Goal: Transaction & Acquisition: Purchase product/service

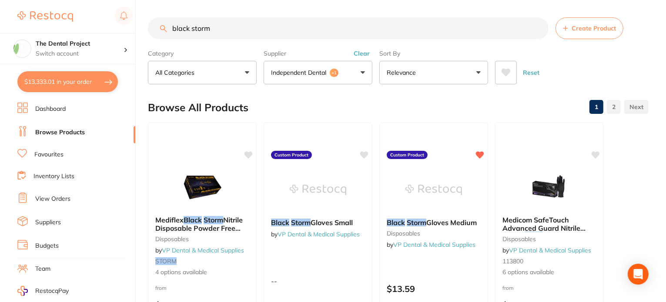
click at [224, 32] on input "black storm" at bounding box center [348, 28] width 401 height 22
type input "b"
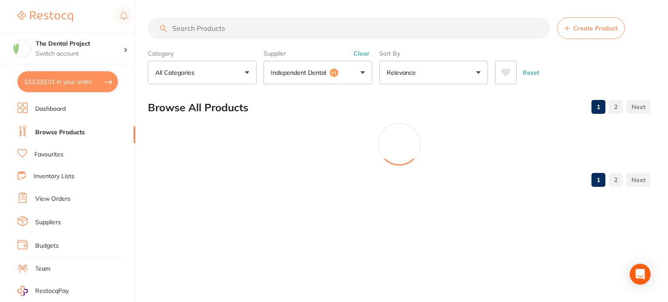
click at [364, 54] on button "Clear" at bounding box center [361, 54] width 21 height 8
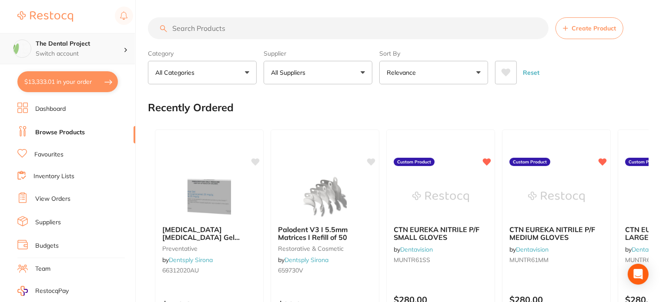
click at [64, 48] on div "The Dental Project Switch account" at bounding box center [80, 49] width 88 height 18
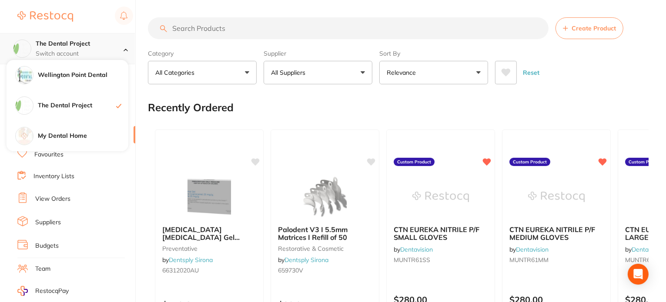
click at [70, 43] on h4 "The Dental Project" at bounding box center [80, 44] width 88 height 9
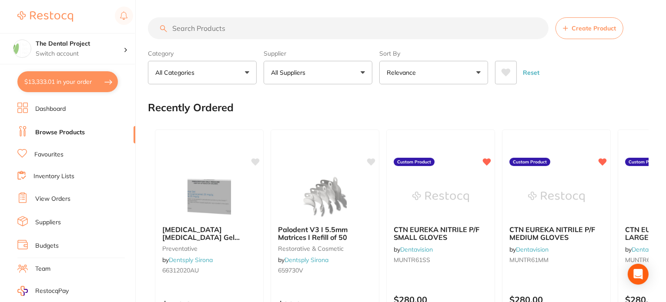
click at [61, 81] on button "$13,333.01 in your order" at bounding box center [67, 81] width 100 height 21
checkbox input "true"
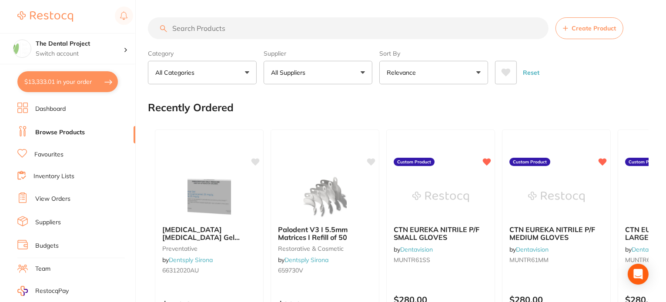
checkbox input "true"
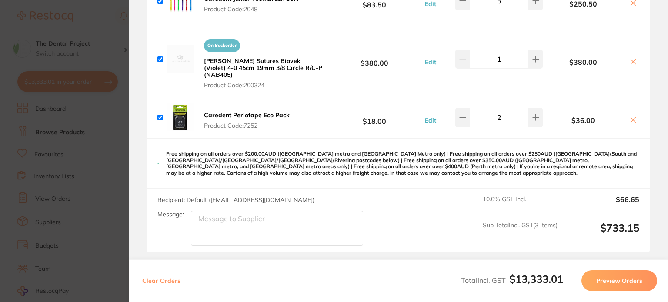
scroll to position [0, 0]
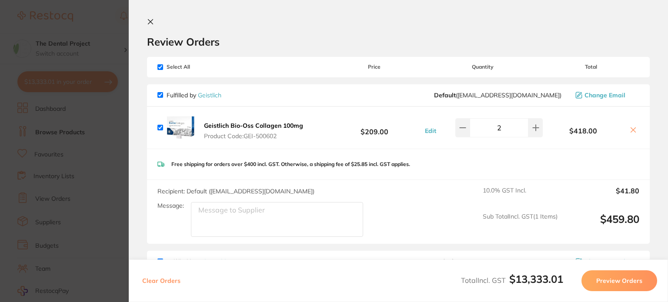
click at [150, 23] on icon at bounding box center [150, 21] width 7 height 7
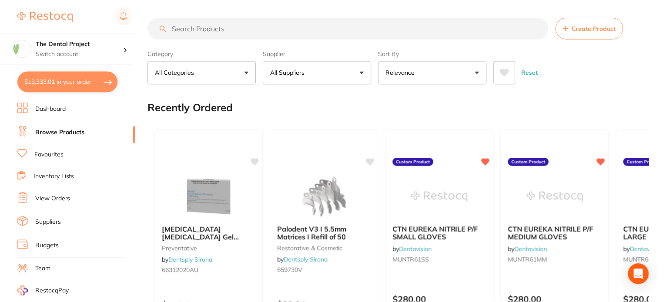
scroll to position [1, 0]
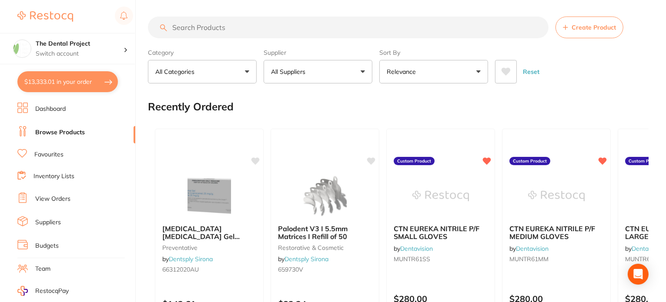
click at [52, 154] on link "Favourites" at bounding box center [48, 154] width 29 height 9
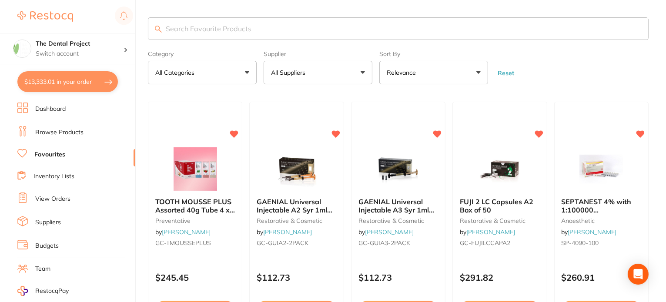
click at [363, 69] on button "All Suppliers" at bounding box center [318, 72] width 109 height 23
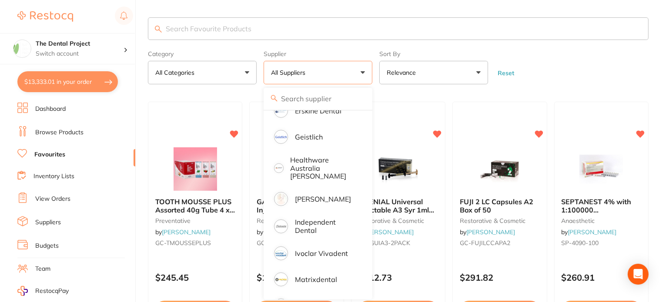
scroll to position [217, 0]
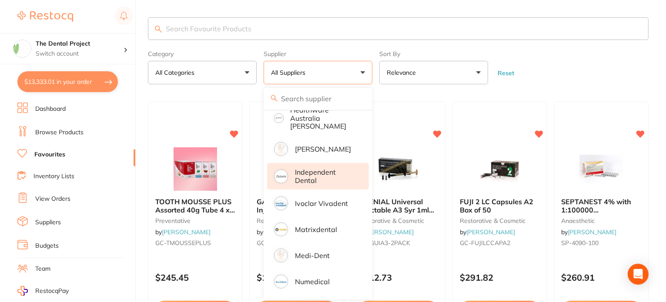
click at [304, 169] on p "Independent Dental" at bounding box center [326, 176] width 62 height 16
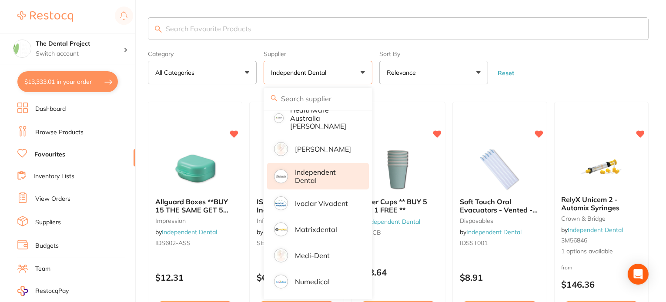
click at [197, 31] on input "search" at bounding box center [398, 28] width 501 height 23
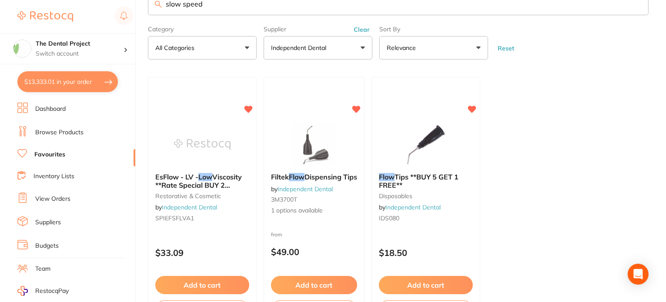
scroll to position [0, 0]
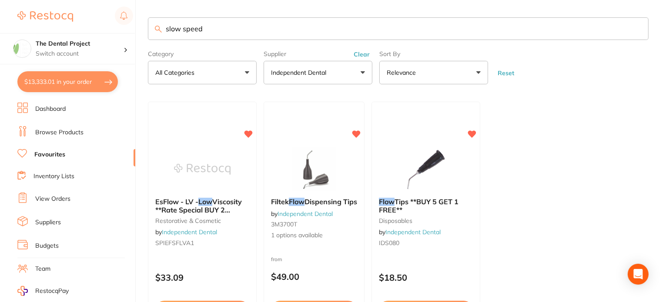
click at [212, 29] on input "slow speed" at bounding box center [398, 28] width 501 height 23
type input "s"
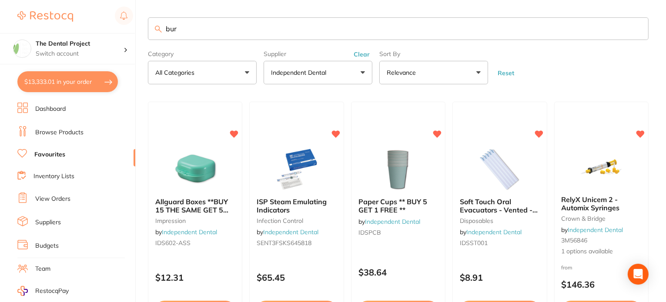
type input "burs"
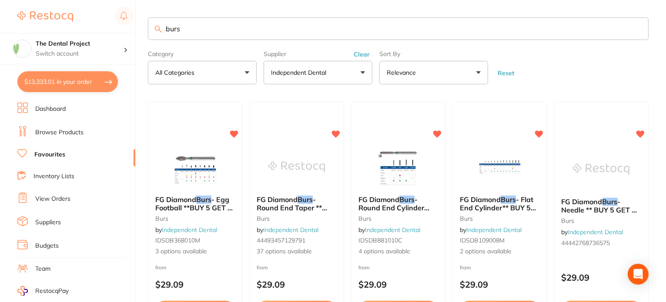
drag, startPoint x: 156, startPoint y: 30, endPoint x: 137, endPoint y: 30, distance: 19.1
click at [137, 30] on div "$13,333.01 The Dental Project Switch account Wellington Point Dental The Dental…" at bounding box center [333, 151] width 666 height 302
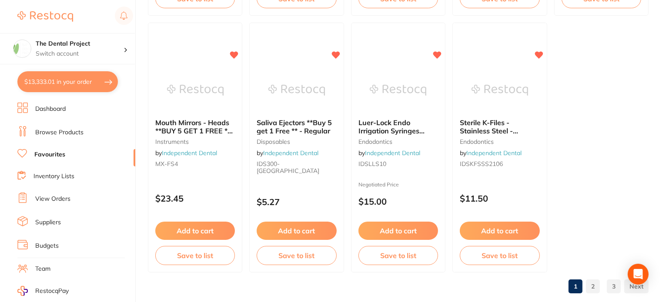
scroll to position [2665, 0]
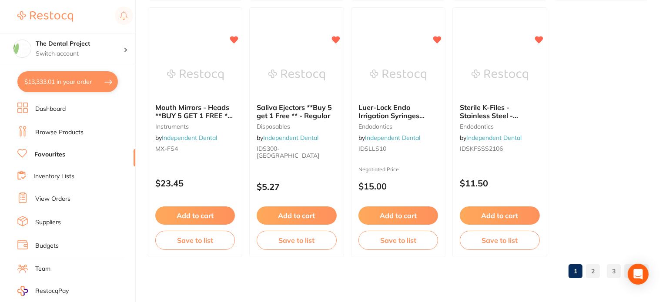
click at [592, 272] on link "2" at bounding box center [593, 271] width 14 height 17
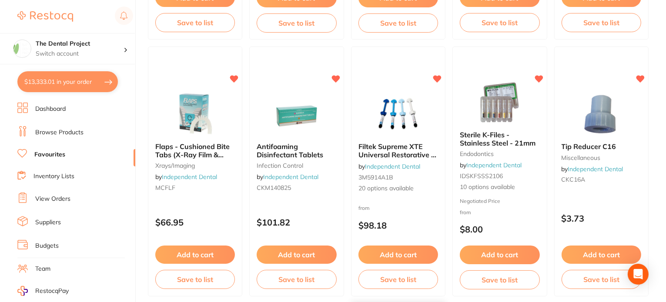
scroll to position [1870, 0]
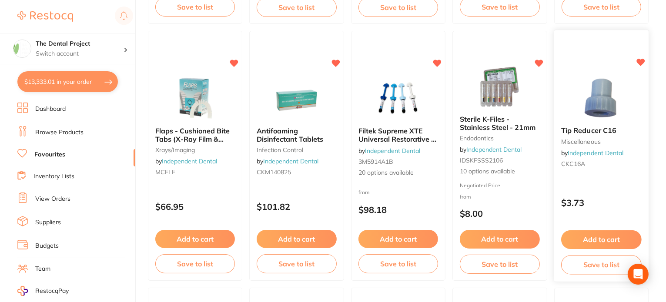
click at [600, 104] on img at bounding box center [601, 98] width 57 height 44
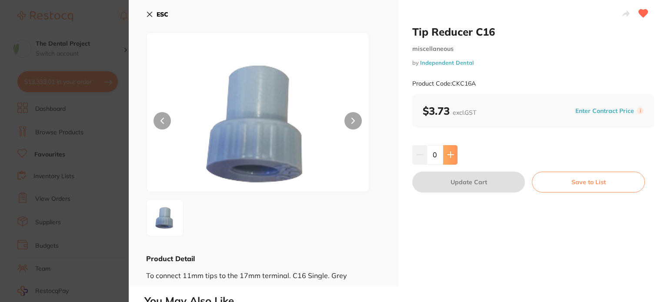
click at [453, 158] on button at bounding box center [450, 154] width 14 height 19
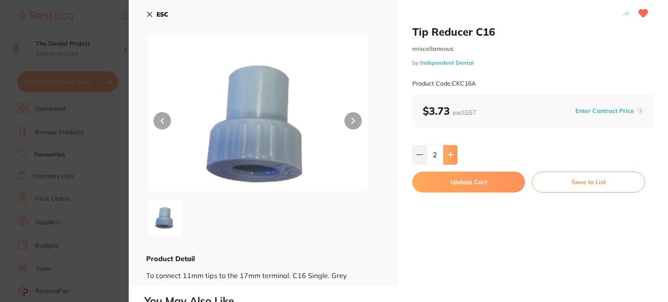
click at [453, 158] on button at bounding box center [450, 154] width 14 height 19
click at [452, 158] on icon at bounding box center [450, 154] width 7 height 7
click at [452, 157] on icon at bounding box center [450, 154] width 7 height 7
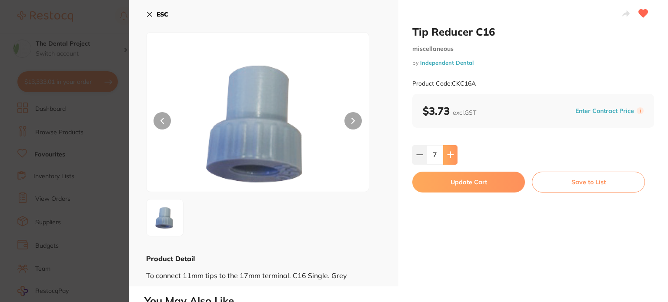
click at [452, 157] on icon at bounding box center [450, 154] width 7 height 7
type input "10"
click at [462, 179] on button "Update Cart" at bounding box center [468, 182] width 113 height 21
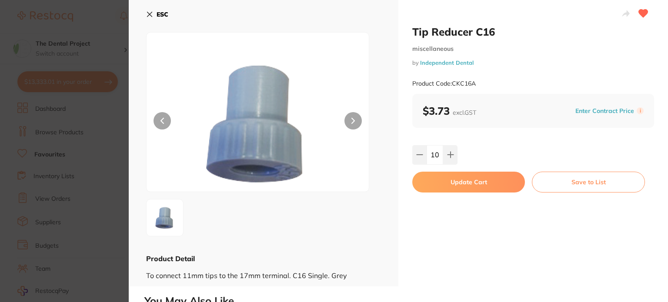
checkbox input "false"
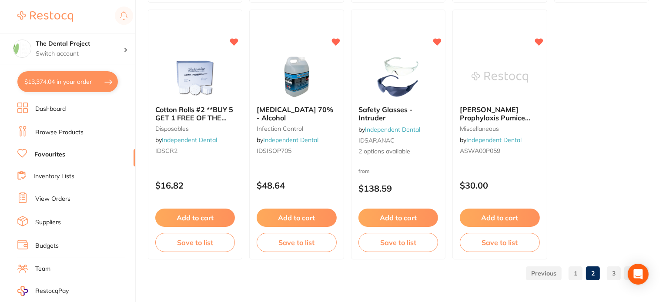
scroll to position [2665, 0]
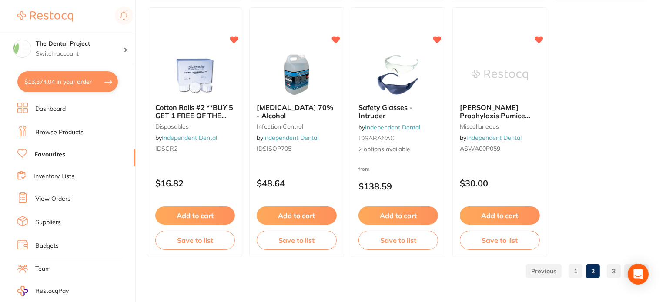
click at [617, 271] on link "3" at bounding box center [614, 271] width 14 height 17
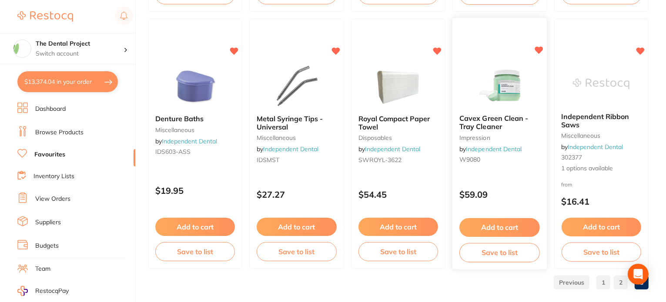
scroll to position [1379, 0]
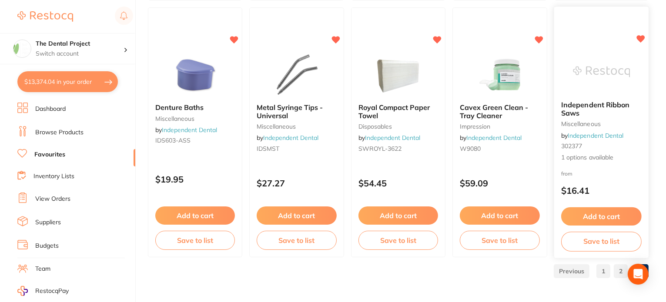
drag, startPoint x: 638, startPoint y: 272, endPoint x: 612, endPoint y: 194, distance: 81.7
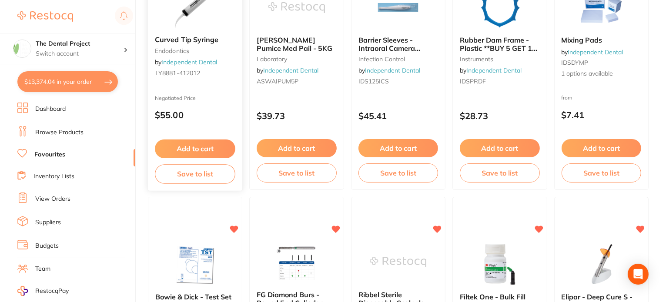
scroll to position [0, 0]
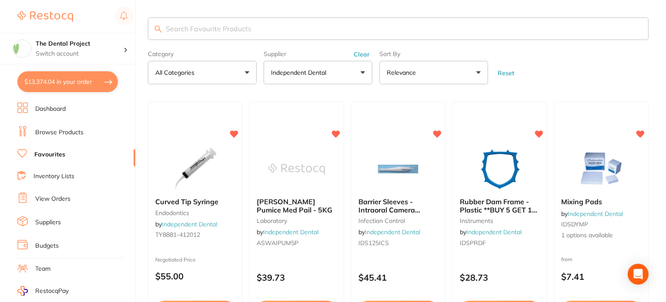
click at [364, 55] on button "Clear" at bounding box center [361, 54] width 21 height 8
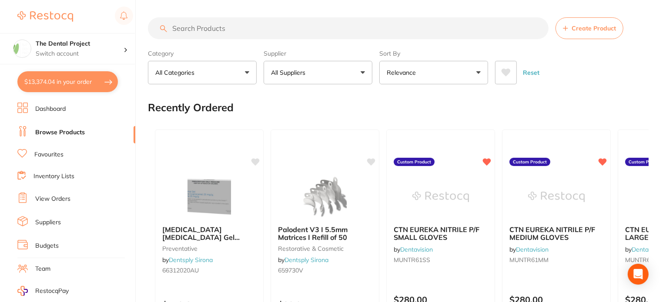
click at [179, 29] on input "search" at bounding box center [348, 28] width 401 height 22
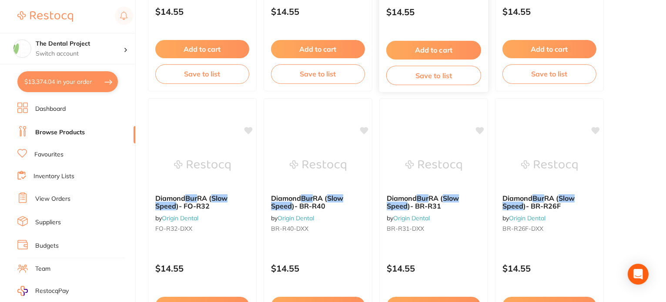
scroll to position [435, 0]
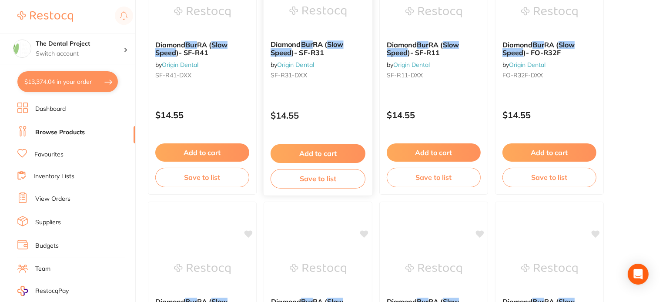
type input "slow speed burs"
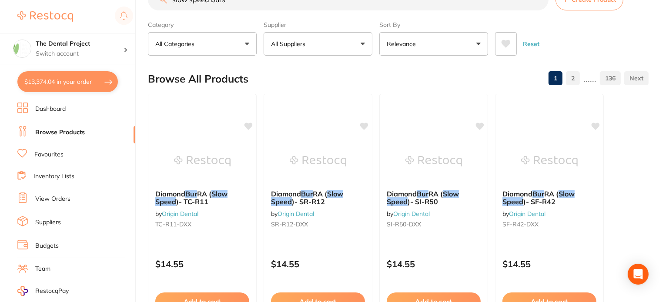
scroll to position [0, 0]
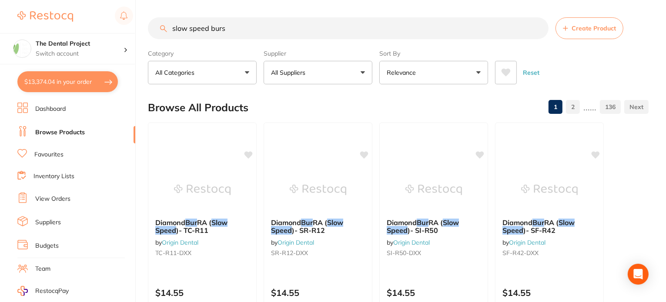
drag, startPoint x: 241, startPoint y: 28, endPoint x: 161, endPoint y: 28, distance: 79.6
click at [161, 28] on div "slow speed burs Create Product" at bounding box center [398, 28] width 501 height 22
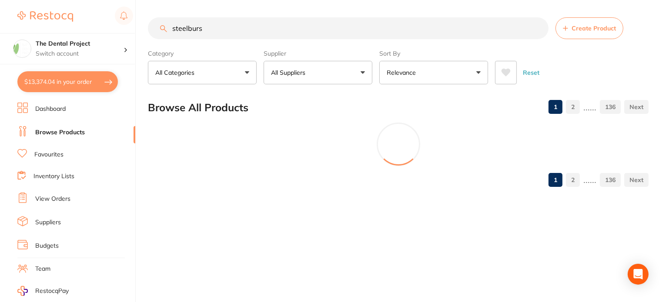
click at [184, 29] on input "steelburs" at bounding box center [348, 28] width 401 height 22
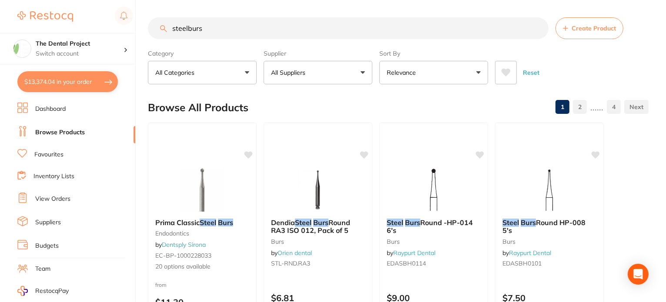
click at [187, 30] on input "steelburs" at bounding box center [348, 28] width 401 height 22
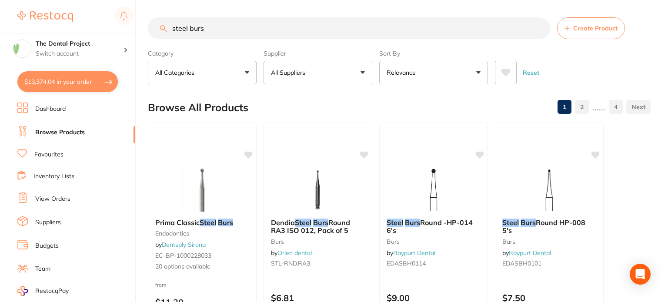
click at [237, 30] on input "steel burs" at bounding box center [349, 28] width 402 height 22
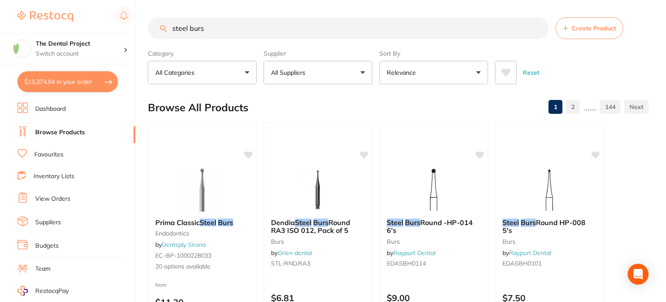
type input "steel burs"
click at [364, 71] on button "All Suppliers" at bounding box center [318, 72] width 109 height 23
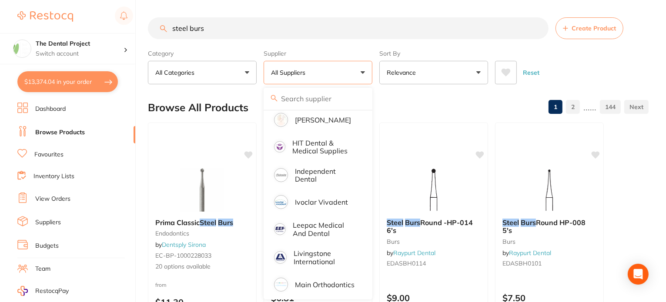
scroll to position [391, 0]
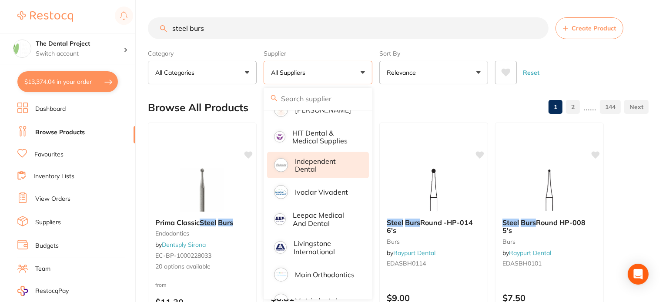
click at [311, 157] on p "Independent Dental" at bounding box center [326, 165] width 62 height 16
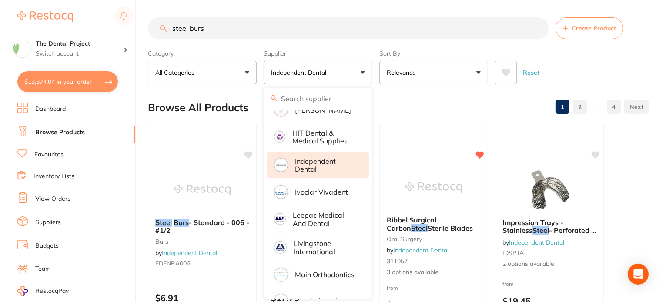
click at [240, 29] on input "steel burs" at bounding box center [348, 28] width 401 height 22
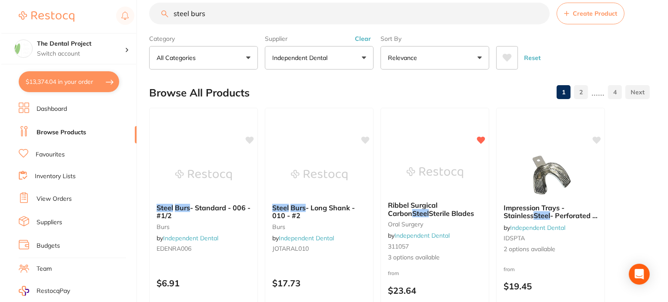
scroll to position [0, 0]
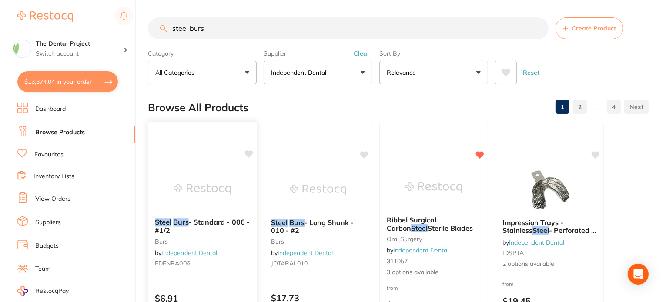
click at [194, 222] on span "- Standard - 006 - #1/2" at bounding box center [202, 226] width 95 height 17
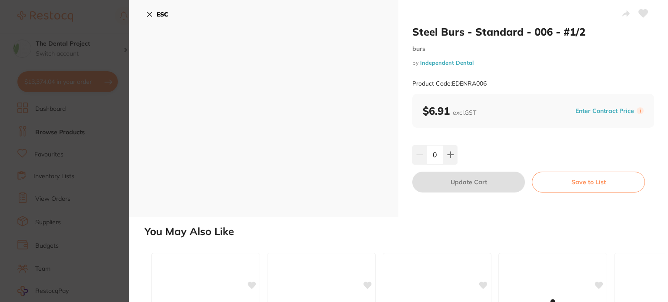
click at [155, 15] on button "ESC" at bounding box center [157, 14] width 22 height 15
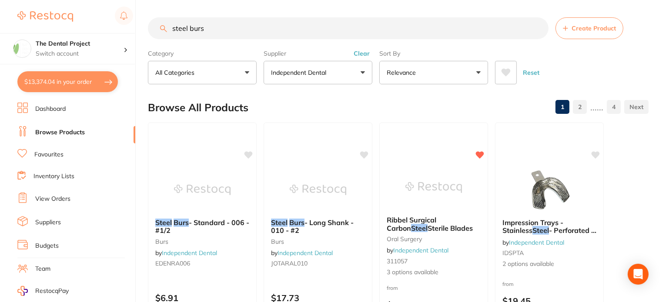
click at [56, 154] on link "Favourites" at bounding box center [48, 154] width 29 height 9
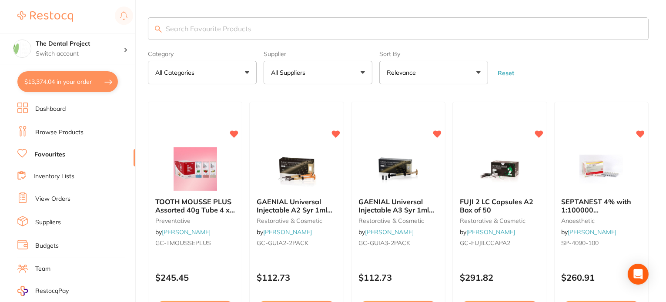
click at [364, 71] on button "All Suppliers" at bounding box center [318, 72] width 109 height 23
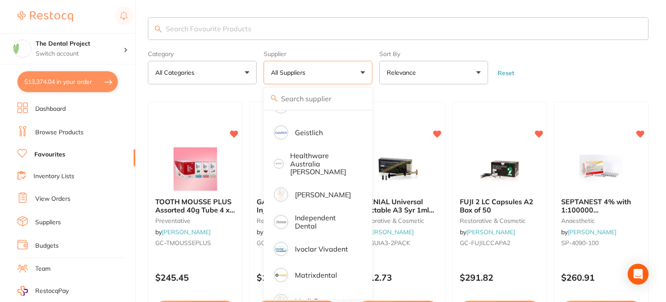
scroll to position [217, 0]
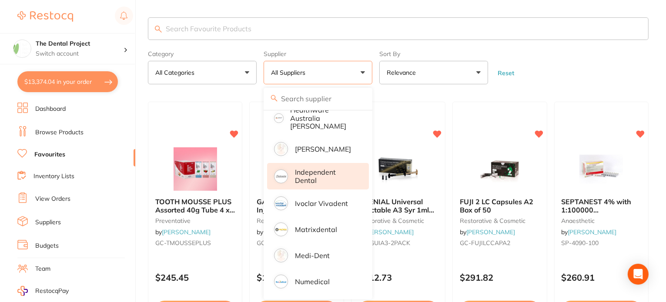
click at [314, 168] on p "Independent Dental" at bounding box center [326, 176] width 62 height 16
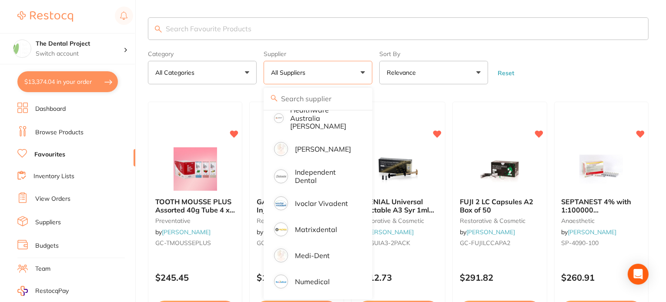
click at [198, 27] on input "search" at bounding box center [398, 28] width 501 height 23
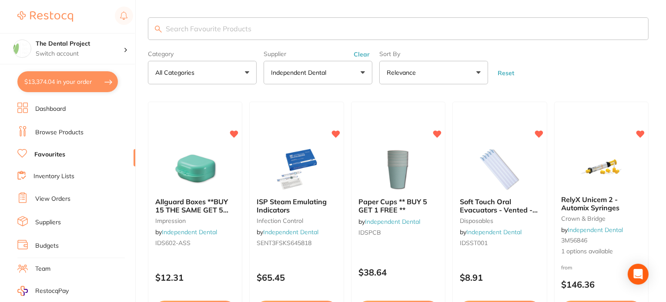
click at [204, 23] on input "search" at bounding box center [398, 28] width 501 height 23
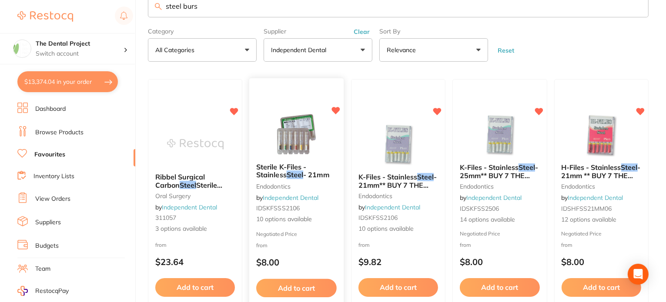
scroll to position [0, 0]
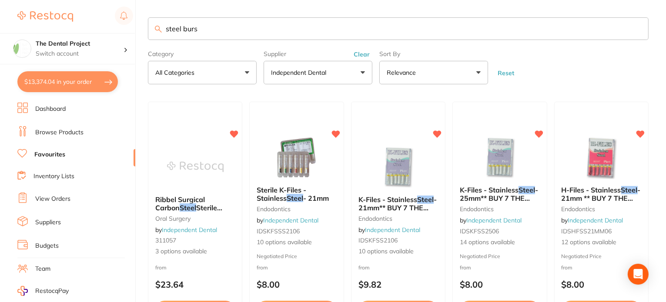
click at [366, 55] on button "Clear" at bounding box center [361, 54] width 21 height 8
click at [249, 34] on input "steel burs" at bounding box center [398, 28] width 501 height 23
click at [224, 28] on input "steel burs" at bounding box center [398, 28] width 501 height 23
type input "steel bur"
click at [67, 130] on link "Browse Products" at bounding box center [59, 132] width 48 height 9
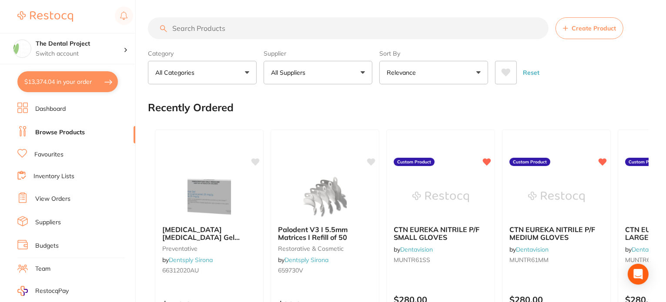
click at [254, 31] on input "search" at bounding box center [348, 28] width 401 height 22
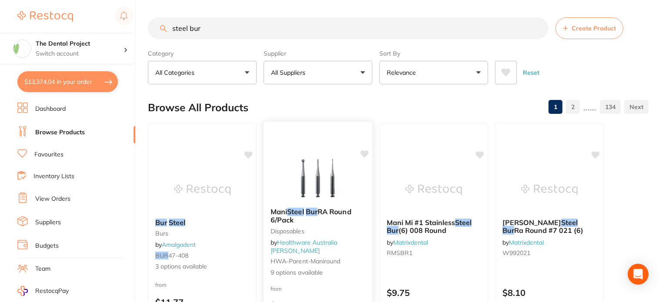
scroll to position [130, 0]
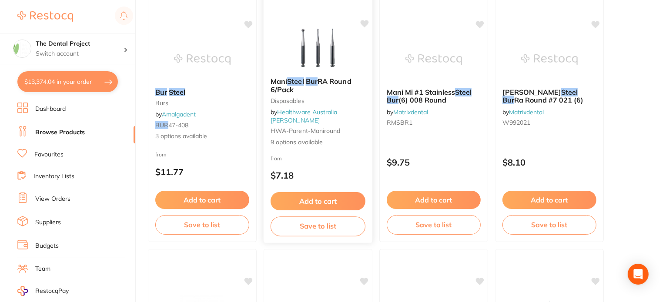
type input "steel bur"
click at [287, 86] on span "Mani" at bounding box center [278, 81] width 17 height 9
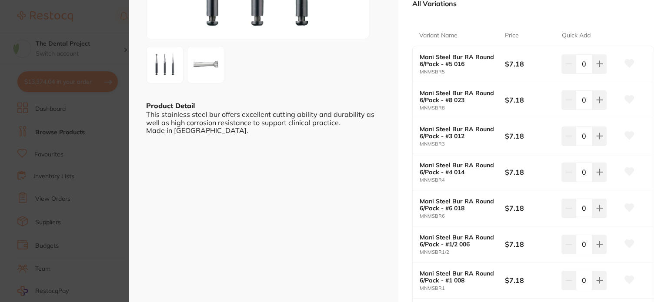
scroll to position [174, 0]
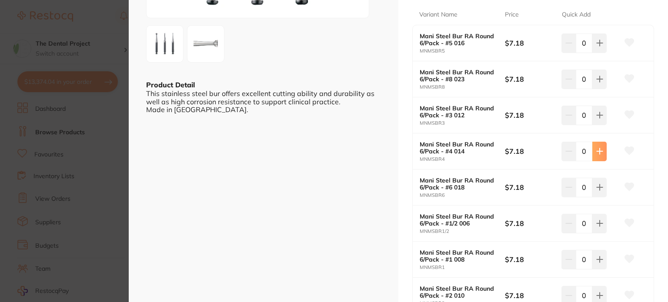
click at [598, 150] on icon at bounding box center [599, 151] width 7 height 7
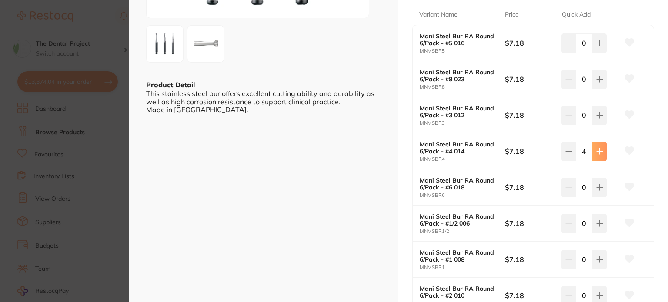
type input "5"
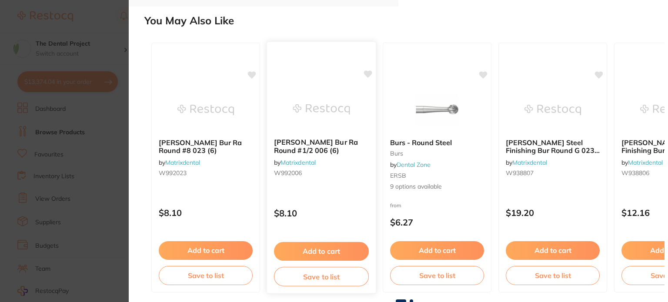
scroll to position [407, 0]
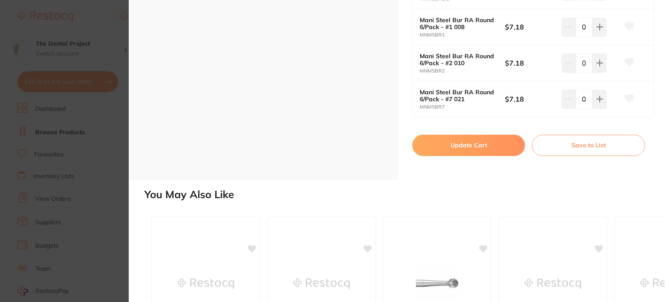
click at [473, 145] on button "Update Cart" at bounding box center [468, 145] width 113 height 21
checkbox input "false"
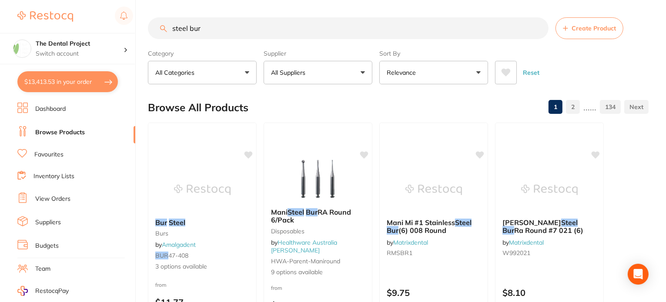
drag, startPoint x: 216, startPoint y: 29, endPoint x: 144, endPoint y: 26, distance: 71.8
click at [144, 26] on div "$13,413.53 The Dental Project Switch account Wellington Point Dental The Dental…" at bounding box center [333, 151] width 666 height 302
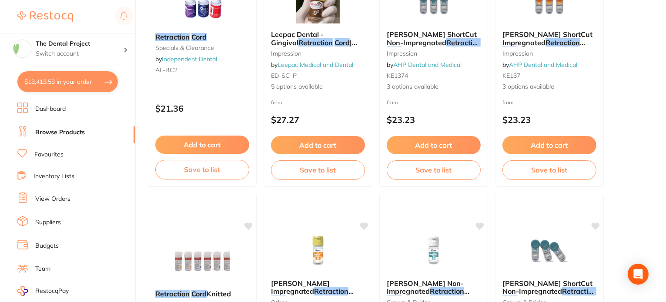
scroll to position [87, 0]
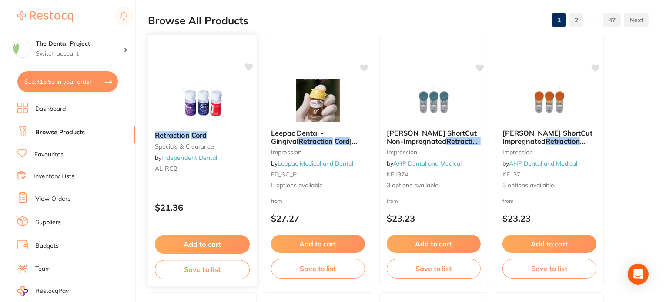
type input "retraction cord"
click at [200, 107] on img at bounding box center [202, 102] width 57 height 44
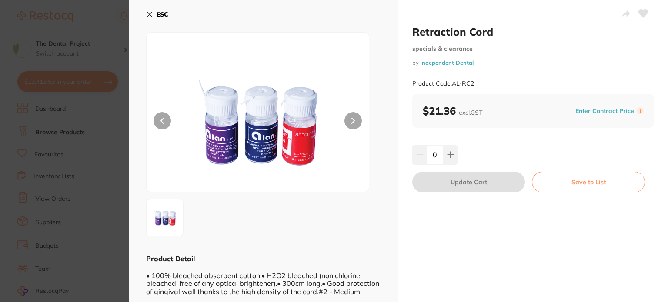
click at [148, 12] on icon at bounding box center [149, 14] width 7 height 7
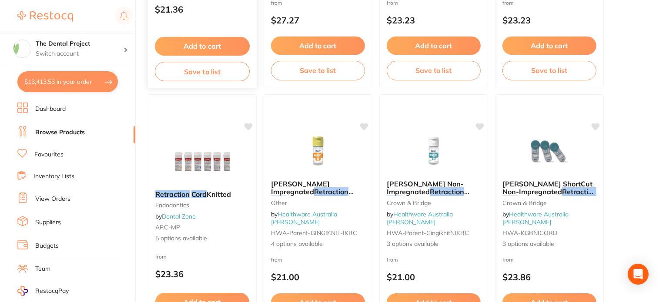
scroll to position [304, 0]
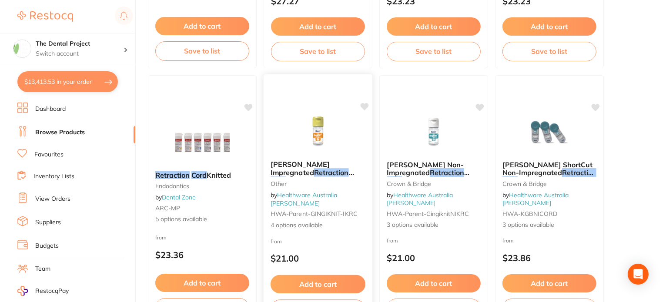
click at [297, 170] on span "Kerr GingiKnit+ Impregnated" at bounding box center [299, 168] width 59 height 17
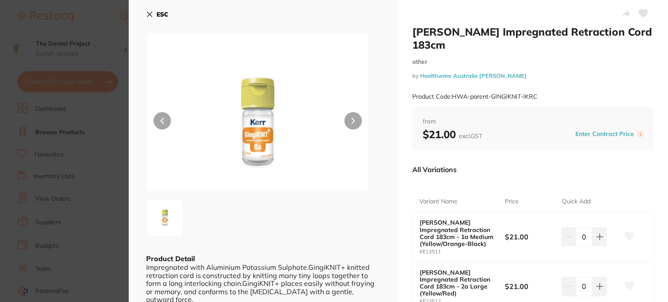
click at [159, 12] on b "ESC" at bounding box center [163, 14] width 12 height 8
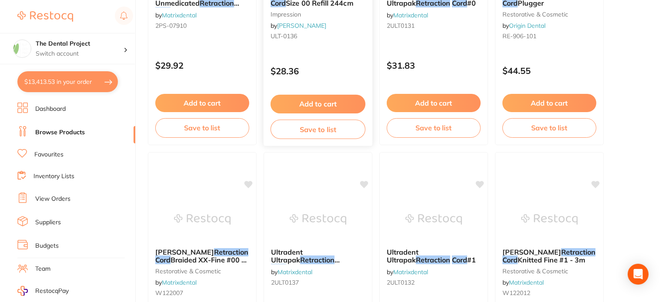
scroll to position [2087, 0]
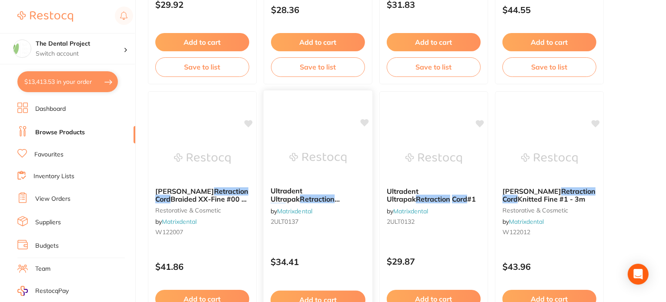
click at [303, 192] on span "Ultradent Ultrapak" at bounding box center [286, 195] width 32 height 17
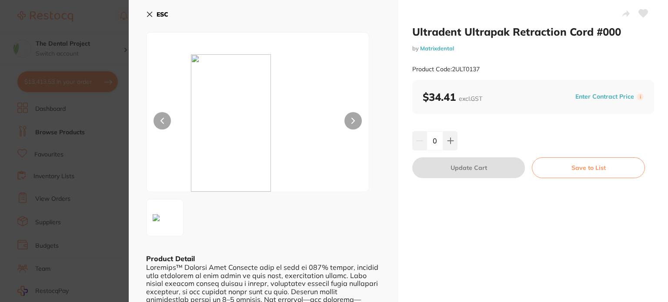
click at [164, 12] on b "ESC" at bounding box center [163, 14] width 12 height 8
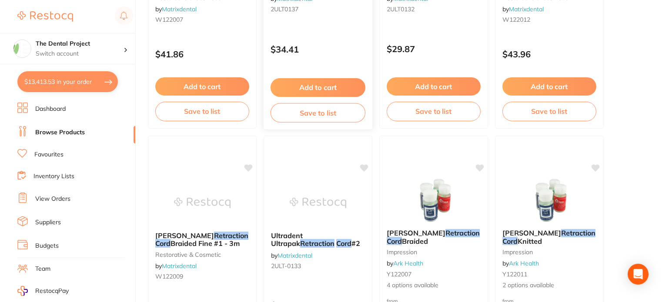
scroll to position [2348, 0]
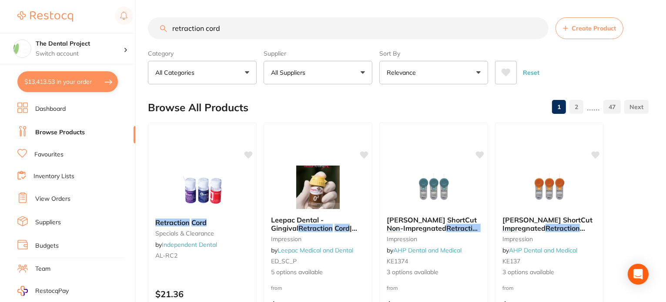
click at [53, 150] on link "Favourites" at bounding box center [48, 154] width 29 height 9
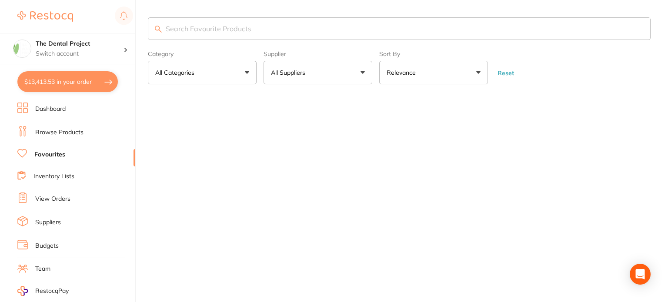
click at [52, 151] on link "Favourites" at bounding box center [49, 154] width 31 height 9
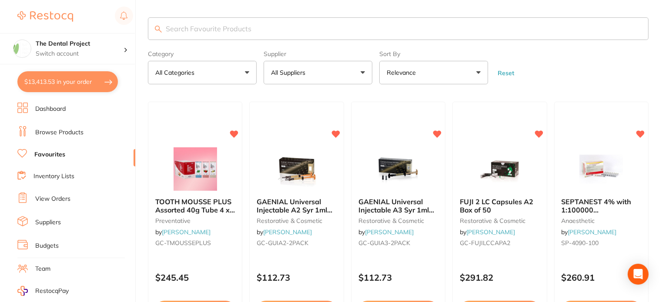
click at [207, 28] on input "search" at bounding box center [398, 28] width 501 height 23
type input "retraction cord"
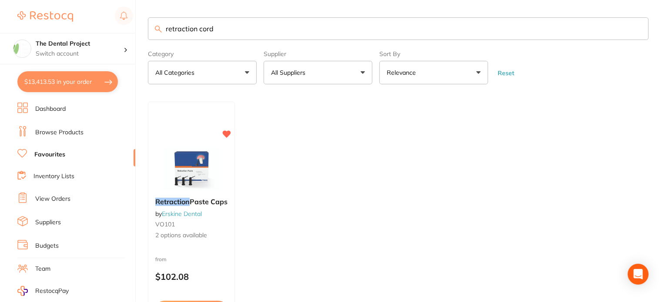
click at [362, 72] on button "All Suppliers" at bounding box center [318, 72] width 109 height 23
click at [362, 74] on button "All Suppliers" at bounding box center [318, 72] width 109 height 23
click at [55, 131] on link "Browse Products" at bounding box center [59, 132] width 48 height 9
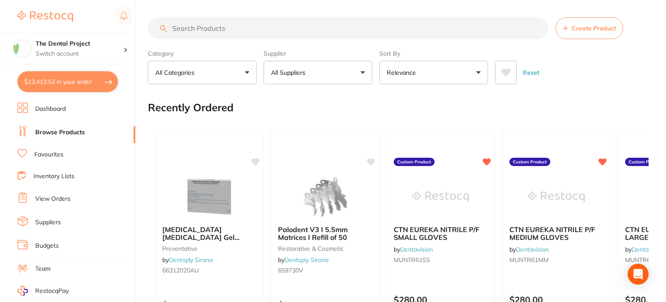
click at [56, 130] on link "Browse Products" at bounding box center [60, 132] width 50 height 9
click at [246, 29] on input "search" at bounding box center [348, 28] width 401 height 22
type input "retraction cord"
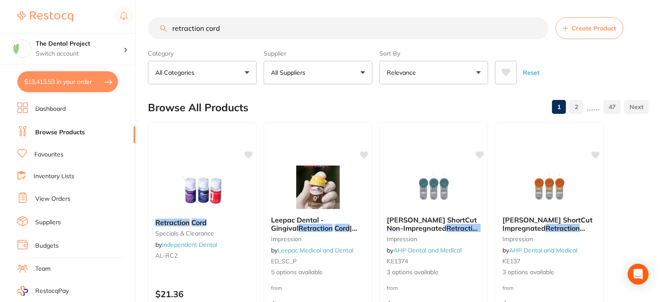
drag, startPoint x: 228, startPoint y: 31, endPoint x: 134, endPoint y: 26, distance: 94.5
click at [134, 26] on div "$13,413.53 The Dental Project Switch account Wellington Point Dental The Dental…" at bounding box center [333, 151] width 666 height 302
paste input "Retraflex"
click at [188, 25] on input "Retraflex" at bounding box center [348, 28] width 401 height 22
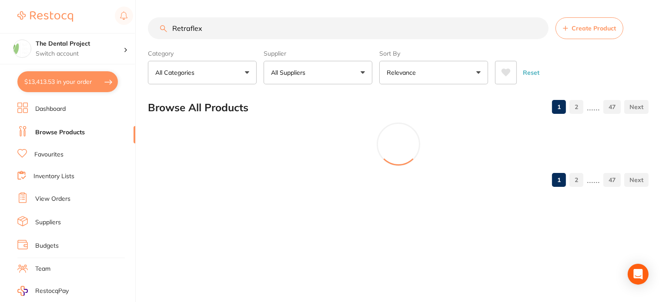
click at [213, 27] on input "Retraflex" at bounding box center [348, 28] width 401 height 22
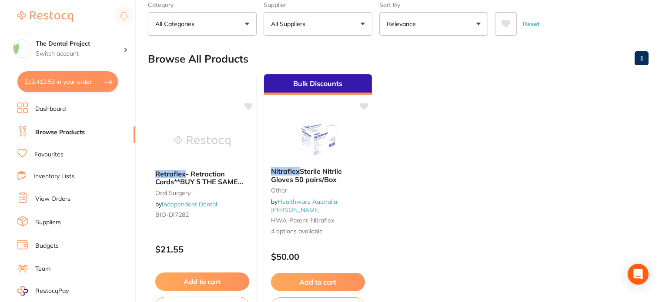
scroll to position [87, 0]
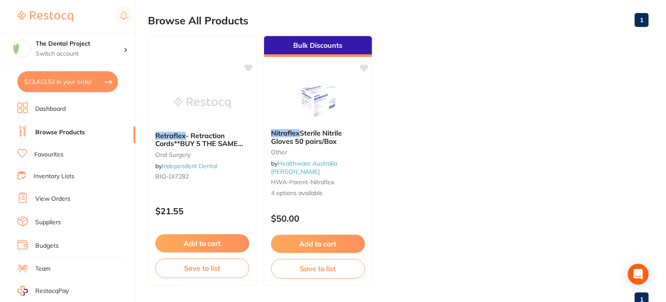
type input "Retraflex"
click at [212, 138] on span "- Retraction Cords**BUY 5 THE SAME GET 1 FREE!!** - 0 - Thin" at bounding box center [199, 143] width 88 height 25
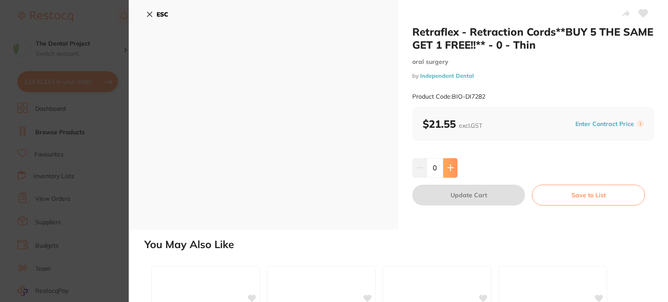
click at [447, 168] on icon at bounding box center [450, 168] width 6 height 6
type input "1"
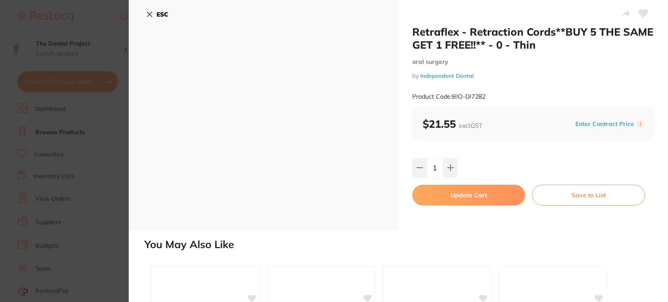
click at [455, 195] on button "Update Cart" at bounding box center [468, 195] width 113 height 21
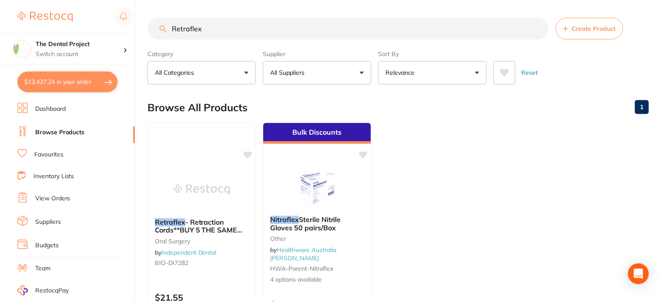
scroll to position [87, 0]
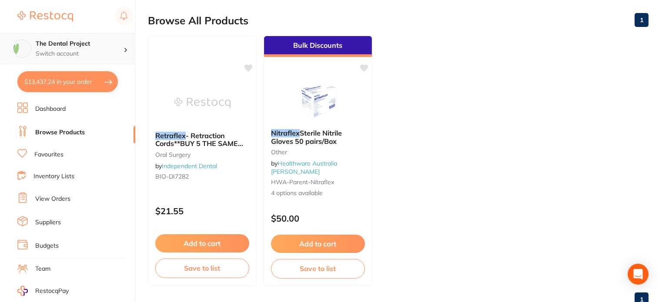
click at [67, 51] on p "Switch account" at bounding box center [80, 54] width 88 height 9
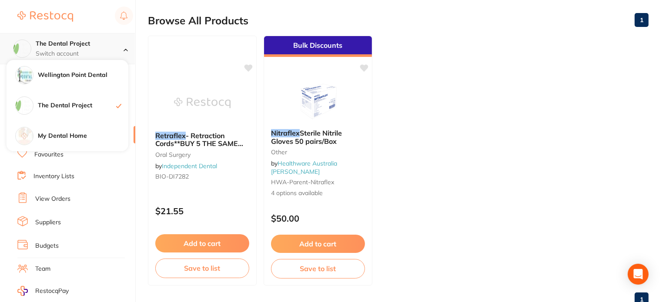
click at [76, 46] on h4 "The Dental Project" at bounding box center [80, 44] width 88 height 9
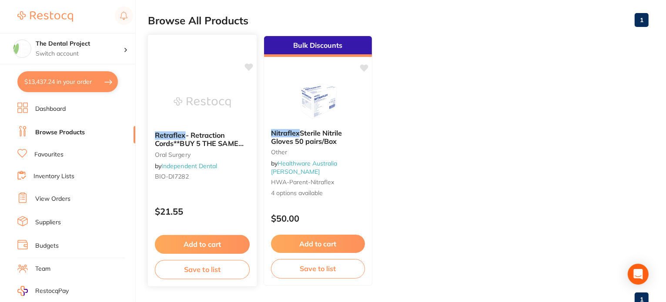
click at [193, 51] on div at bounding box center [202, 46] width 109 height 22
click at [71, 81] on section at bounding box center [333, 151] width 666 height 302
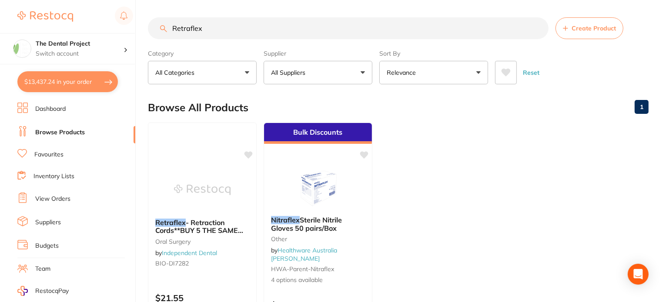
click at [72, 75] on button "$13,437.24 in your order" at bounding box center [67, 81] width 100 height 21
checkbox input "true"
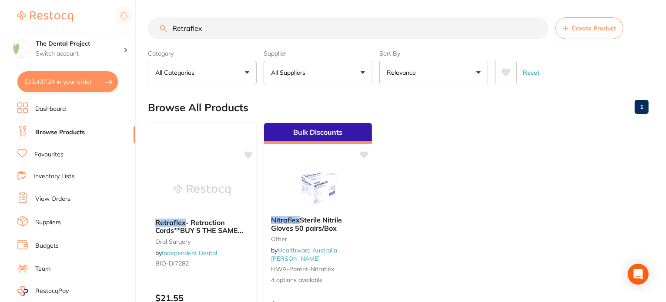
checkbox input "true"
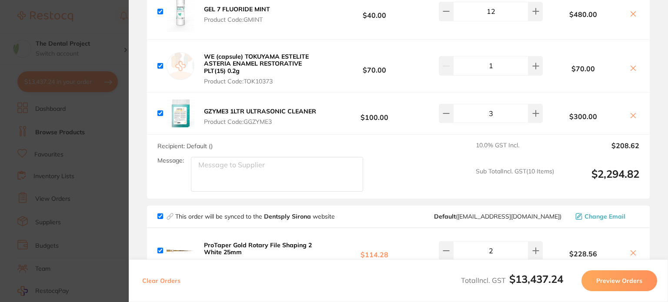
scroll to position [1000, 0]
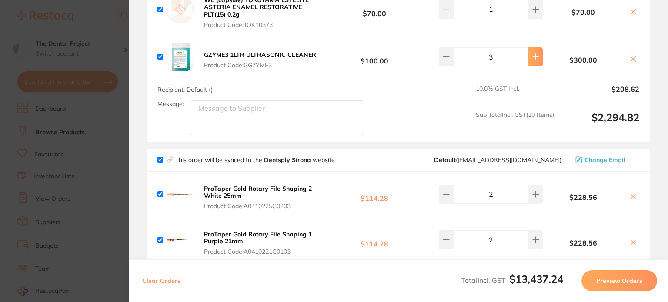
click at [534, 54] on icon at bounding box center [536, 57] width 6 height 6
type input "4"
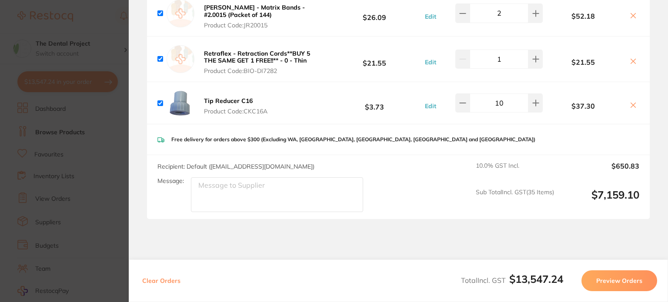
scroll to position [3863, 0]
click at [631, 57] on icon at bounding box center [633, 60] width 7 height 7
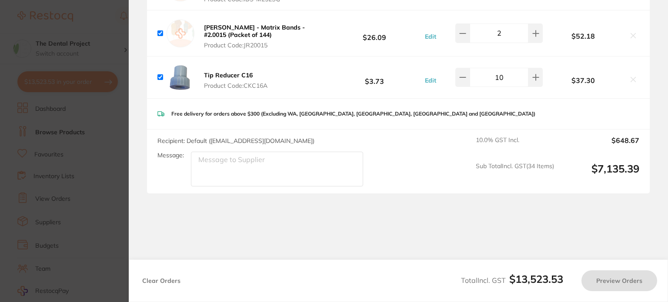
scroll to position [3817, 0]
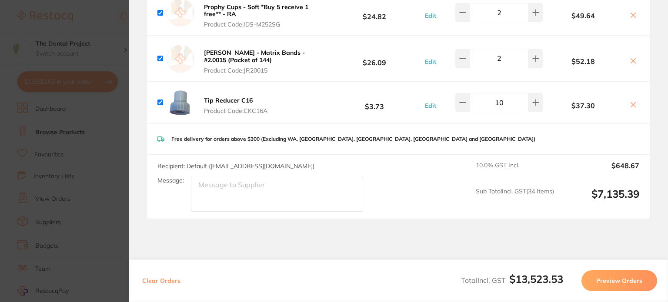
checkbox input "true"
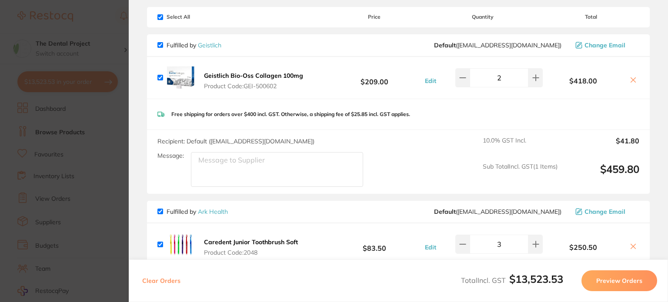
scroll to position [0, 0]
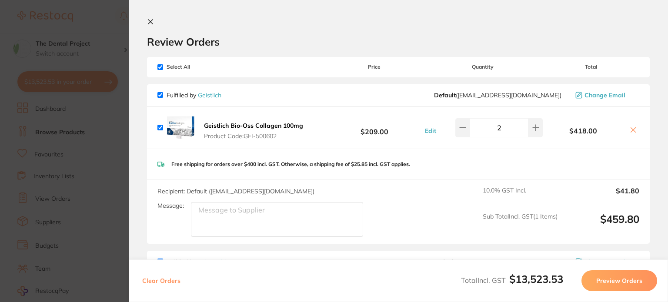
click at [152, 20] on icon at bounding box center [150, 22] width 5 height 5
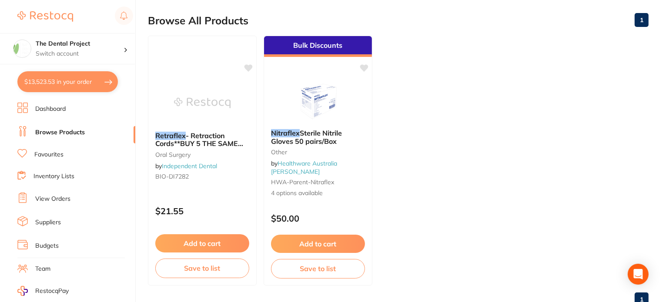
click at [153, 22] on main "Retraflex Create Product Category All Categories All Categories oral surgery ot…" at bounding box center [407, 122] width 518 height 418
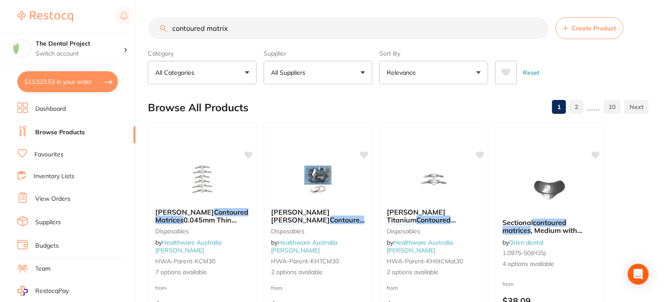
type input "contoured matrix"
click at [50, 152] on link "Favourites" at bounding box center [48, 154] width 29 height 9
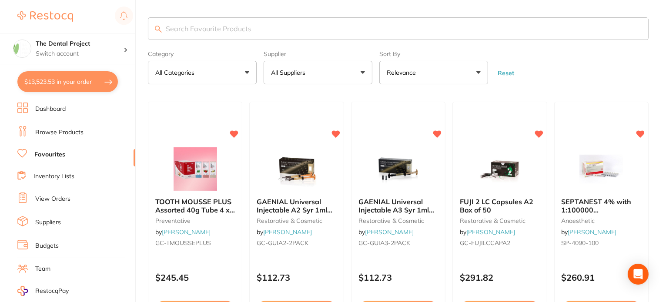
click at [204, 24] on input "search" at bounding box center [398, 28] width 501 height 23
click at [181, 31] on input "contiured matrix" at bounding box center [398, 28] width 501 height 23
click at [181, 29] on input "contiured matrix" at bounding box center [398, 28] width 501 height 23
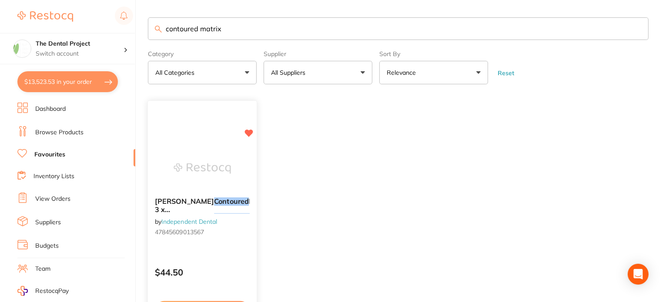
type input "contoured matrix"
click at [187, 199] on span "Hawe Tofflemire" at bounding box center [184, 201] width 59 height 9
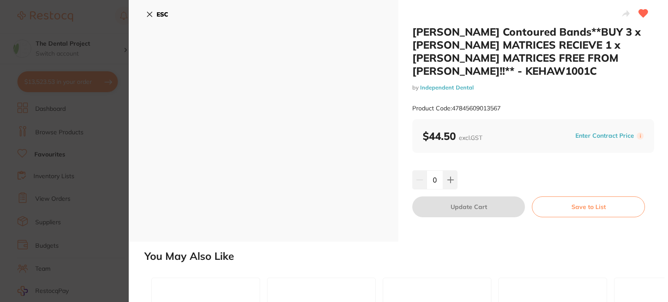
click at [147, 13] on icon at bounding box center [149, 14] width 7 height 7
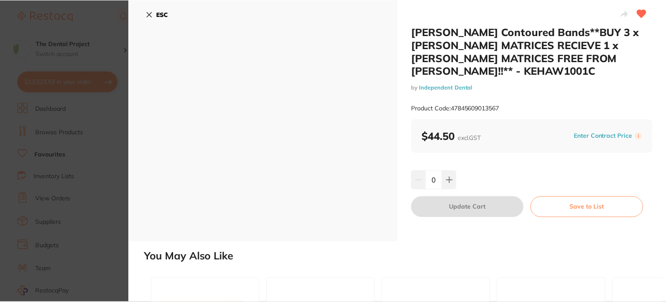
scroll to position [0, 0]
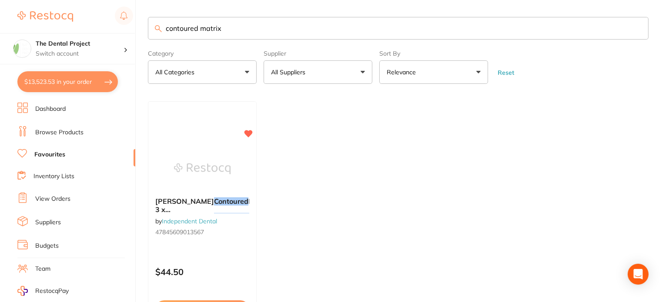
drag, startPoint x: 235, startPoint y: 27, endPoint x: 144, endPoint y: 21, distance: 91.6
click at [144, 21] on div "$13,523.53 The Dental Project Switch account Wellington Point Dental The Dental…" at bounding box center [333, 151] width 666 height 302
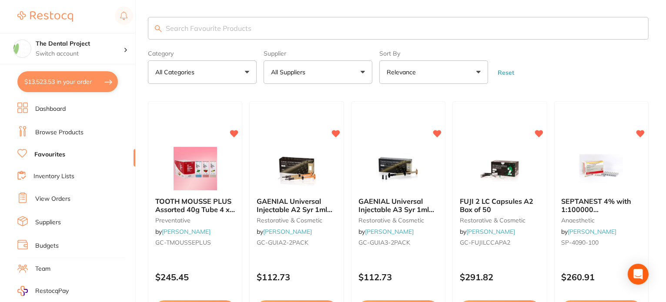
click at [206, 29] on input "search" at bounding box center [398, 28] width 501 height 23
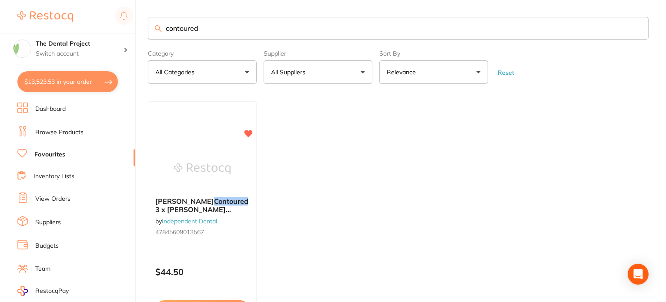
click at [247, 28] on input "contoured" at bounding box center [398, 28] width 501 height 23
type input "contoured"
click at [63, 131] on link "Browse Products" at bounding box center [59, 132] width 48 height 9
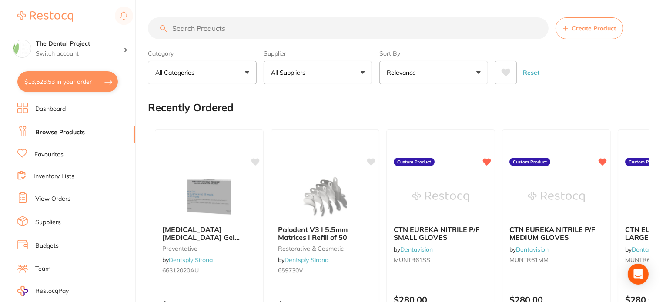
click at [249, 29] on input "search" at bounding box center [348, 28] width 401 height 22
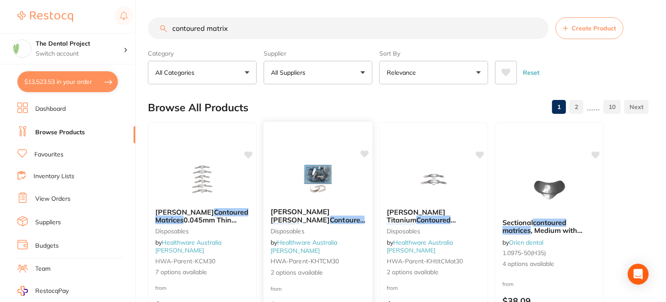
click at [321, 180] on img at bounding box center [317, 179] width 57 height 44
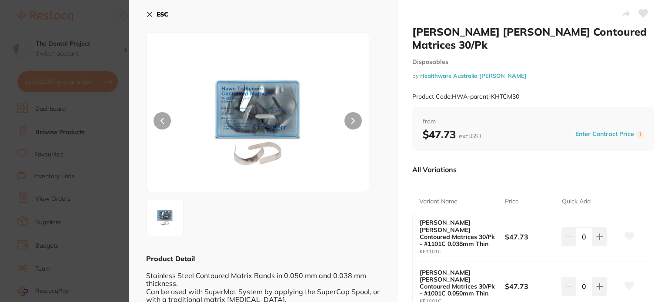
click at [160, 13] on b "ESC" at bounding box center [163, 14] width 12 height 8
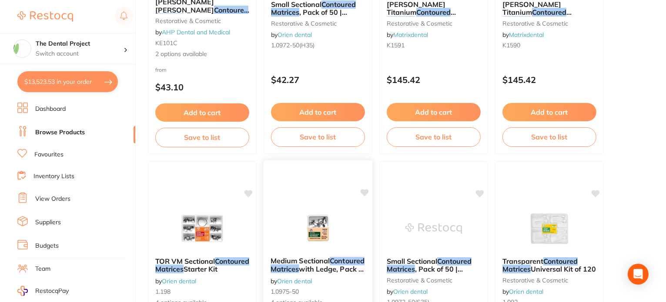
scroll to position [783, 0]
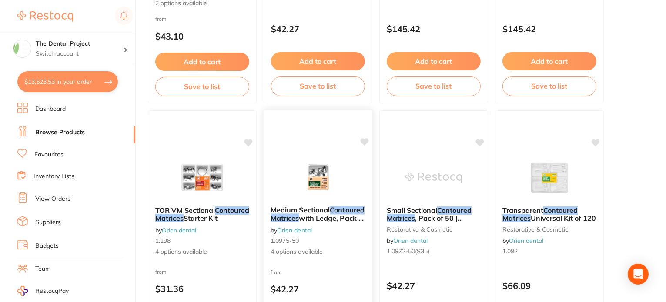
click at [299, 214] on em "Matrices" at bounding box center [284, 218] width 29 height 9
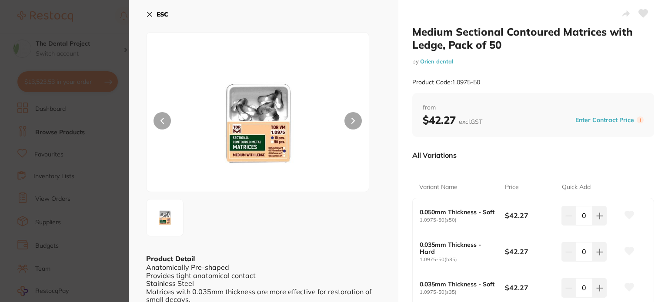
click at [157, 15] on b "ESC" at bounding box center [163, 14] width 12 height 8
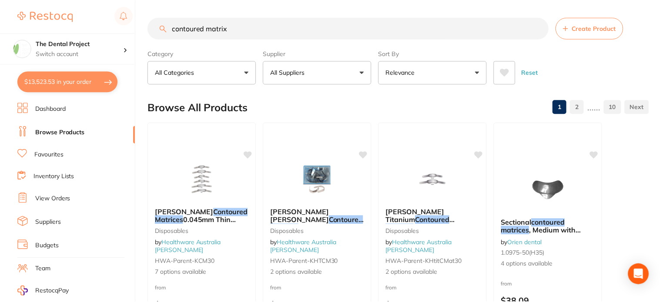
scroll to position [783, 0]
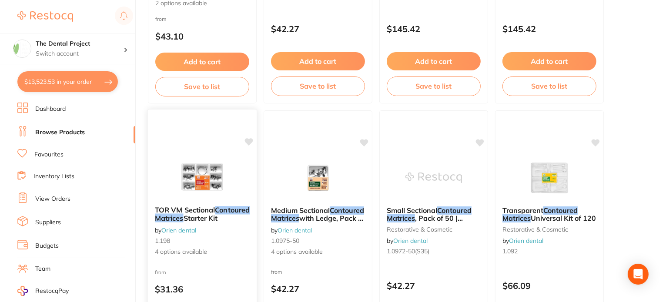
drag, startPoint x: 188, startPoint y: 217, endPoint x: 150, endPoint y: 157, distance: 71.5
click at [150, 157] on div at bounding box center [202, 177] width 109 height 44
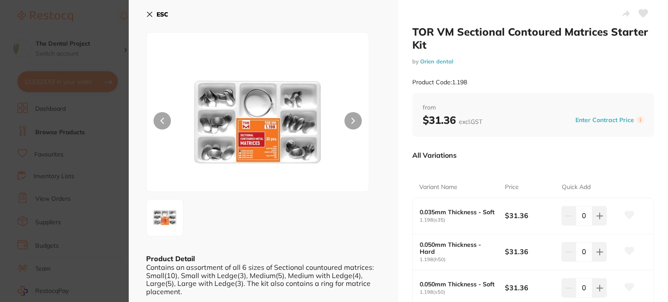
click at [161, 13] on b "ESC" at bounding box center [163, 14] width 12 height 8
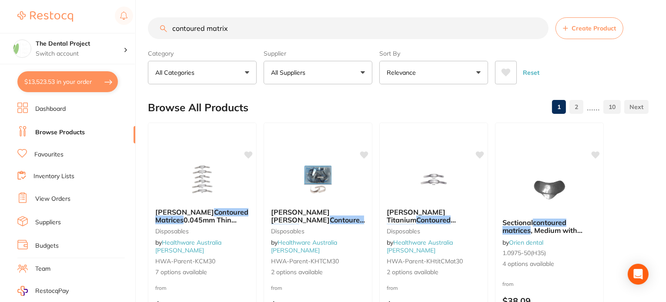
click at [240, 28] on input "contoured matrix" at bounding box center [348, 28] width 401 height 22
type input "contoured matrices"
click at [52, 154] on link "Favourites" at bounding box center [48, 154] width 29 height 9
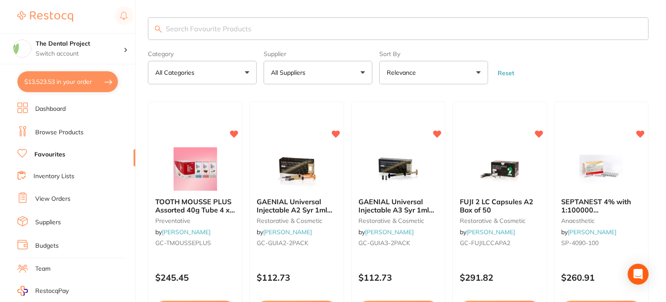
click at [189, 32] on input "search" at bounding box center [398, 28] width 501 height 23
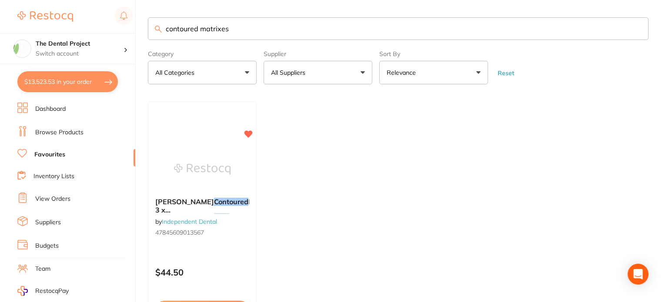
type input "contoured matrixes"
click at [54, 131] on link "Browse Products" at bounding box center [59, 132] width 48 height 9
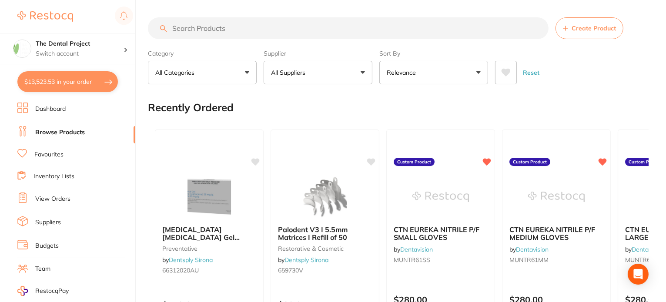
click at [57, 130] on link "Browse Products" at bounding box center [60, 132] width 50 height 9
click at [43, 131] on link "Browse Products" at bounding box center [60, 132] width 50 height 9
click at [220, 27] on input "search" at bounding box center [348, 28] width 401 height 22
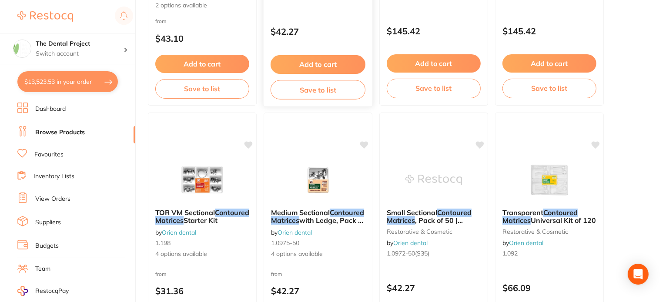
scroll to position [783, 0]
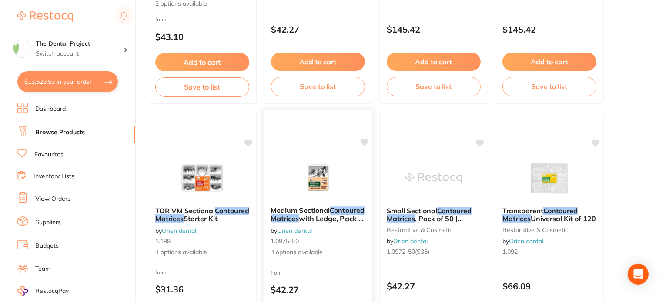
type input "contoured matrices"
click at [319, 181] on img at bounding box center [317, 178] width 57 height 44
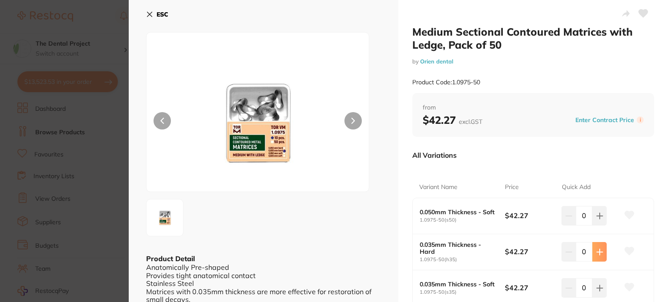
click at [597, 250] on icon at bounding box center [599, 252] width 7 height 7
type input "2"
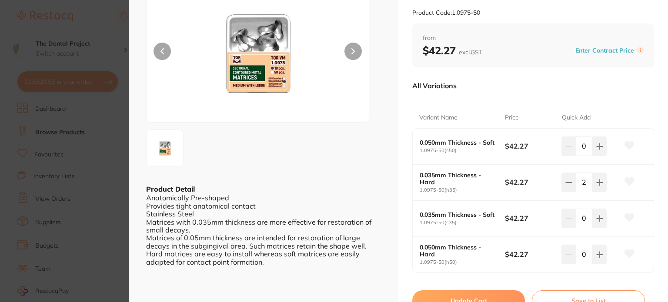
scroll to position [109, 0]
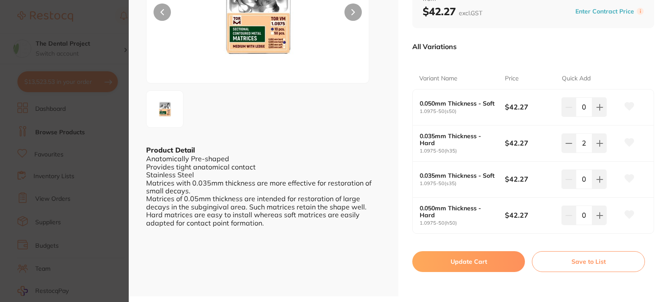
click at [466, 258] on button "Update Cart" at bounding box center [468, 261] width 113 height 21
checkbox input "false"
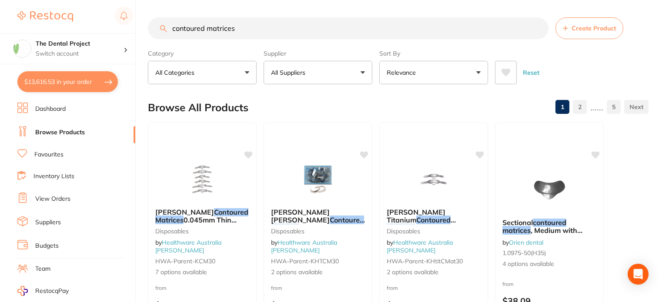
drag, startPoint x: 241, startPoint y: 28, endPoint x: 143, endPoint y: 21, distance: 98.5
click at [143, 21] on div "$13,616.53 The Dental Project Switch account Wellington Point Dental The Dental…" at bounding box center [333, 151] width 666 height 302
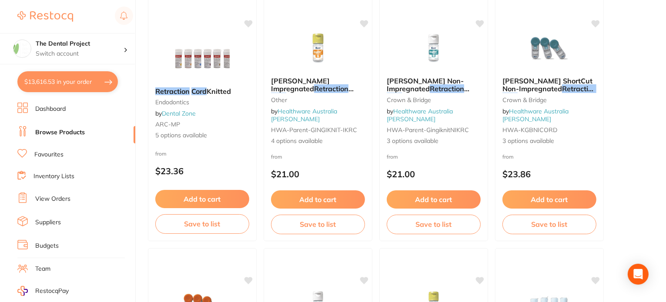
scroll to position [522, 0]
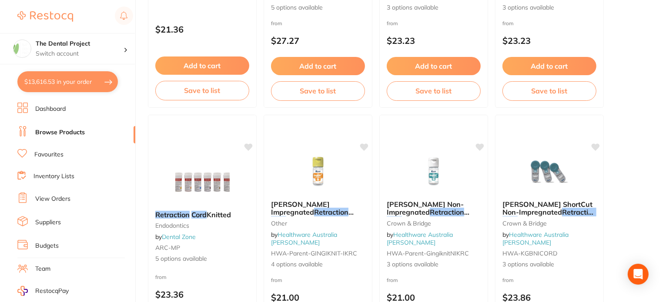
type input "#000 retraction cord"
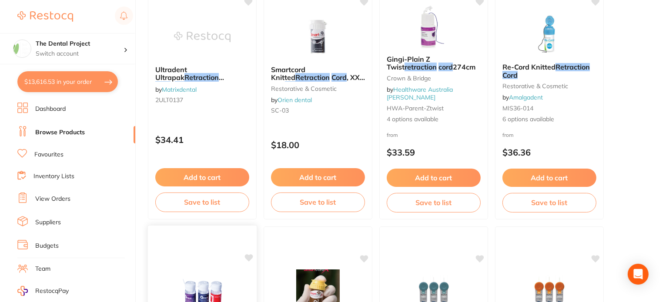
scroll to position [130, 0]
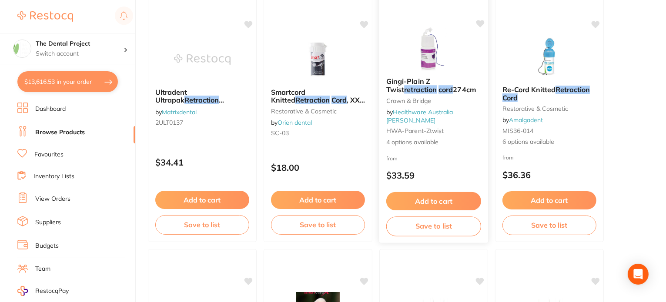
click at [417, 94] on em "retraction" at bounding box center [420, 89] width 33 height 9
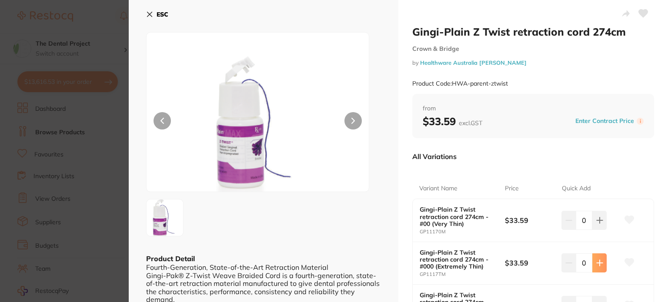
click at [596, 261] on icon at bounding box center [599, 263] width 7 height 7
type input "1"
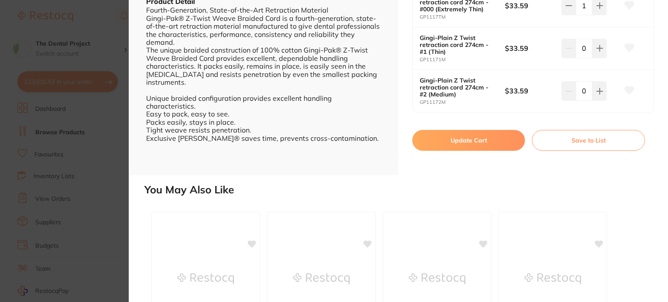
scroll to position [261, 0]
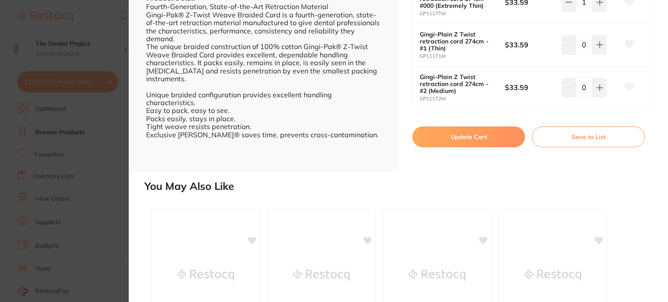
click at [470, 141] on button "Update Cart" at bounding box center [468, 137] width 113 height 21
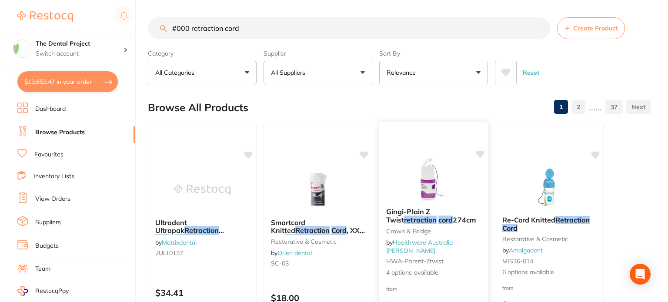
checkbox input "false"
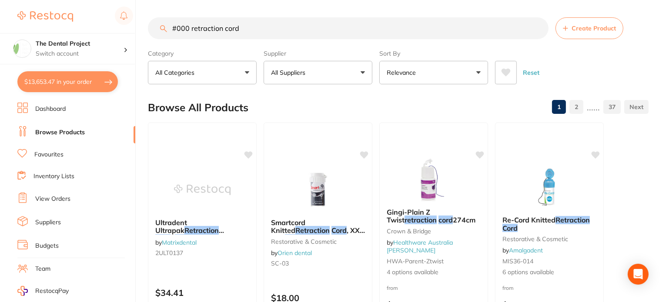
click at [80, 80] on button "$13,653.47 in your order" at bounding box center [67, 81] width 100 height 21
checkbox input "true"
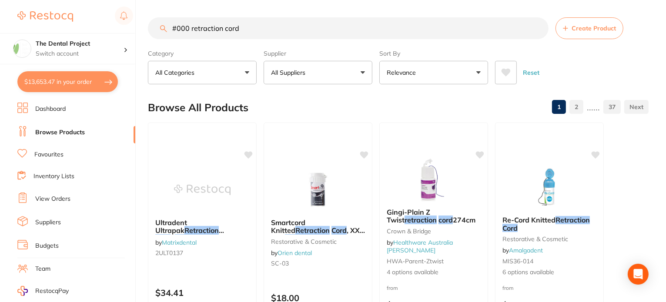
checkbox input "true"
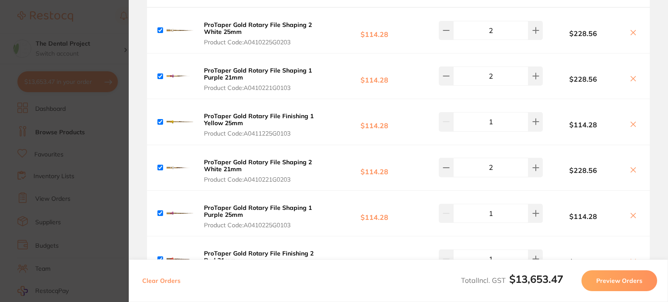
scroll to position [1174, 0]
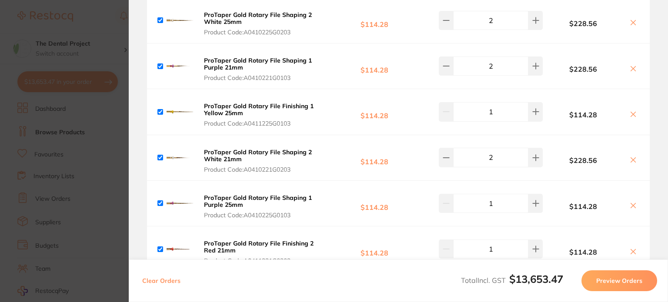
click at [607, 280] on button "Preview Orders" at bounding box center [619, 280] width 76 height 21
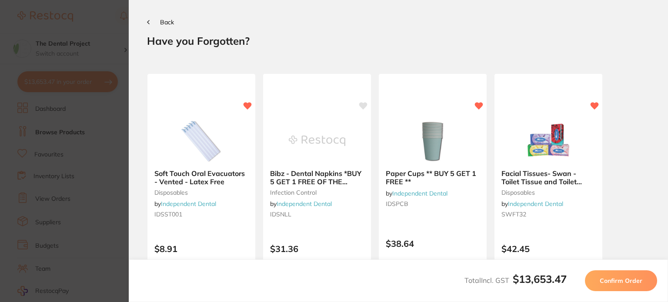
scroll to position [0, 0]
click at [621, 280] on span "Confirm Order" at bounding box center [621, 281] width 43 height 8
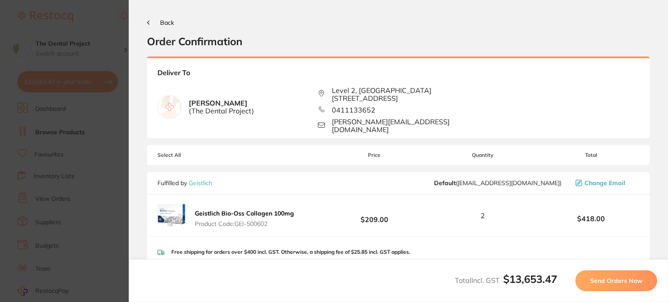
click at [621, 280] on span "Send Orders Now" at bounding box center [616, 281] width 52 height 8
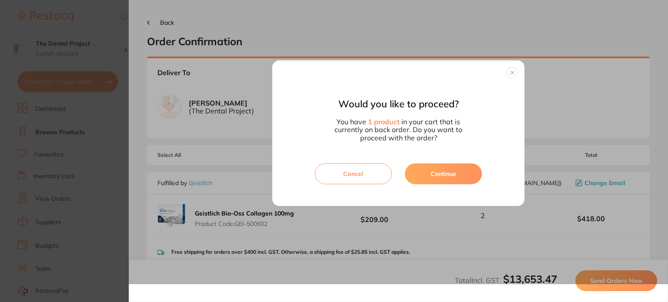
click at [446, 170] on button "Continue" at bounding box center [443, 174] width 77 height 21
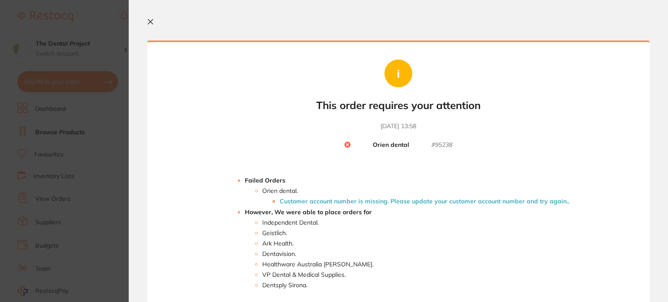
click at [151, 20] on icon at bounding box center [150, 22] width 5 height 5
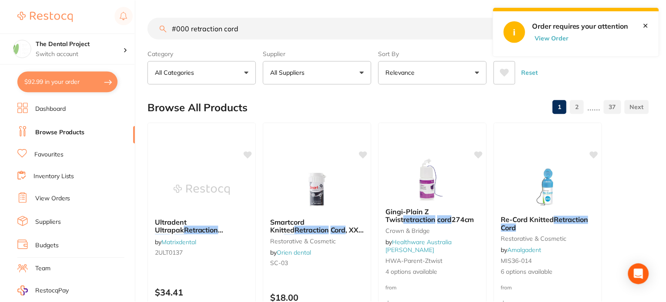
scroll to position [0, 0]
drag, startPoint x: 257, startPoint y: 27, endPoint x: 160, endPoint y: 19, distance: 97.8
click at [160, 19] on input "#000 retraction cord" at bounding box center [348, 28] width 401 height 22
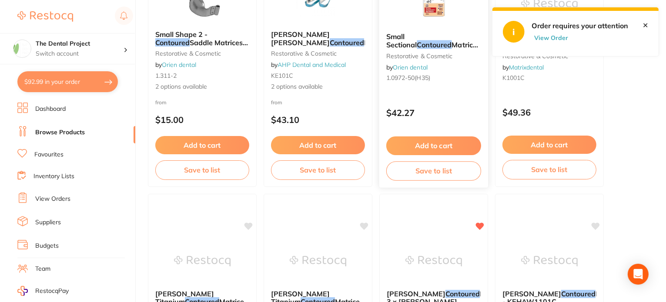
scroll to position [1044, 0]
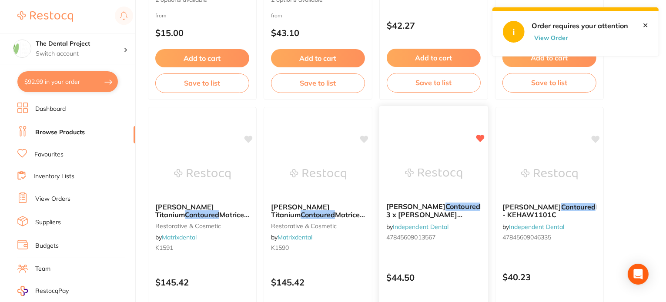
type input "contoured"
drag, startPoint x: 437, startPoint y: 146, endPoint x: 427, endPoint y: 185, distance: 40.8
click at [437, 146] on div "Hawe Tofflemire Contoured Bands**BUY 3 x TOFFLEMIRE MATRICES RECIEVE 1 x TOFFLE…" at bounding box center [433, 232] width 109 height 250
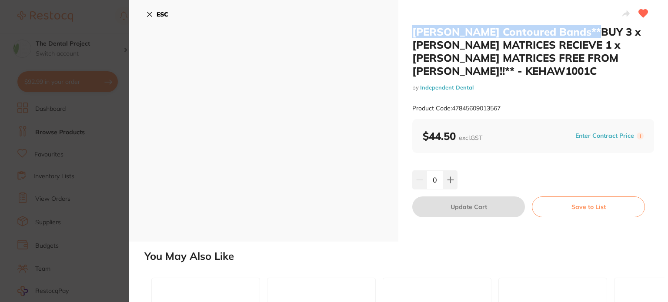
drag, startPoint x: 586, startPoint y: 31, endPoint x: 432, endPoint y: 20, distance: 154.3
click at [404, 23] on div "Hawe Tofflemire Contoured Bands**BUY 3 x TOFFLEMIRE MATRICES RECIEVE 1 x TOFFLE…" at bounding box center [533, 121] width 270 height 242
copy h2 "Hawe Tofflemire Contoured Bands"
click at [157, 12] on b "ESC" at bounding box center [163, 14] width 12 height 8
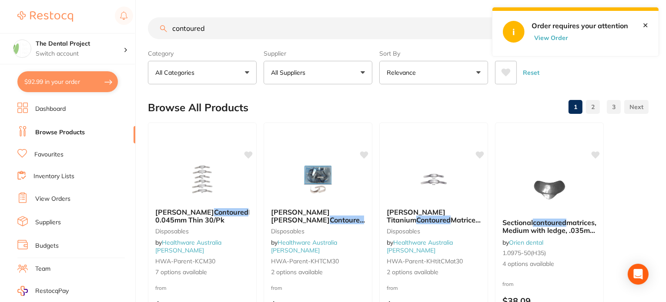
click at [364, 73] on button "All Suppliers" at bounding box center [318, 72] width 109 height 23
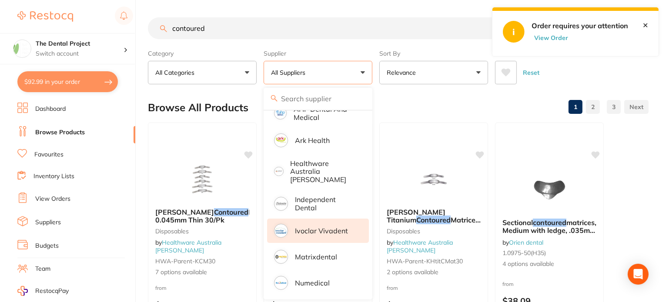
scroll to position [109, 0]
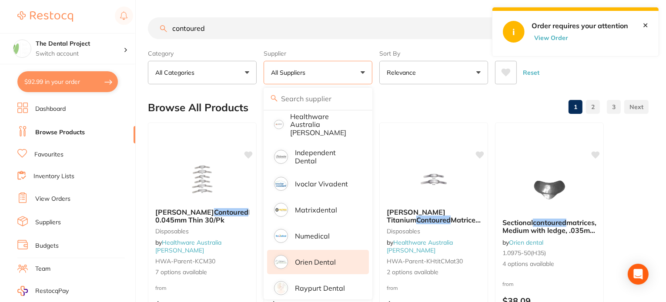
click at [316, 258] on p "Orien dental" at bounding box center [315, 262] width 41 height 8
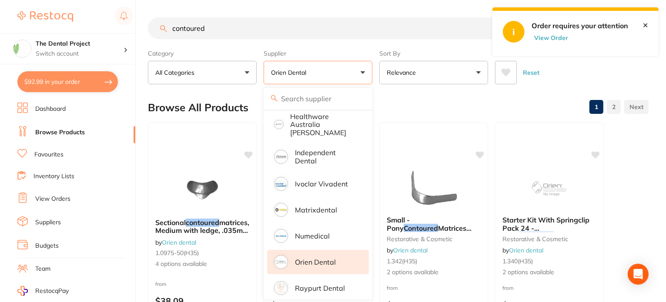
click at [299, 258] on p "Orien dental" at bounding box center [315, 262] width 41 height 8
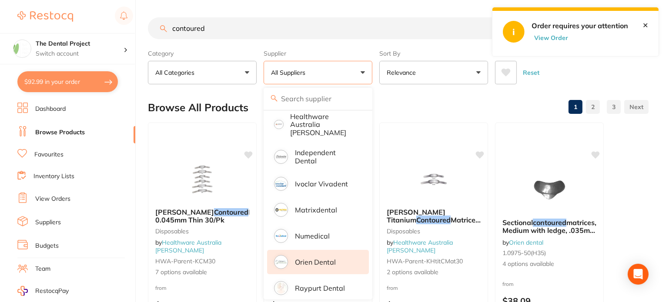
click at [300, 258] on p "Orien dental" at bounding box center [315, 262] width 41 height 8
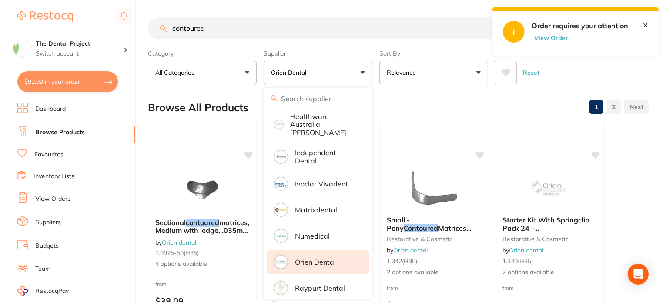
click at [309, 32] on input "contoured" at bounding box center [348, 28] width 401 height 22
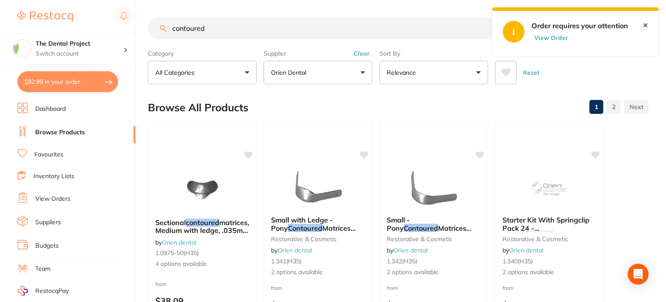
click at [52, 218] on link "Suppliers" at bounding box center [48, 222] width 26 height 9
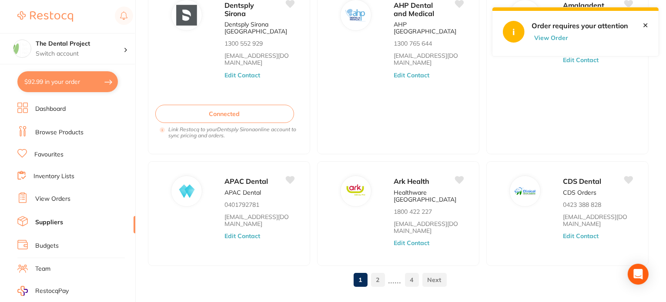
scroll to position [371, 0]
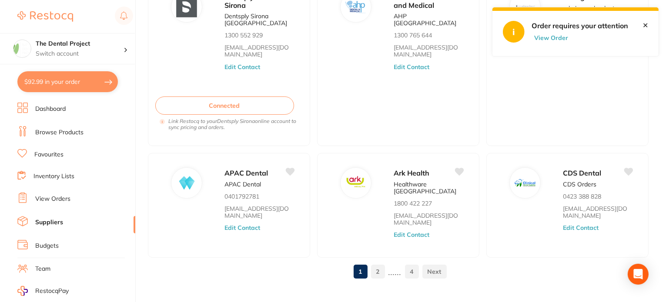
click at [381, 263] on link "2" at bounding box center [378, 271] width 14 height 17
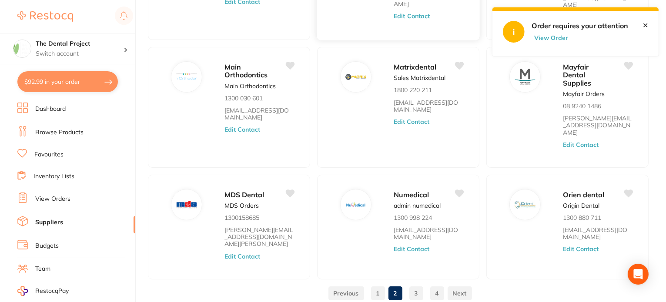
scroll to position [267, 0]
click at [415, 284] on link "3" at bounding box center [416, 292] width 14 height 17
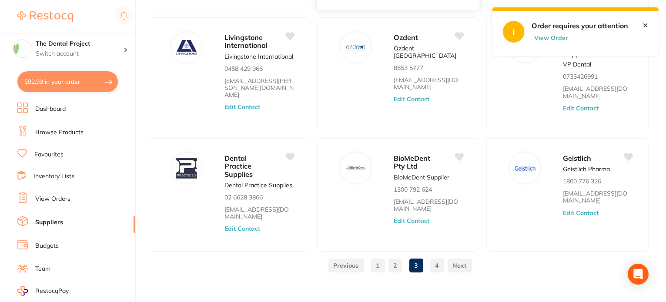
scroll to position [281, 0]
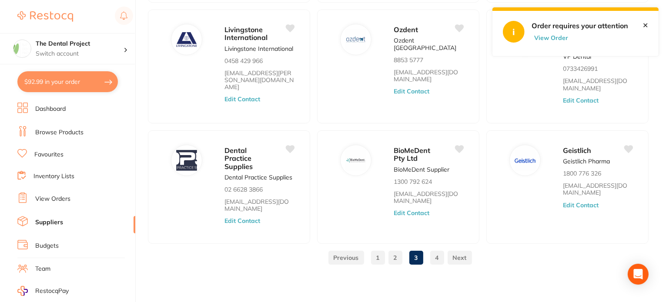
click at [441, 257] on link "4" at bounding box center [437, 257] width 14 height 17
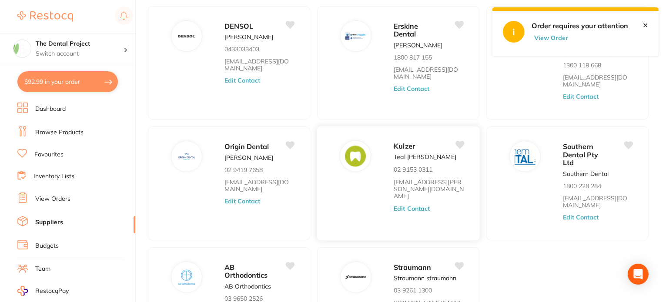
scroll to position [203, 0]
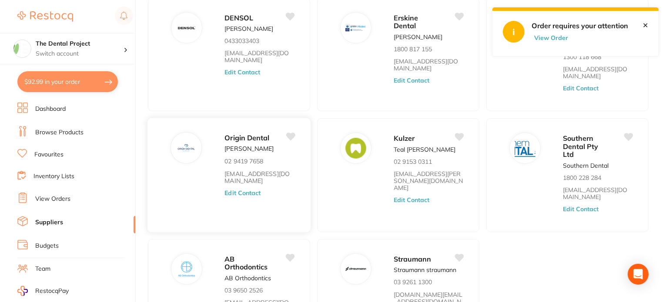
click at [244, 190] on button "Edit Contact" at bounding box center [242, 193] width 36 height 7
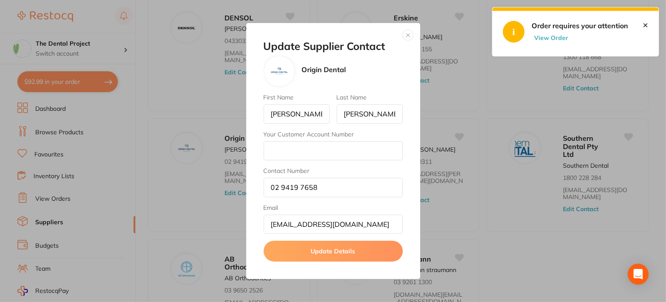
click at [408, 37] on button "button" at bounding box center [408, 35] width 10 height 10
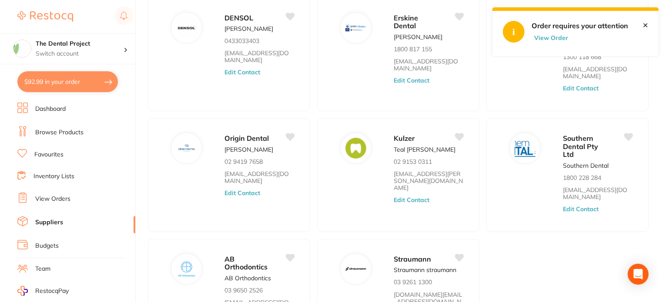
click at [552, 40] on button "View Order" at bounding box center [552, 38] width 43 height 8
checkbox input "true"
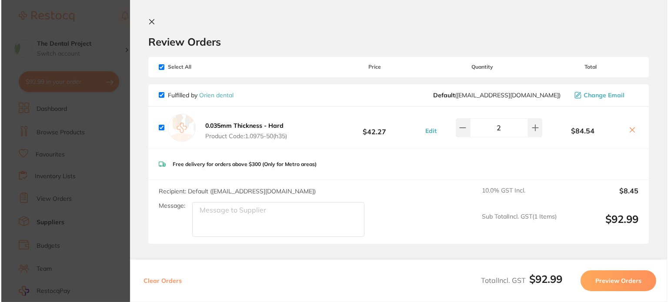
scroll to position [0, 0]
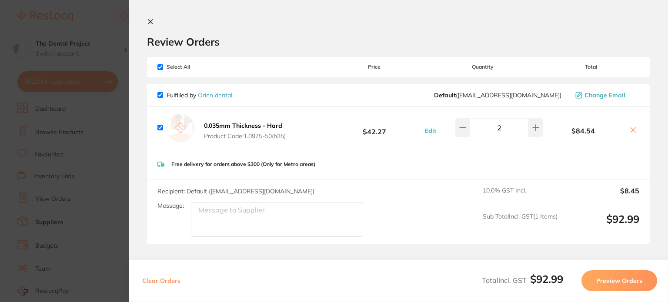
click at [150, 19] on icon at bounding box center [150, 21] width 7 height 7
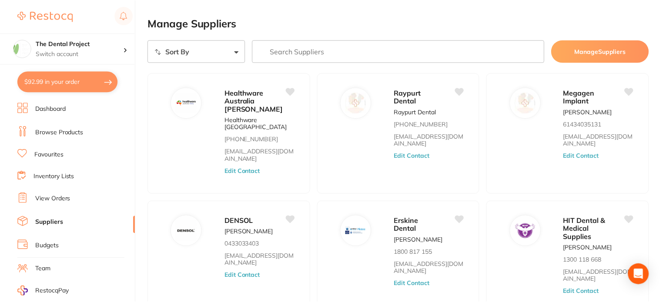
scroll to position [203, 0]
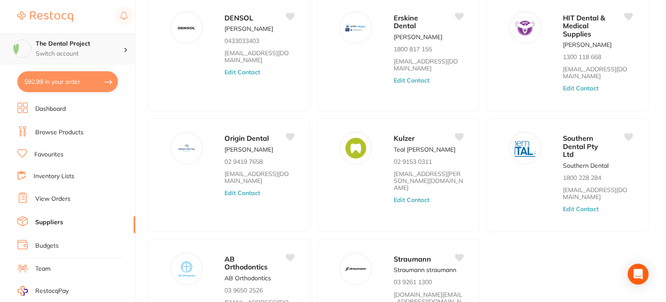
click at [74, 44] on h4 "The Dental Project" at bounding box center [80, 44] width 88 height 9
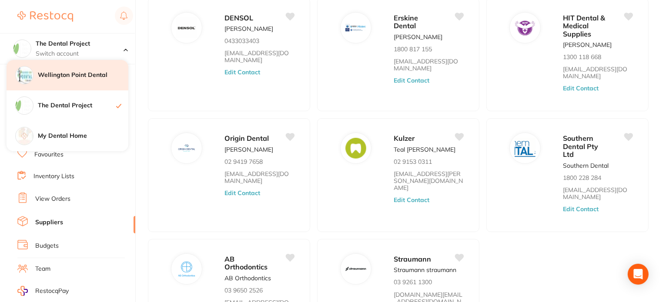
click at [64, 74] on h4 "Wellington Point Dental" at bounding box center [83, 75] width 90 height 9
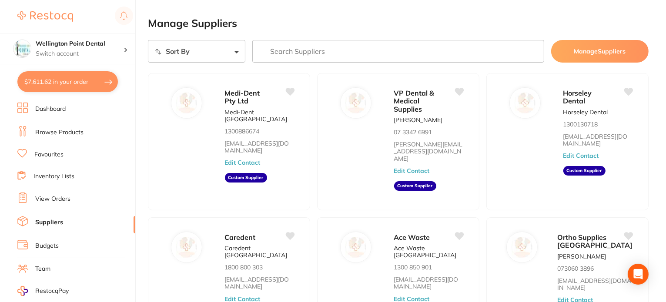
click at [77, 76] on button "$7,611.62 in your order" at bounding box center [67, 81] width 100 height 21
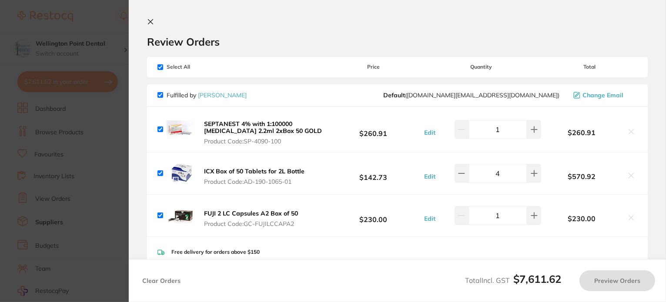
checkbox input "true"
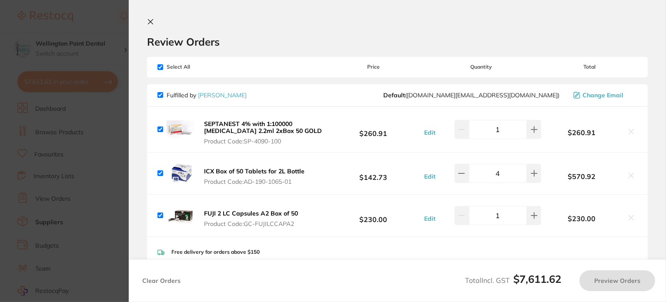
checkbox input "true"
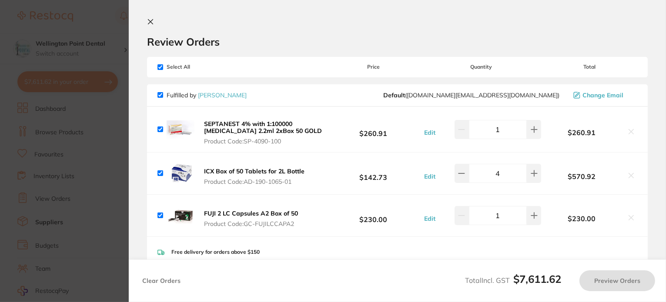
checkbox input "true"
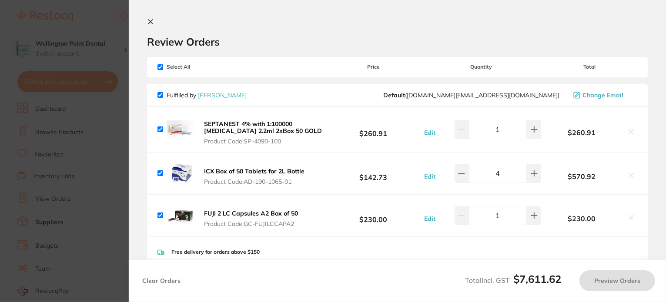
checkbox input "true"
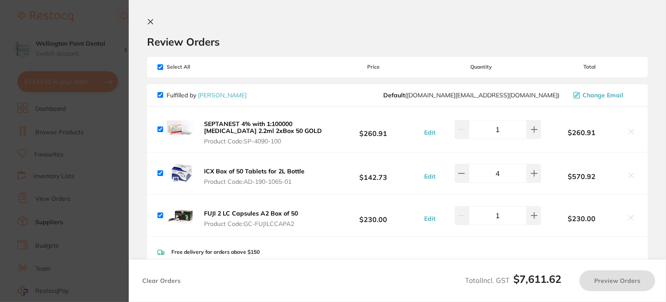
checkbox input "true"
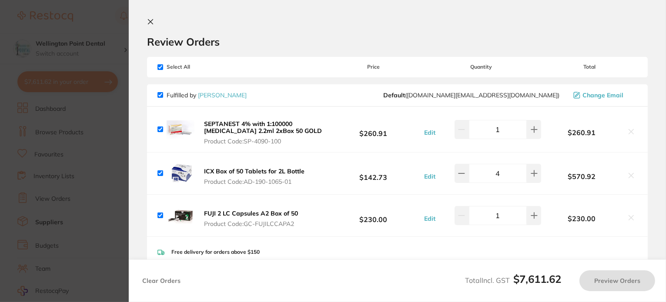
checkbox input "true"
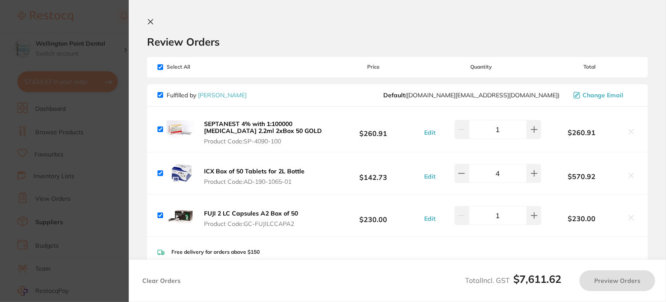
checkbox input "true"
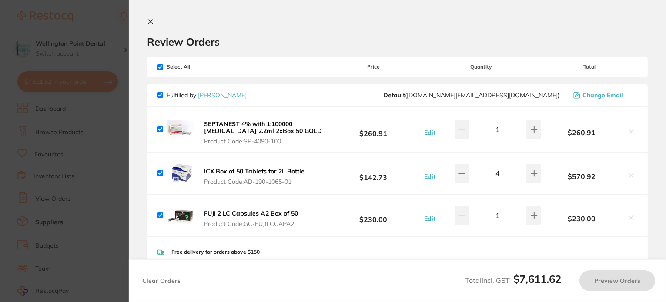
checkbox input "true"
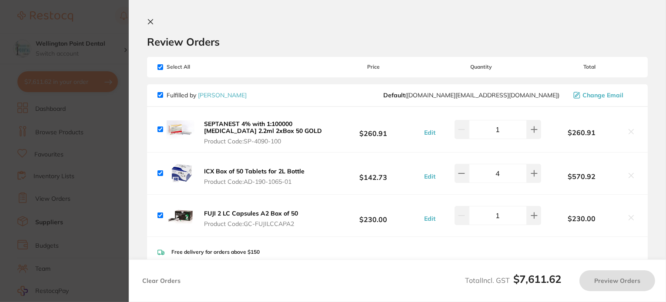
checkbox input "true"
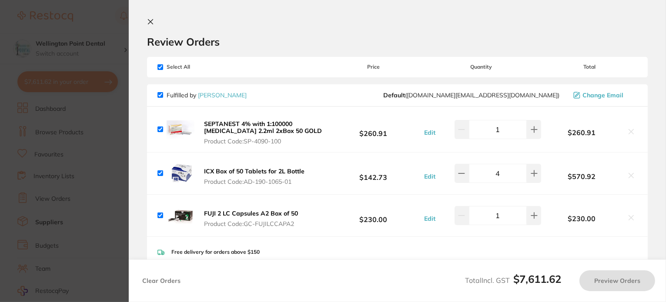
checkbox input "true"
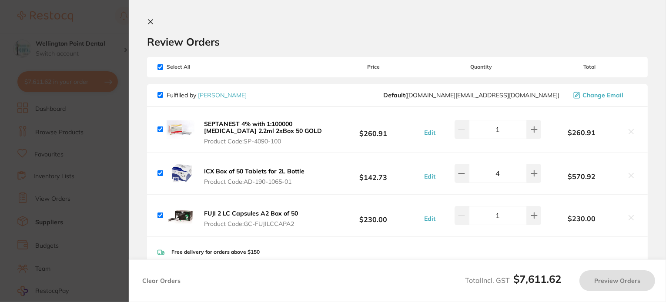
checkbox input "true"
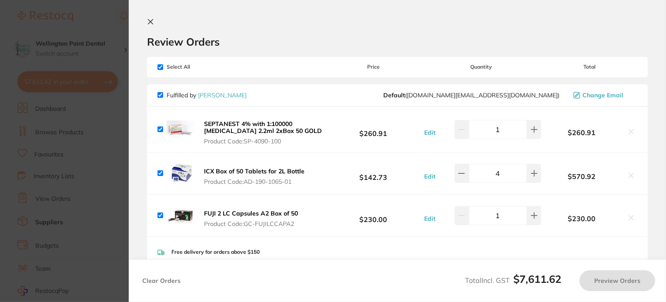
checkbox input "true"
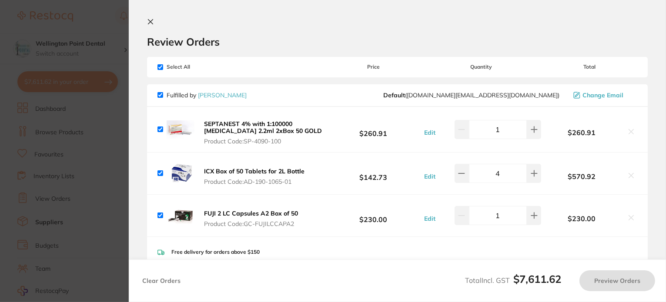
checkbox input "true"
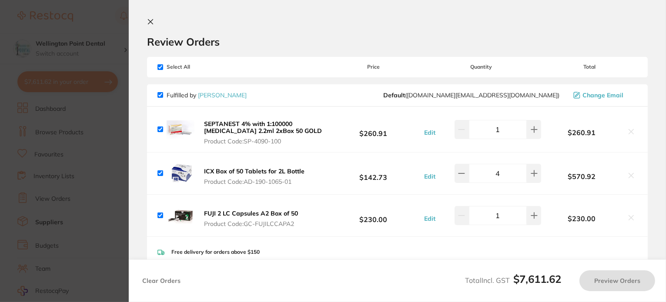
checkbox input "true"
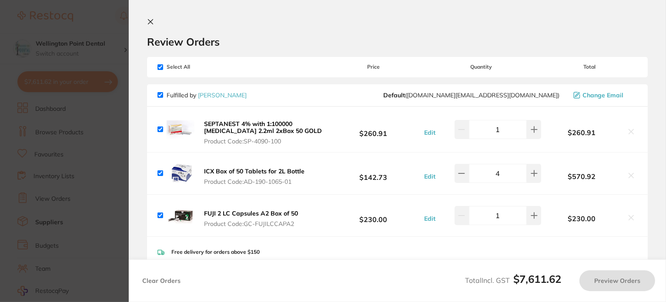
checkbox input "true"
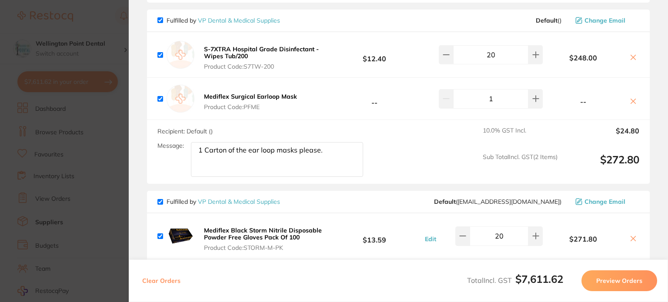
scroll to position [3870, 0]
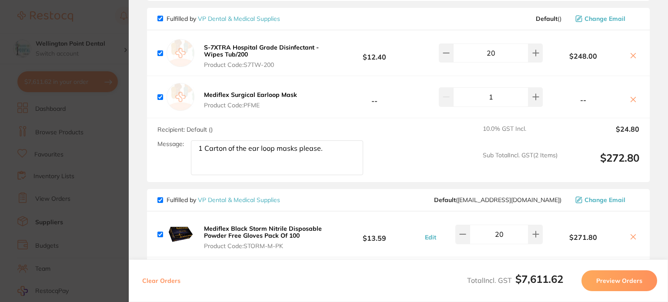
click at [626, 279] on button "Preview Orders" at bounding box center [619, 280] width 76 height 21
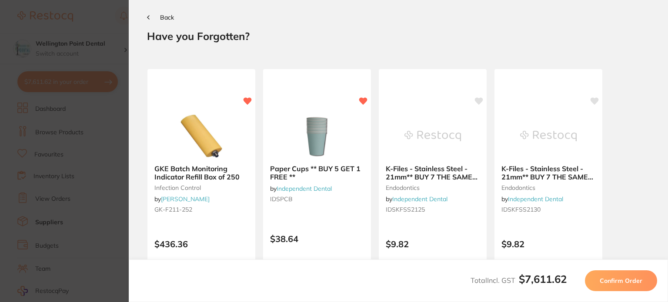
scroll to position [0, 0]
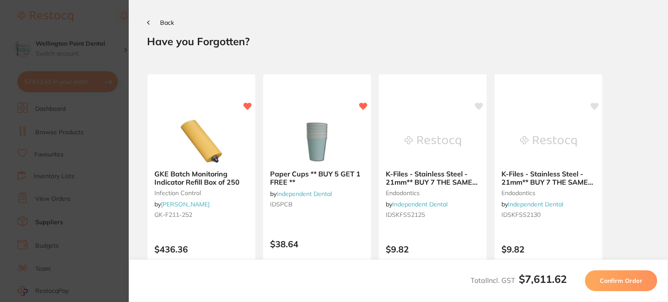
click at [625, 279] on span "Confirm Order" at bounding box center [621, 281] width 43 height 8
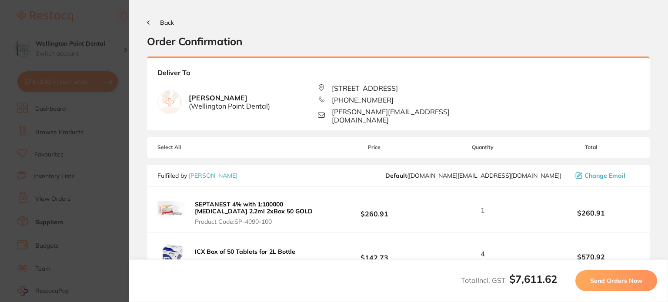
click at [625, 279] on span "Send Orders Now" at bounding box center [616, 281] width 52 height 8
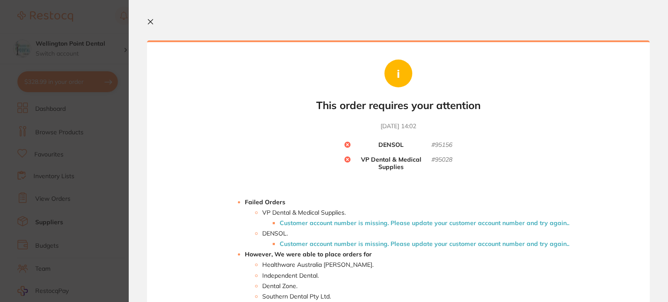
click at [152, 20] on icon at bounding box center [150, 22] width 5 height 5
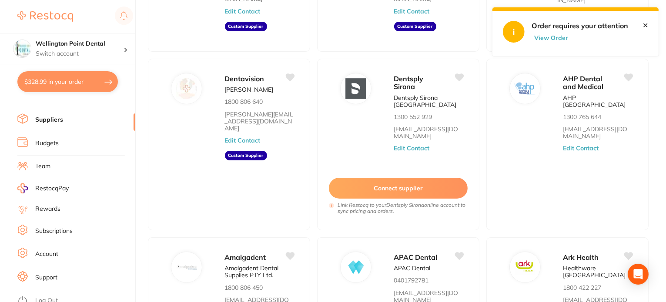
scroll to position [290, 0]
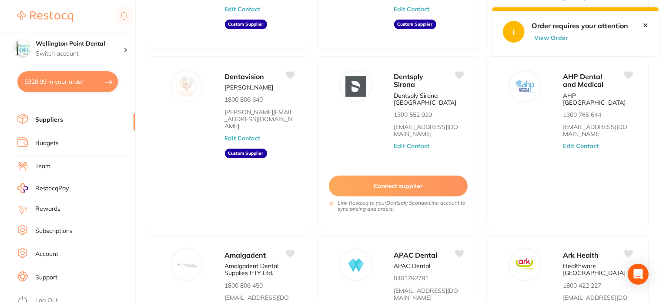
click at [49, 119] on link "Suppliers" at bounding box center [49, 120] width 28 height 9
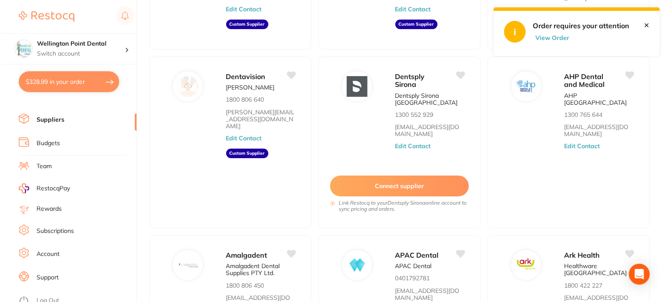
scroll to position [0, 0]
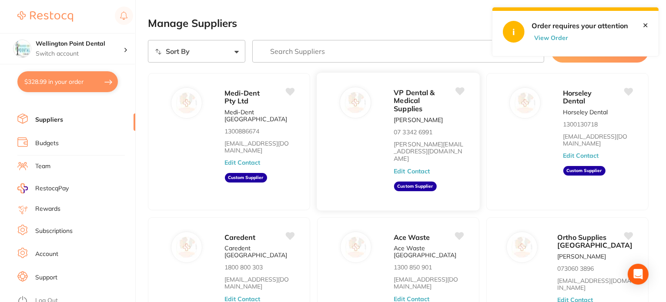
click at [412, 167] on button "Edit Contact" at bounding box center [412, 170] width 36 height 7
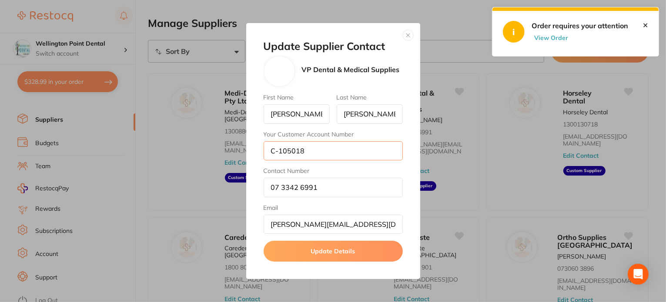
click at [277, 152] on input "C-105018" at bounding box center [333, 150] width 139 height 19
type input "105018"
click at [306, 248] on button "Update Details" at bounding box center [333, 251] width 139 height 21
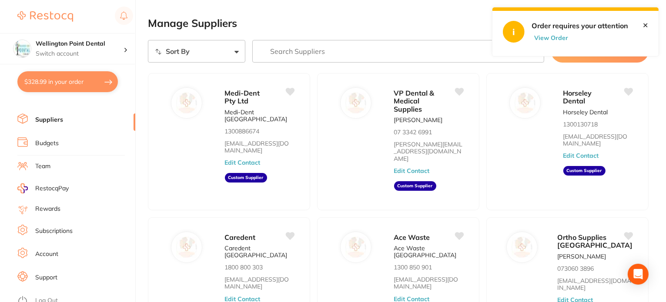
click at [60, 82] on button "$328.99 in your order" at bounding box center [67, 81] width 100 height 21
checkbox input "true"
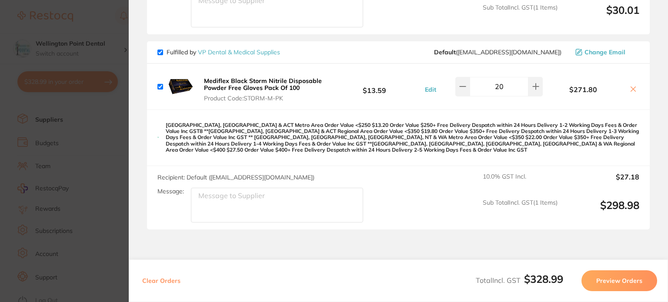
scroll to position [217, 0]
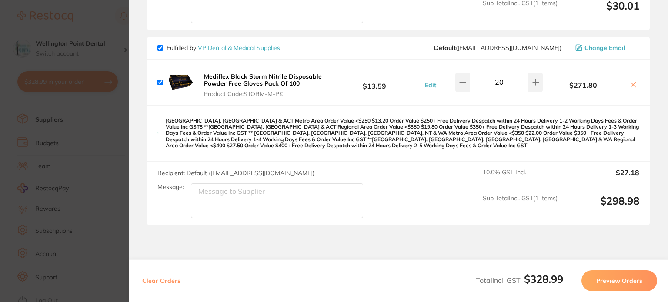
click at [611, 280] on button "Preview Orders" at bounding box center [619, 280] width 76 height 21
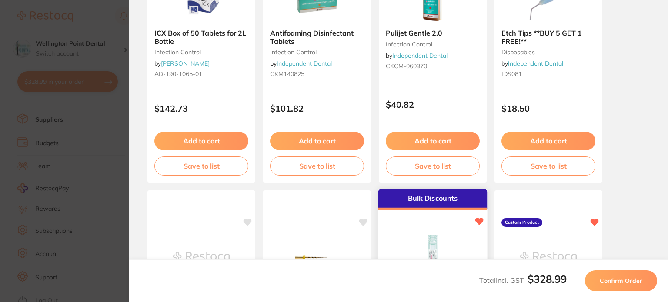
scroll to position [261, 0]
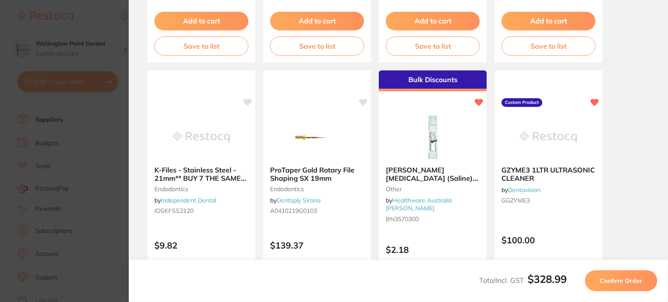
click at [614, 282] on span "Confirm Order" at bounding box center [621, 281] width 43 height 8
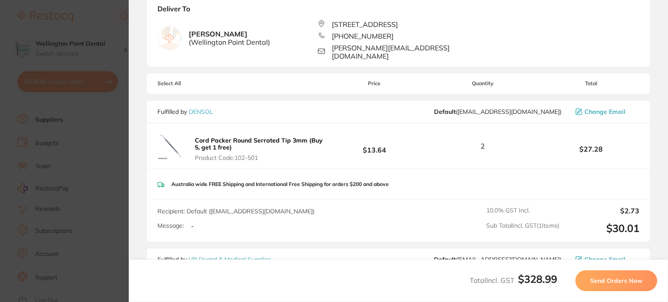
scroll to position [217, 0]
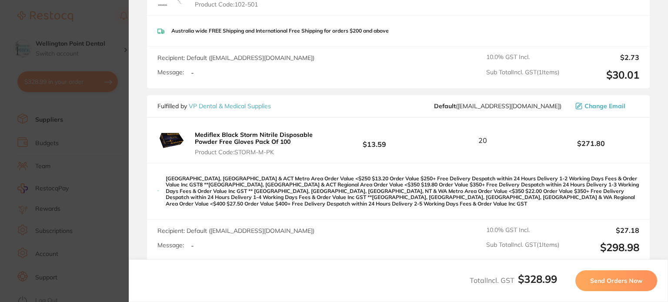
click at [605, 278] on span "Send Orders Now" at bounding box center [616, 281] width 52 height 8
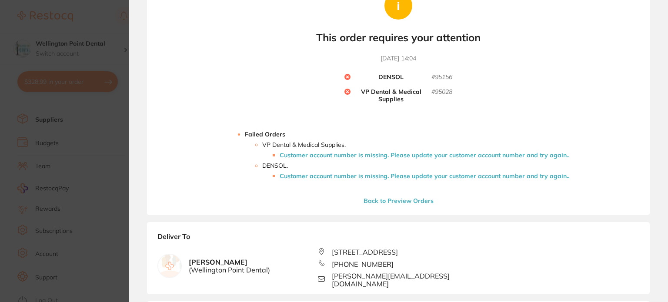
scroll to position [0, 0]
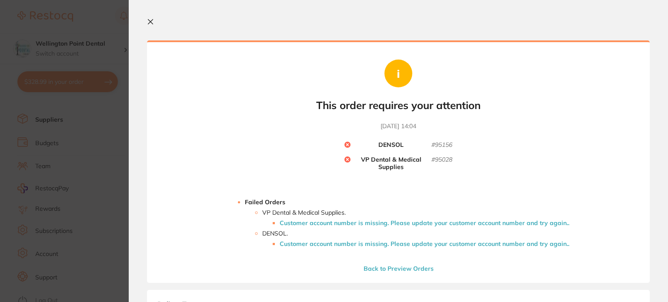
click at [150, 20] on icon at bounding box center [150, 21] width 7 height 7
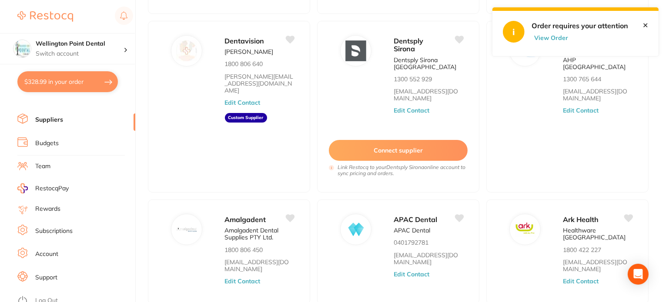
scroll to position [387, 0]
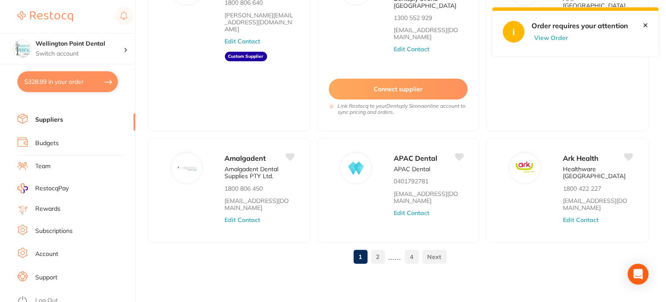
click at [53, 116] on link "Suppliers" at bounding box center [49, 120] width 28 height 9
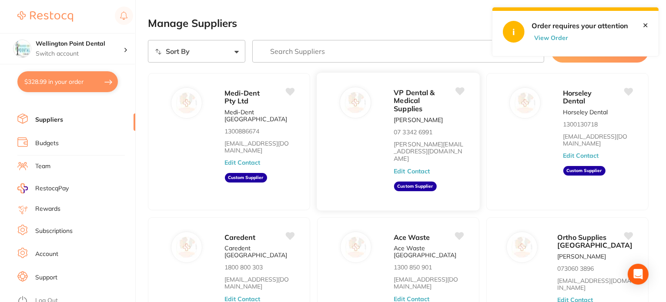
click at [410, 167] on button "Edit Contact" at bounding box center [412, 170] width 36 height 7
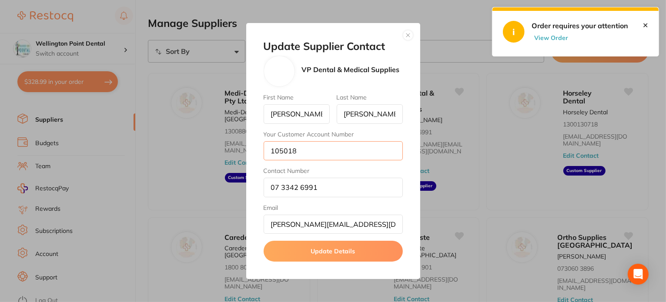
click at [267, 149] on input "105018" at bounding box center [333, 150] width 139 height 19
type input "c-105018"
click at [408, 34] on button "button" at bounding box center [408, 35] width 10 height 10
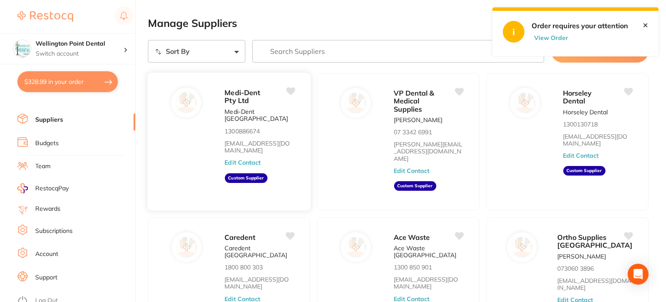
drag, startPoint x: 169, startPoint y: 199, endPoint x: 164, endPoint y: 199, distance: 4.8
drag, startPoint x: 164, startPoint y: 199, endPoint x: 132, endPoint y: 214, distance: 35.8
click at [132, 214] on ul "Dashboard Browse Products Favourites Inventory Lists View Orders Suppliers Budg…" at bounding box center [76, 150] width 118 height 300
click at [65, 43] on h4 "Wellington Point Dental" at bounding box center [80, 44] width 88 height 9
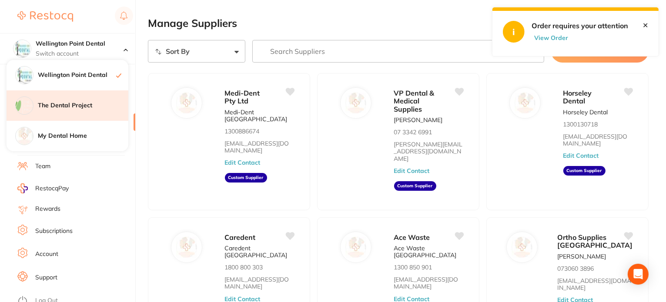
click at [70, 106] on h4 "The Dental Project" at bounding box center [83, 105] width 90 height 9
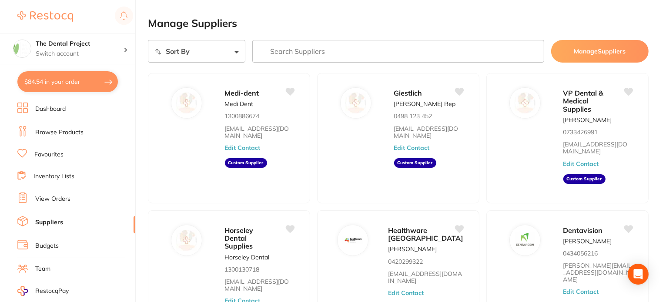
click at [64, 82] on button "$84.54 in your order" at bounding box center [67, 81] width 100 height 21
checkbox input "true"
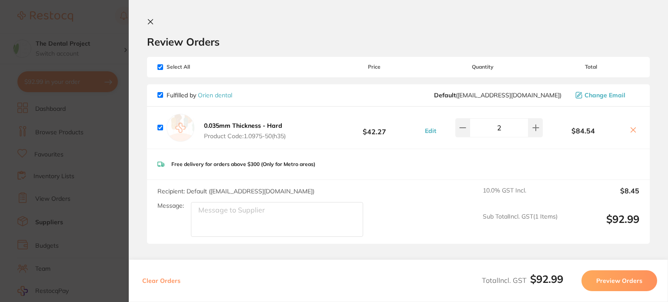
click at [151, 21] on icon at bounding box center [150, 22] width 5 height 5
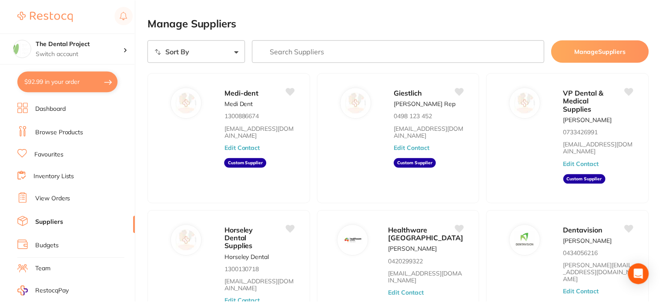
scroll to position [2, 0]
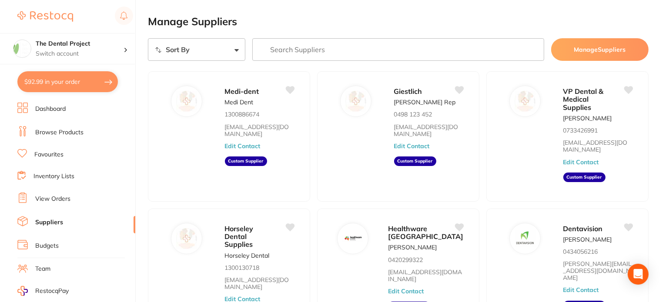
click at [63, 79] on button "$92.99 in your order" at bounding box center [67, 81] width 100 height 21
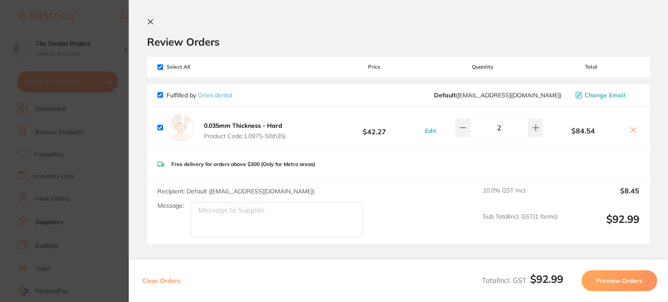
scroll to position [0, 0]
click at [611, 280] on button "Preview Orders" at bounding box center [619, 280] width 76 height 21
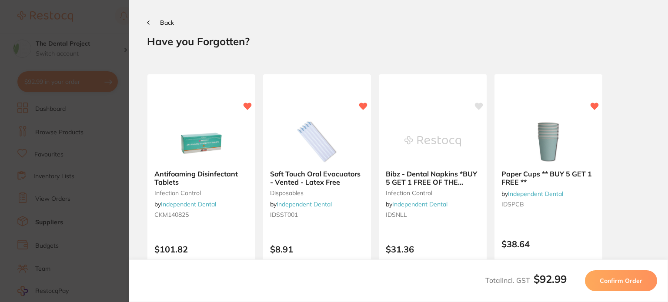
click at [611, 280] on span "Confirm Order" at bounding box center [621, 281] width 43 height 8
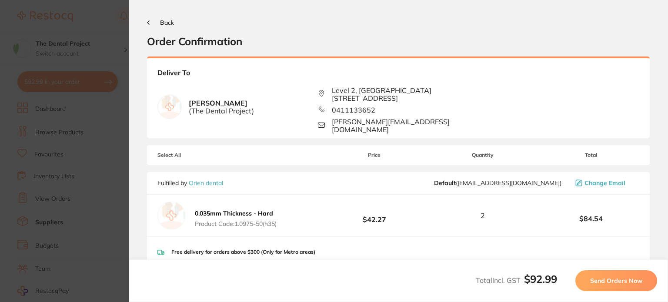
click at [611, 280] on span "Send Orders Now" at bounding box center [616, 281] width 52 height 8
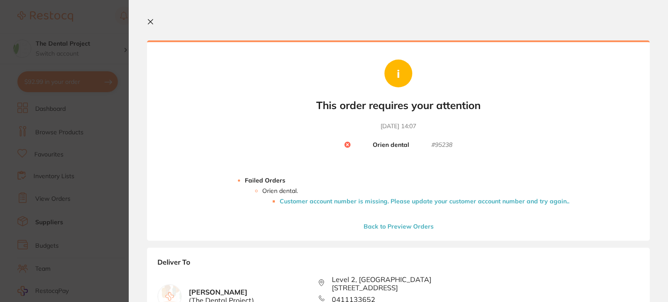
click at [150, 22] on icon at bounding box center [150, 22] width 5 height 5
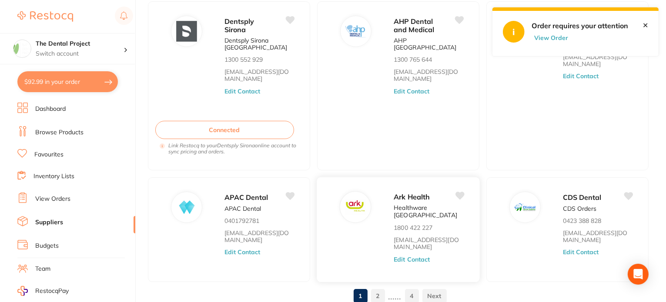
scroll to position [371, 0]
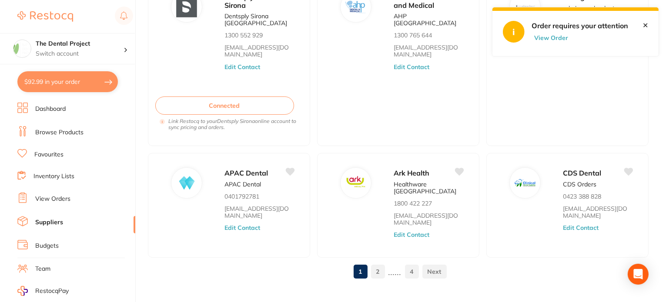
click at [411, 263] on link "4" at bounding box center [412, 271] width 14 height 17
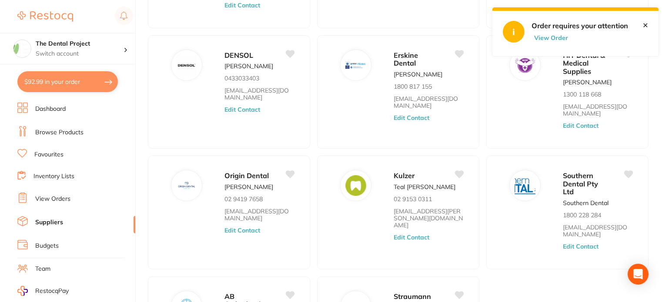
scroll to position [160, 0]
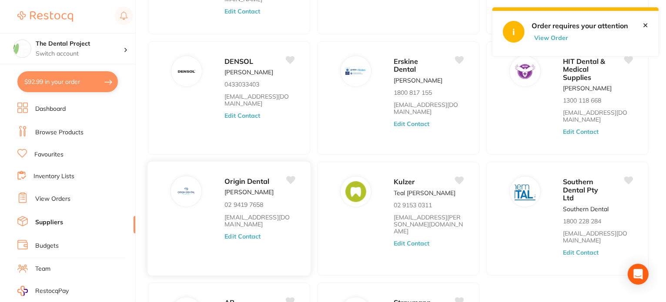
click at [240, 233] on button "Edit Contact" at bounding box center [242, 236] width 36 height 7
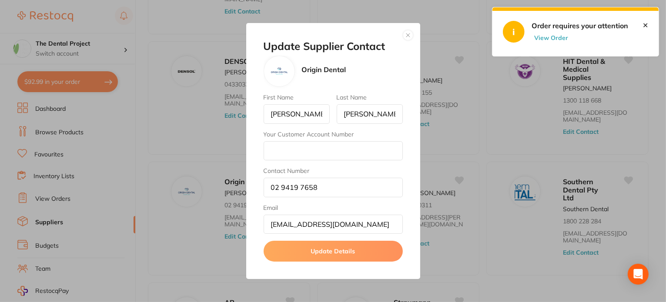
click at [408, 35] on button "button" at bounding box center [408, 35] width 10 height 10
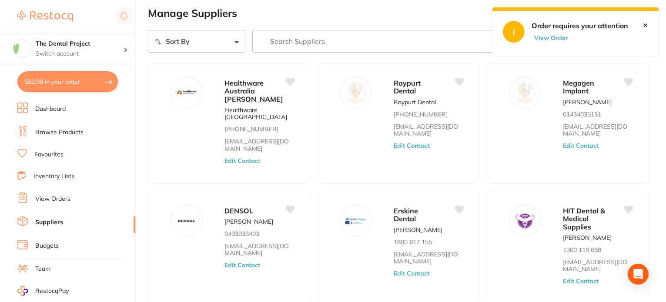
scroll to position [0, 0]
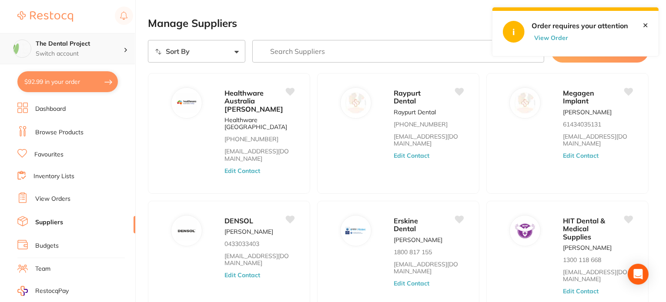
click at [65, 46] on h4 "The Dental Project" at bounding box center [80, 44] width 88 height 9
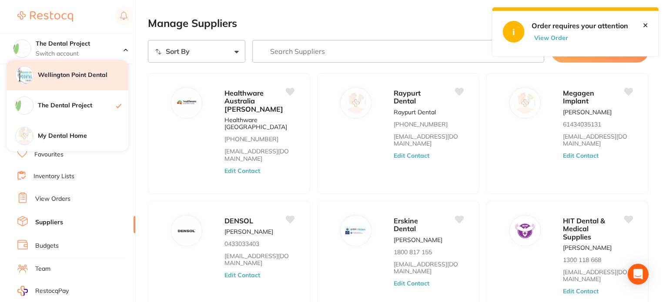
click at [70, 74] on h4 "Wellington Point Dental" at bounding box center [83, 75] width 90 height 9
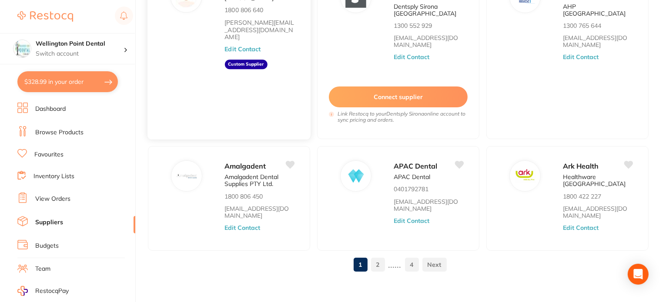
scroll to position [387, 0]
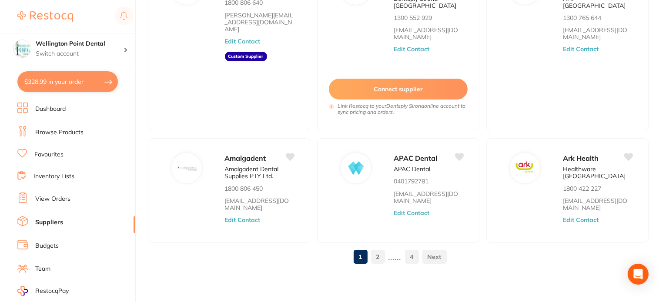
click at [380, 257] on link "2" at bounding box center [378, 256] width 14 height 17
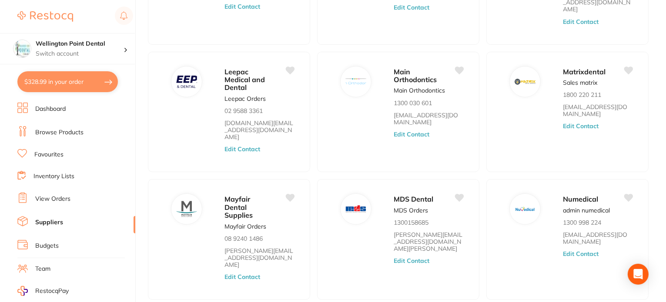
scroll to position [268, 0]
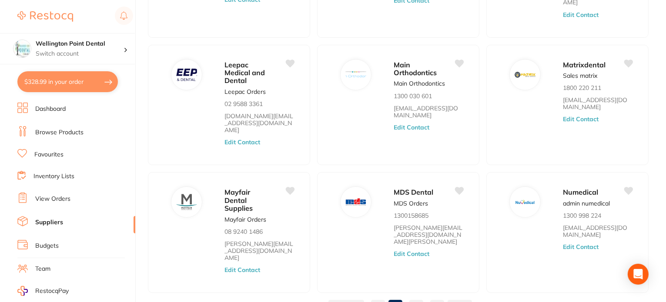
click at [417, 298] on link "3" at bounding box center [416, 306] width 14 height 17
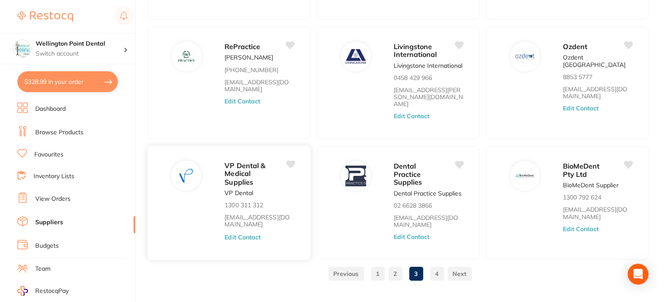
scroll to position [273, 0]
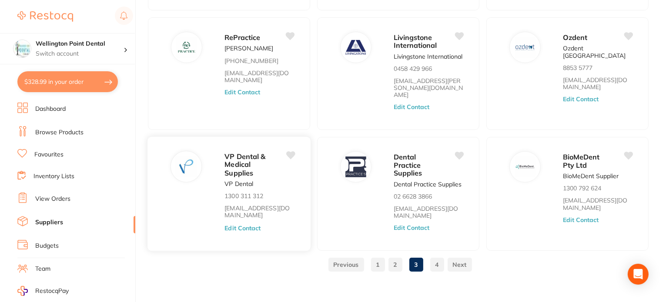
click at [241, 225] on button "Edit Contact" at bounding box center [242, 228] width 36 height 7
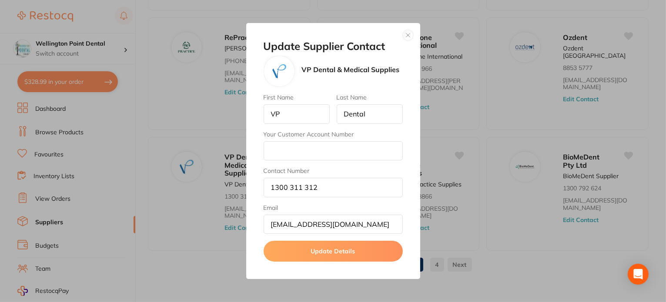
click at [407, 34] on button "button" at bounding box center [408, 35] width 10 height 10
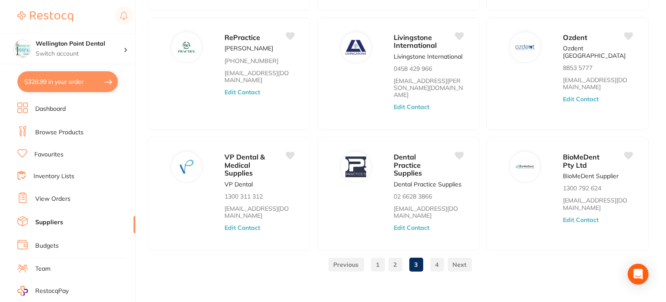
click at [438, 256] on link "4" at bounding box center [437, 264] width 14 height 17
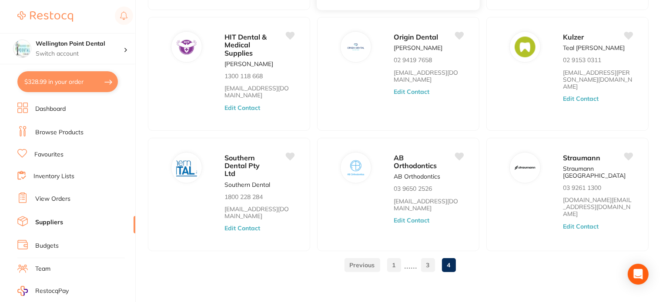
scroll to position [297, 0]
click at [427, 257] on link "3" at bounding box center [428, 264] width 14 height 17
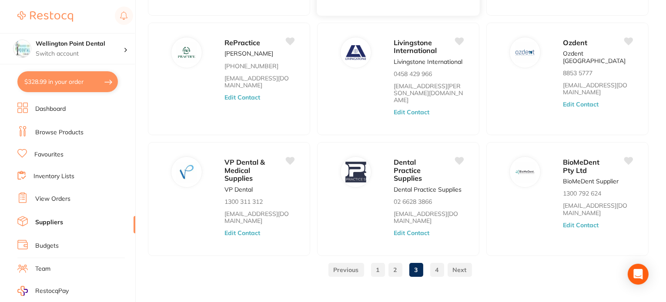
scroll to position [273, 0]
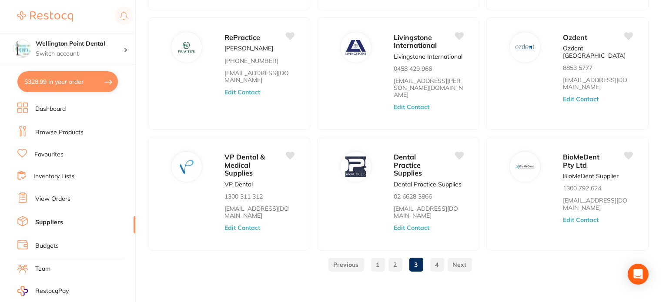
click at [393, 256] on link "2" at bounding box center [395, 264] width 14 height 17
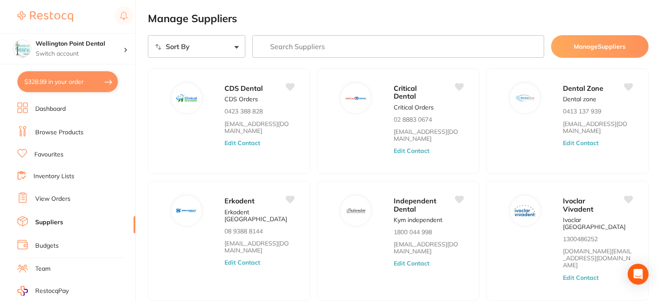
scroll to position [0, 0]
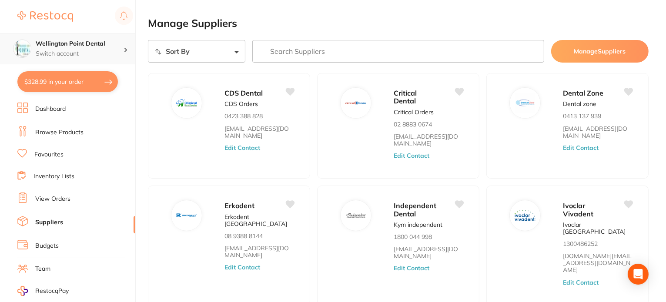
click at [50, 47] on h4 "Wellington Point Dental" at bounding box center [80, 44] width 88 height 9
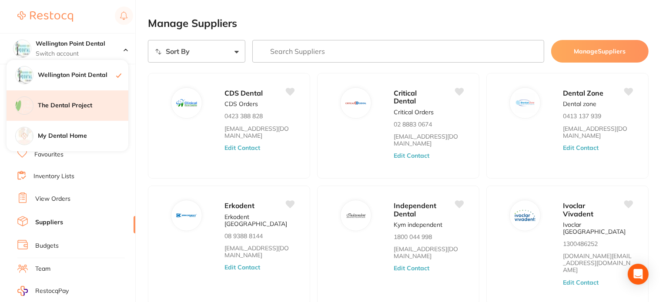
click at [68, 103] on h4 "The Dental Project" at bounding box center [83, 105] width 90 height 9
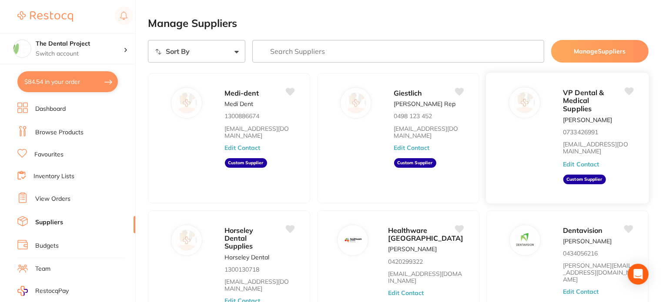
click at [585, 164] on button "Edit Contact" at bounding box center [581, 163] width 36 height 7
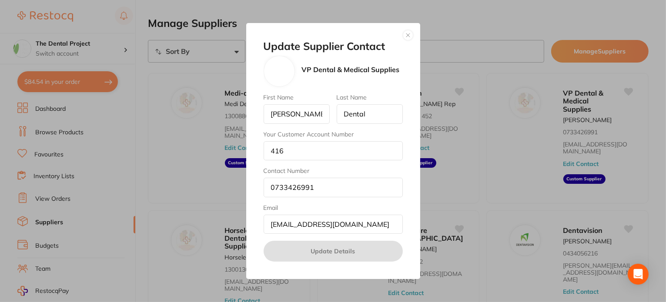
click at [408, 35] on button "button" at bounding box center [408, 35] width 10 height 10
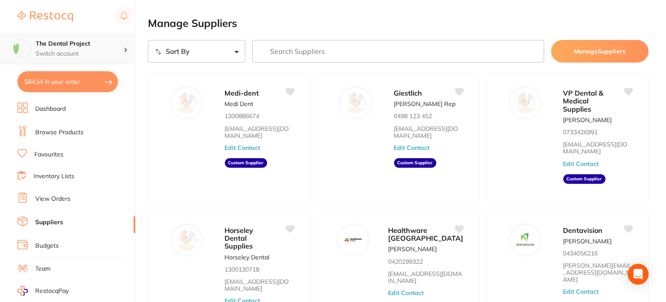
click at [68, 41] on h4 "The Dental Project" at bounding box center [80, 44] width 88 height 9
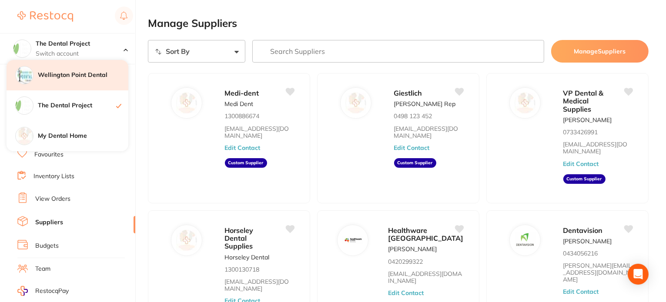
click at [59, 77] on h4 "Wellington Point Dental" at bounding box center [83, 75] width 90 height 9
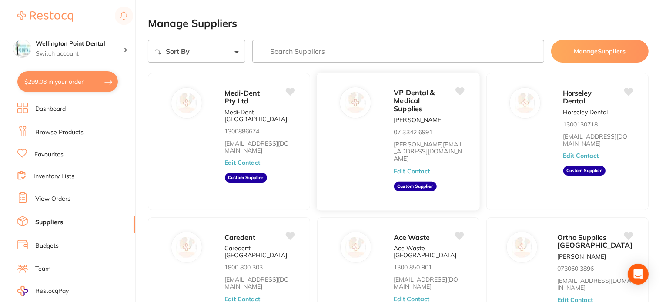
click at [405, 167] on button "Edit Contact" at bounding box center [412, 170] width 36 height 7
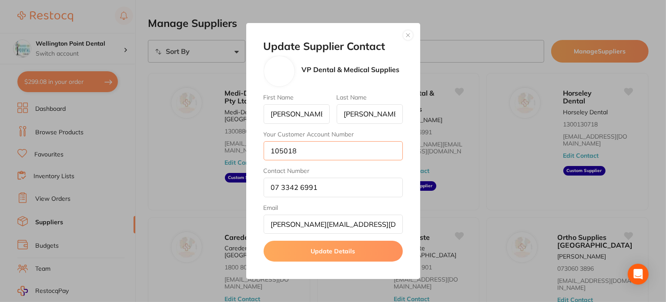
drag, startPoint x: 306, startPoint y: 150, endPoint x: 289, endPoint y: 153, distance: 17.6
click at [258, 151] on div "Update Supplier Contact VP Dental & Medical Supplies First Name [PERSON_NAME] L…" at bounding box center [333, 151] width 174 height 257
click at [339, 150] on input "105018" at bounding box center [333, 150] width 139 height 19
click at [334, 251] on button "Update Details" at bounding box center [333, 251] width 139 height 21
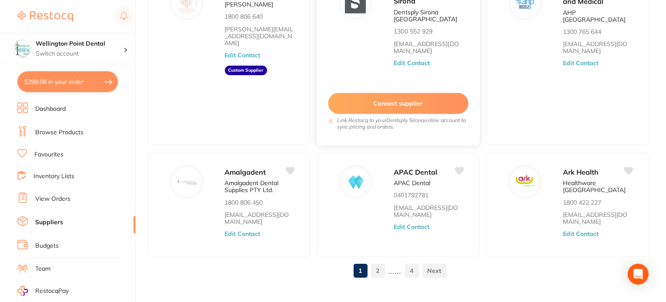
scroll to position [387, 0]
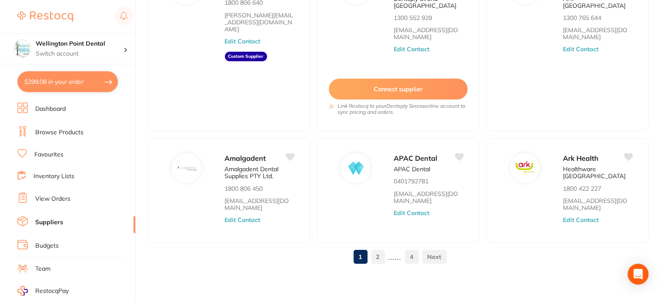
click at [380, 257] on link "2" at bounding box center [378, 256] width 14 height 17
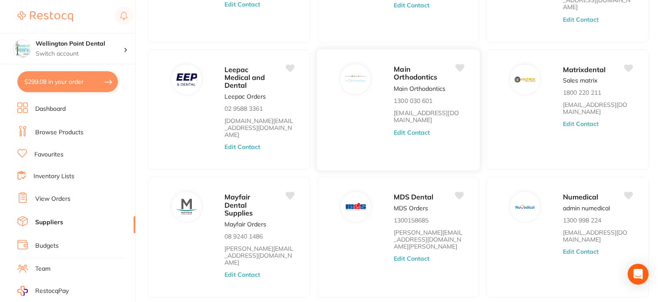
scroll to position [268, 0]
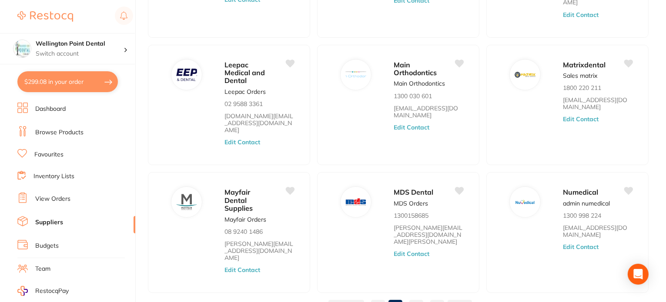
click at [417, 298] on link "3" at bounding box center [416, 306] width 14 height 17
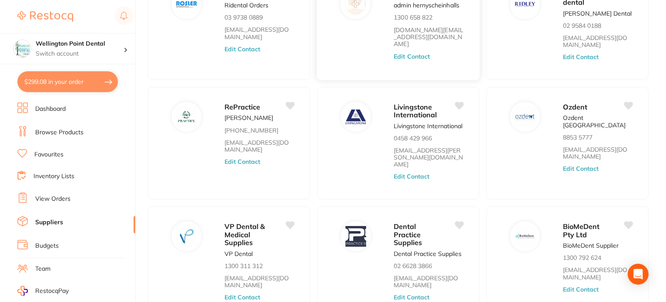
scroll to position [247, 0]
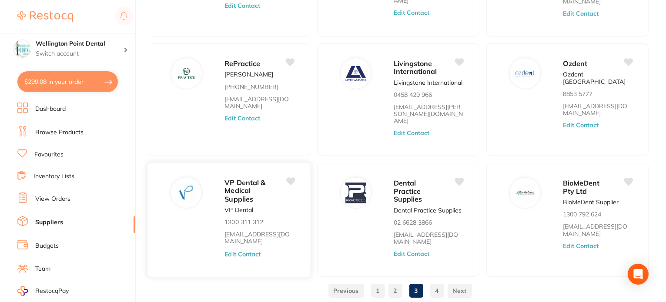
click at [237, 251] on button "Edit Contact" at bounding box center [242, 254] width 36 height 7
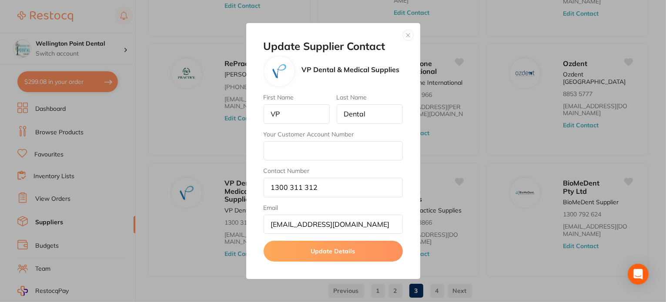
click at [407, 38] on button "button" at bounding box center [408, 35] width 10 height 10
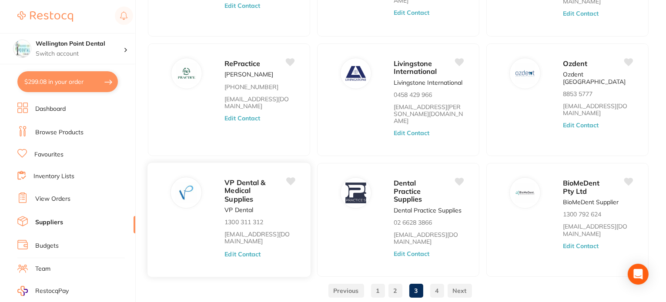
click at [247, 251] on button "Edit Contact" at bounding box center [242, 254] width 36 height 7
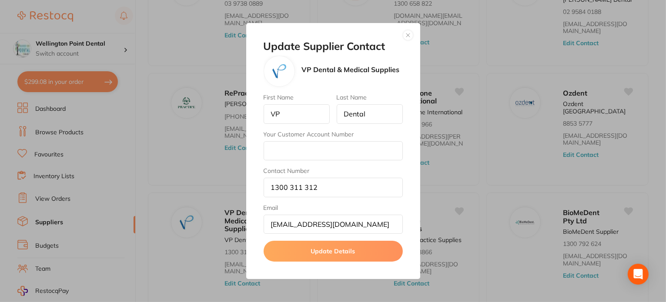
scroll to position [273, 0]
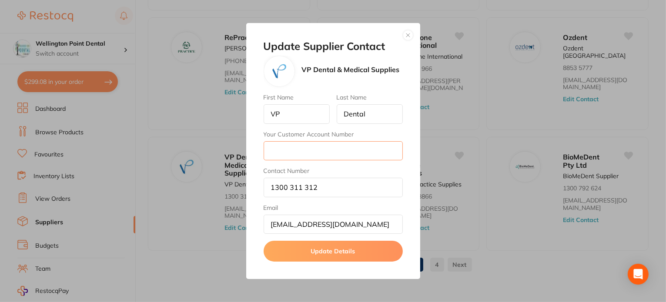
click at [285, 152] on input "Your Customer Account Number" at bounding box center [333, 150] width 139 height 19
paste input "105018"
type input "105018"
click at [318, 249] on button "Update Details" at bounding box center [333, 251] width 139 height 21
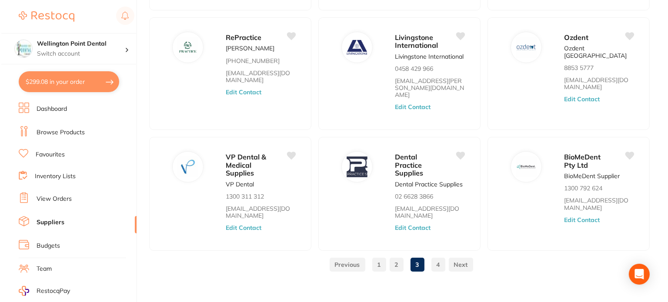
scroll to position [0, 0]
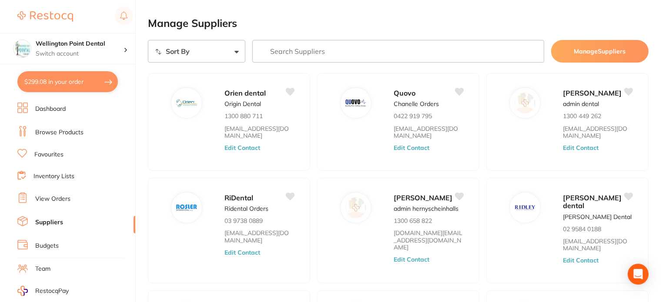
click at [60, 80] on button "$299.08 in your order" at bounding box center [67, 81] width 100 height 21
checkbox input "true"
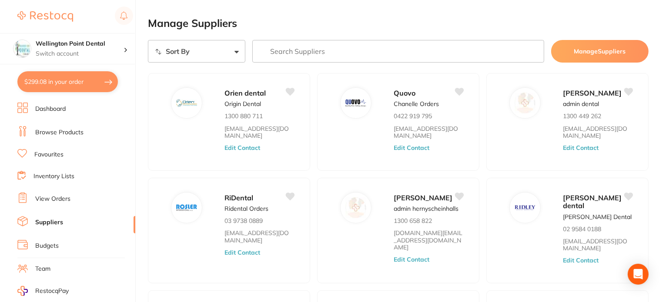
checkbox input "true"
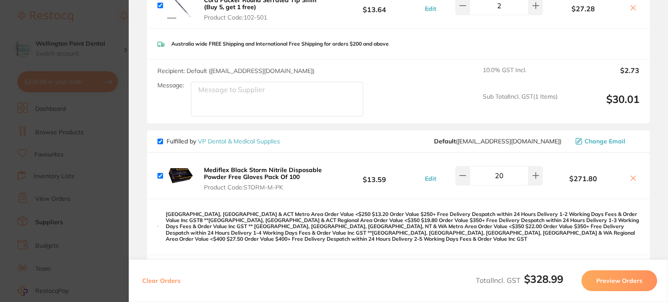
scroll to position [174, 0]
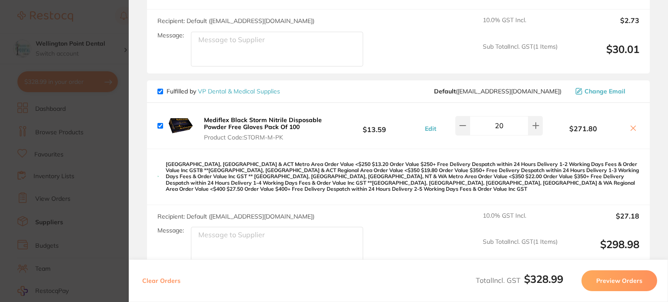
click at [604, 279] on button "Preview Orders" at bounding box center [619, 280] width 76 height 21
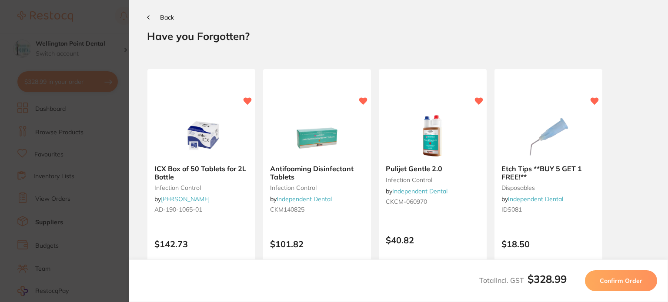
scroll to position [0, 0]
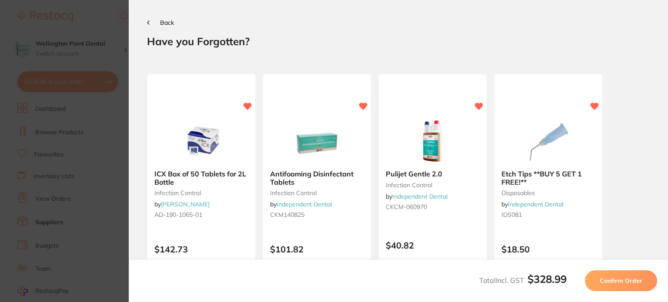
click at [604, 279] on span "Confirm Order" at bounding box center [621, 281] width 43 height 8
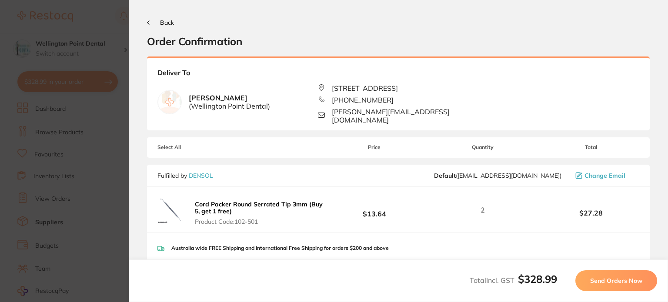
click at [603, 279] on span "Send Orders Now" at bounding box center [616, 281] width 52 height 8
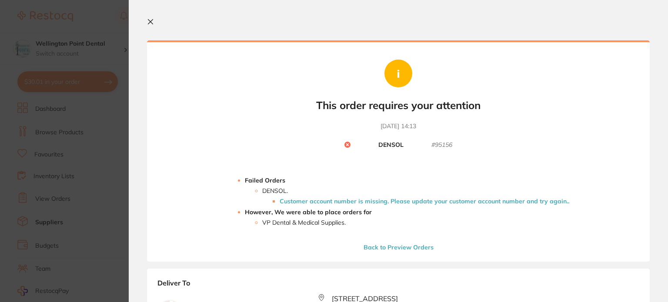
click at [151, 23] on icon at bounding box center [150, 22] width 5 height 5
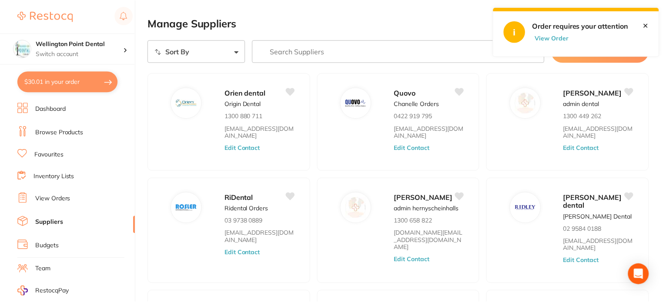
scroll to position [273, 0]
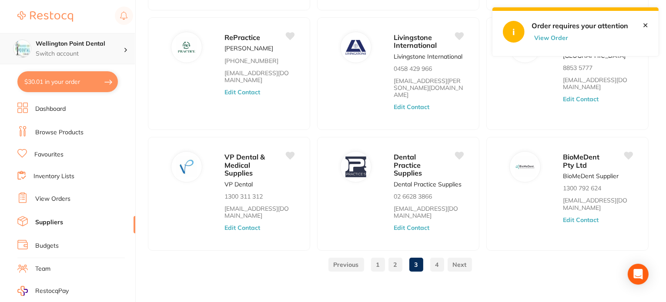
click at [66, 43] on h4 "Wellington Point Dental" at bounding box center [80, 44] width 88 height 9
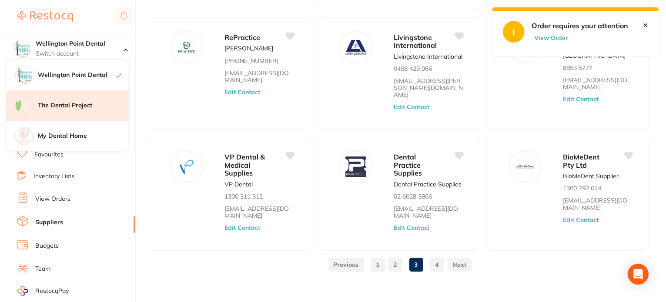
click at [73, 104] on h4 "The Dental Project" at bounding box center [83, 105] width 90 height 9
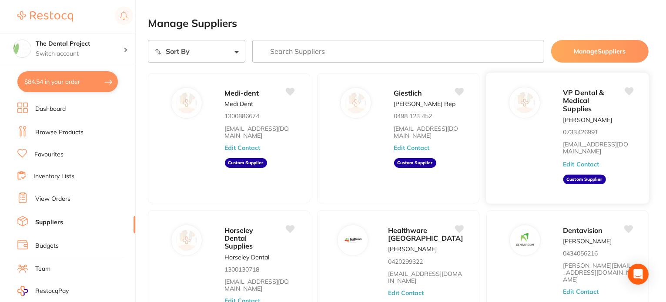
click at [572, 162] on button "Edit Contact" at bounding box center [581, 163] width 36 height 7
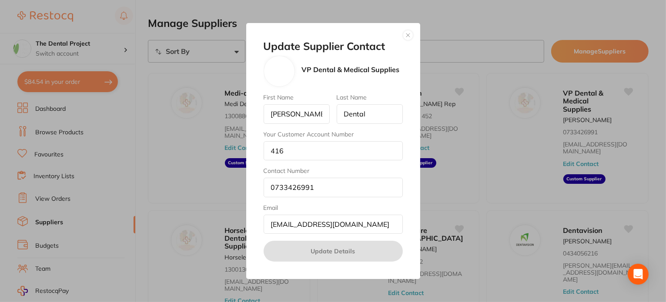
click at [408, 36] on button "button" at bounding box center [408, 35] width 10 height 10
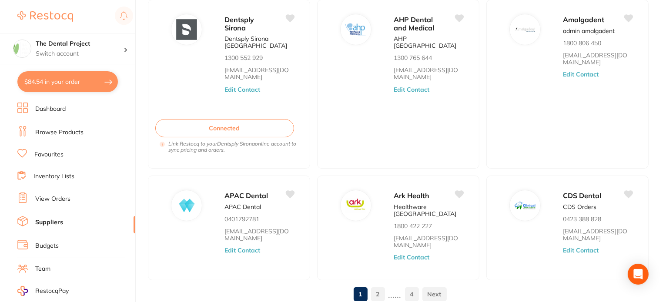
scroll to position [371, 0]
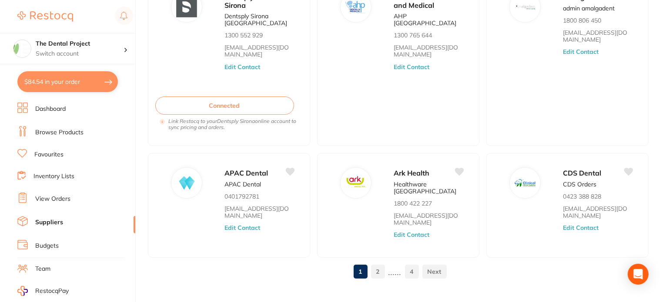
click at [378, 263] on link "2" at bounding box center [378, 271] width 14 height 17
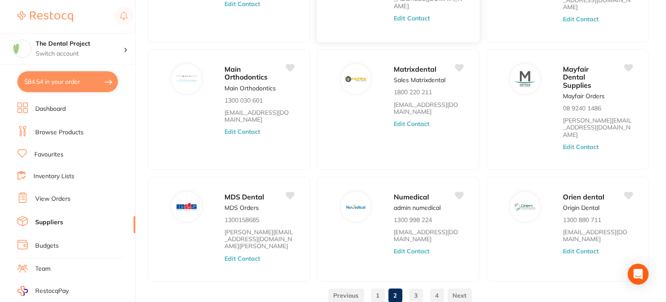
scroll to position [267, 0]
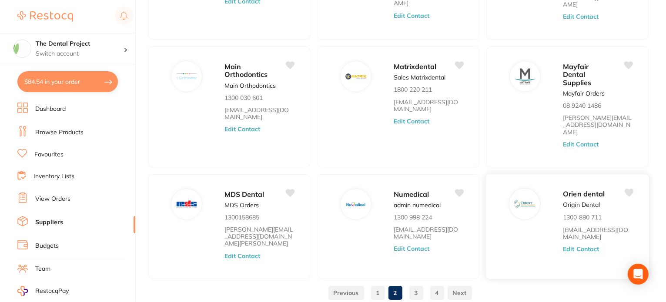
click at [569, 246] on button "Edit Contact" at bounding box center [581, 249] width 36 height 7
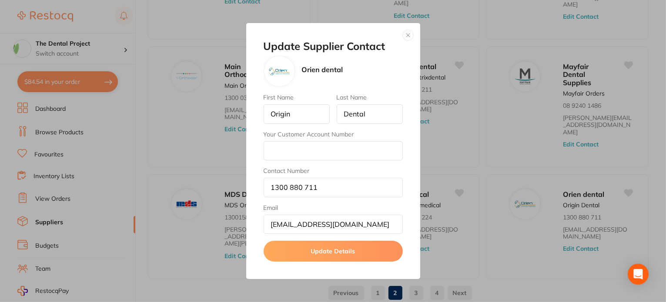
click at [403, 40] on div "Update Supplier Contact Orien dental First Name Origin Last Name Dental Your Cu…" at bounding box center [333, 151] width 174 height 257
click at [407, 34] on button "button" at bounding box center [408, 35] width 10 height 10
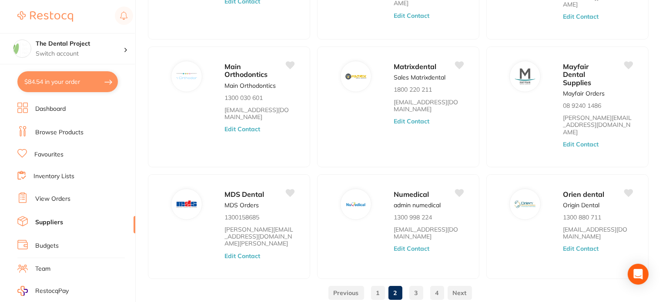
click at [416, 284] on link "3" at bounding box center [416, 292] width 14 height 17
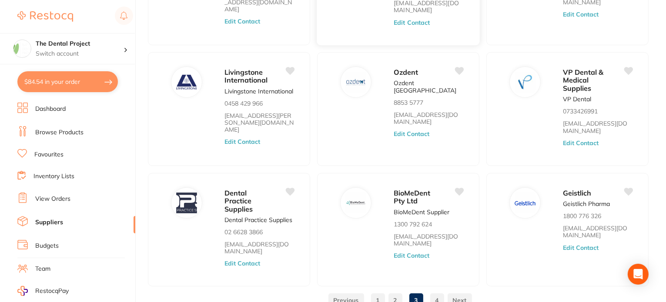
scroll to position [281, 0]
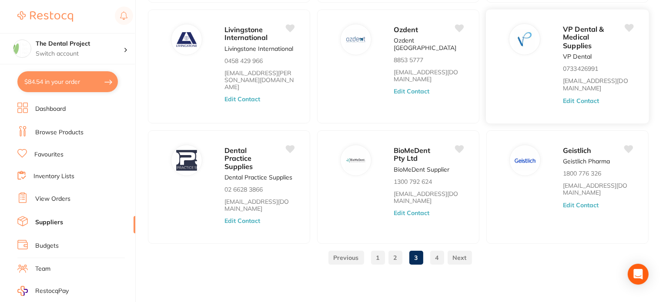
click at [579, 99] on button "Edit Contact" at bounding box center [581, 100] width 36 height 7
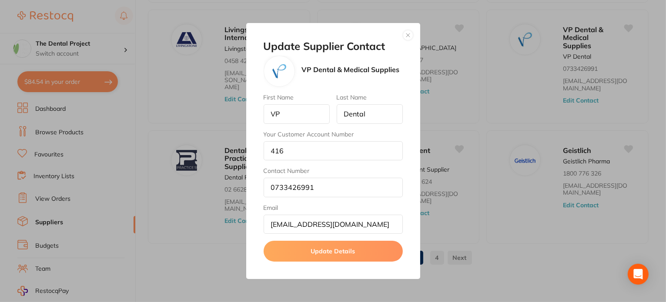
click at [409, 36] on button "button" at bounding box center [408, 35] width 10 height 10
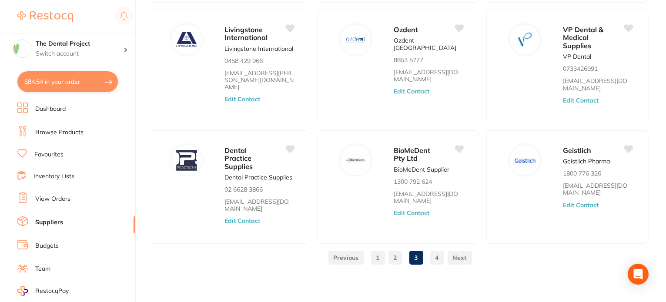
click at [438, 257] on link "4" at bounding box center [437, 257] width 14 height 17
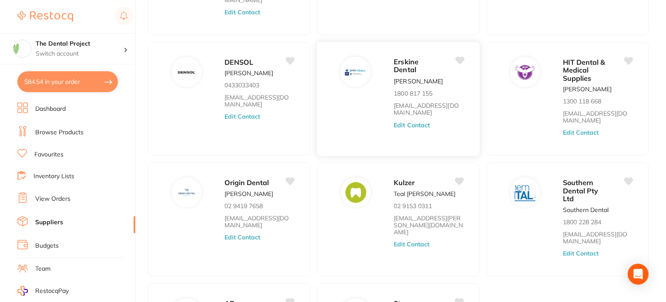
scroll to position [160, 0]
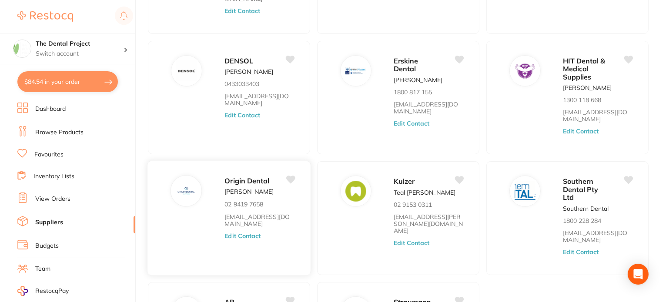
click at [246, 233] on button "Edit Contact" at bounding box center [242, 236] width 36 height 7
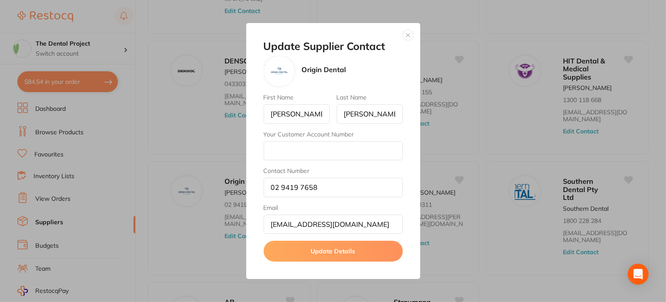
click at [410, 33] on button "button" at bounding box center [408, 35] width 10 height 10
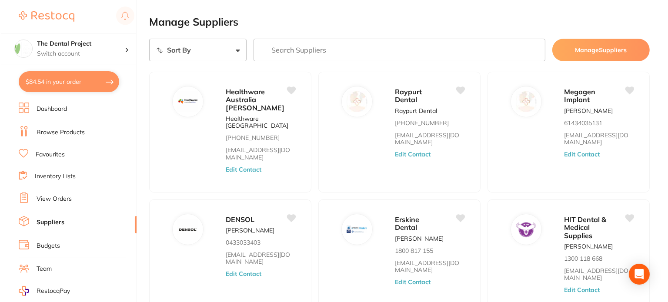
scroll to position [0, 0]
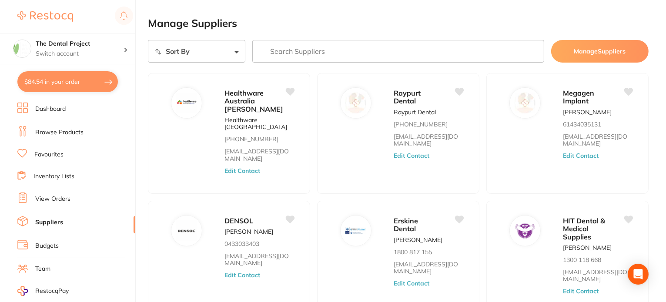
click at [53, 85] on button "$84.54 in your order" at bounding box center [67, 81] width 100 height 21
checkbox input "true"
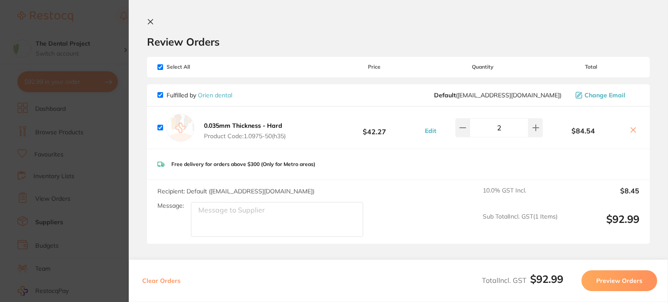
click at [245, 124] on b "0.035mm Thickness - Hard" at bounding box center [243, 126] width 78 height 8
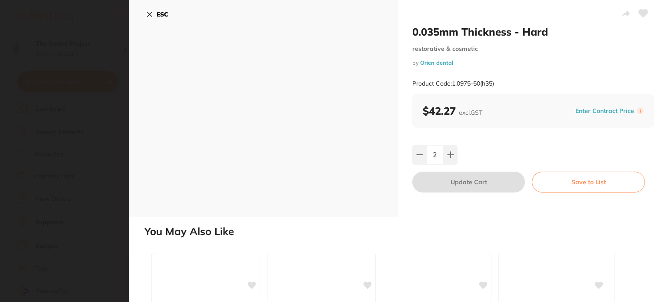
click at [153, 12] on button "ESC" at bounding box center [157, 14] width 22 height 15
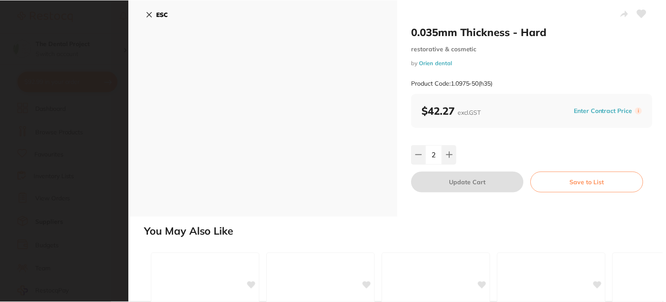
scroll to position [1, 0]
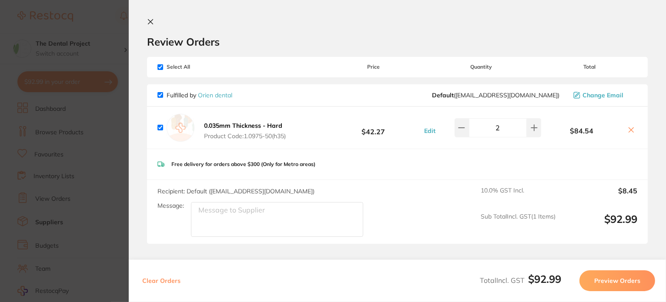
click at [149, 22] on icon at bounding box center [150, 22] width 5 height 5
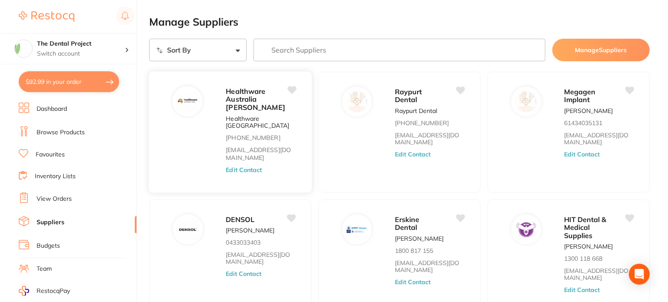
scroll to position [0, 0]
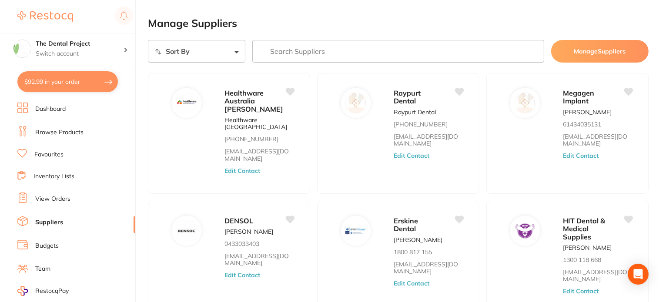
click at [83, 83] on button "$92.99 in your order" at bounding box center [67, 81] width 100 height 21
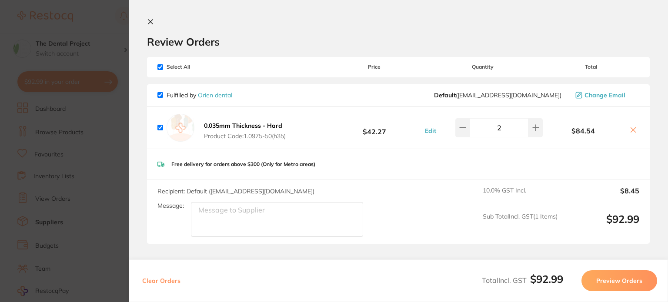
click at [111, 145] on section "Update RRP Set your pre negotiated price for this item. Item Agreed RRP (excl. …" at bounding box center [334, 151] width 668 height 302
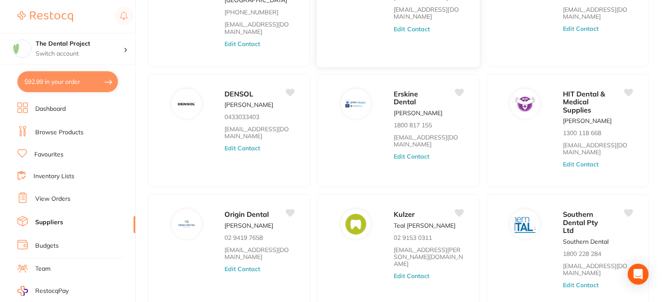
scroll to position [174, 0]
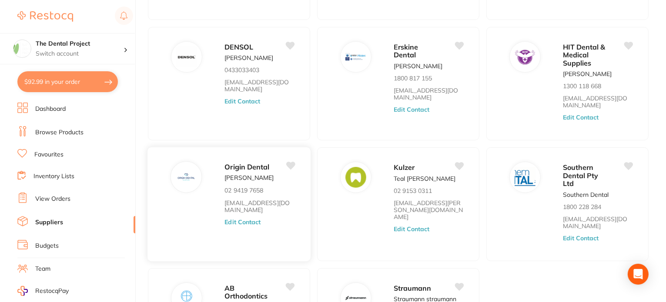
click at [247, 219] on button "Edit Contact" at bounding box center [242, 222] width 36 height 7
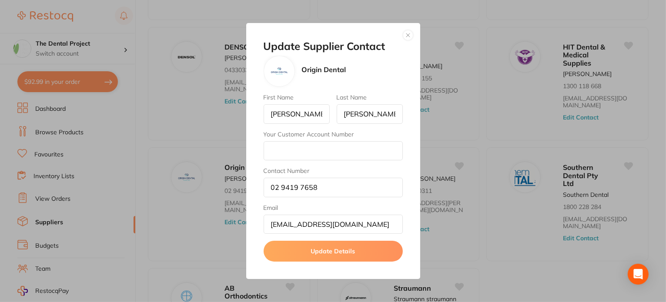
click at [407, 33] on button "button" at bounding box center [408, 35] width 10 height 10
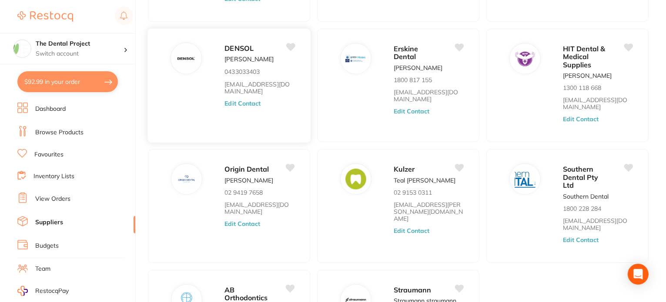
scroll to position [217, 0]
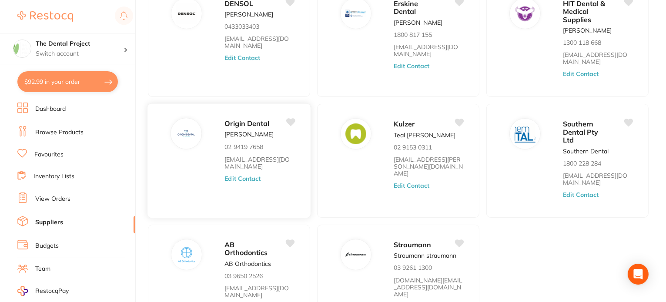
click at [243, 175] on button "Edit Contact" at bounding box center [242, 178] width 36 height 7
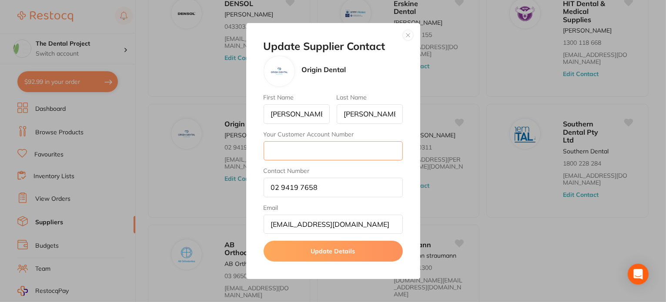
click at [281, 145] on input "Your Customer Account Number" at bounding box center [333, 150] width 139 height 19
click at [117, 140] on div "Update Supplier Contact Origin Dental First Name Jeb Last Name Cheng Your Custo…" at bounding box center [333, 151] width 666 height 302
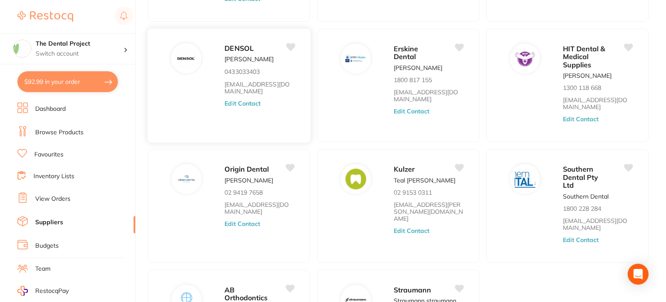
scroll to position [174, 0]
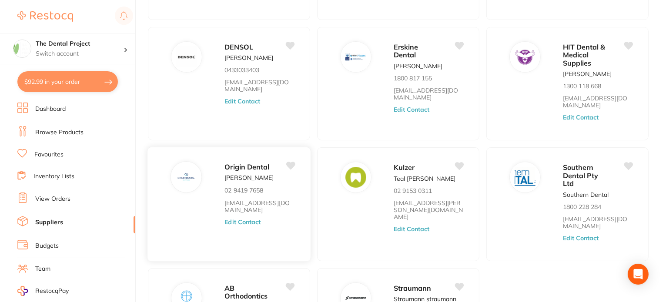
click at [243, 219] on button "Edit Contact" at bounding box center [242, 222] width 36 height 7
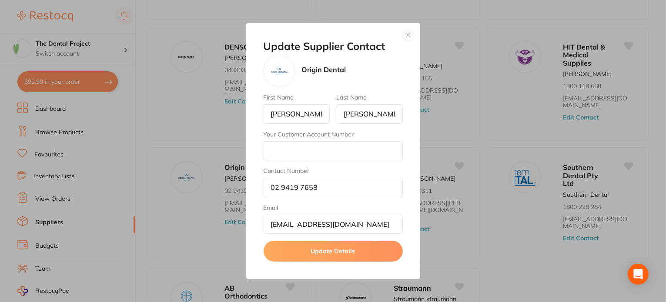
click at [408, 36] on button "button" at bounding box center [408, 35] width 10 height 10
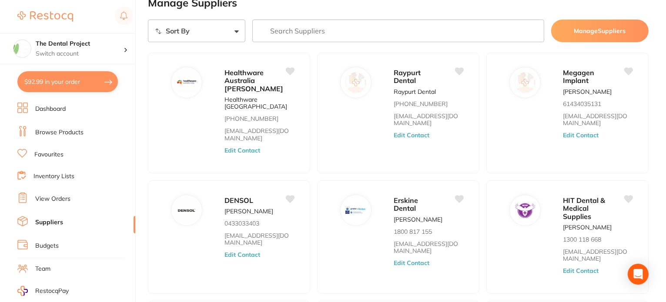
scroll to position [0, 0]
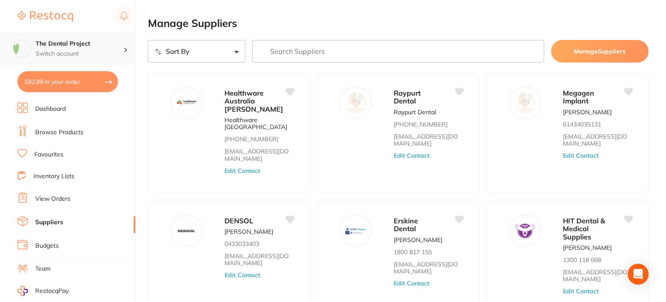
click at [65, 48] on div "The Dental Project Switch account" at bounding box center [80, 49] width 88 height 18
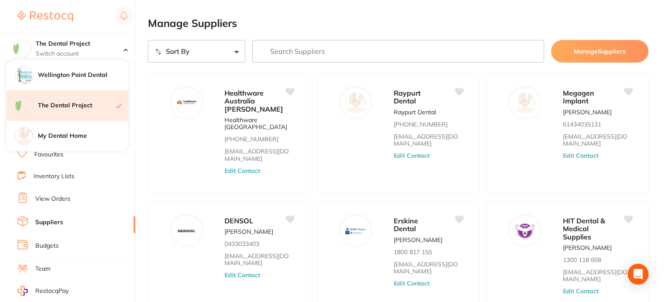
click at [78, 104] on h4 "The Dental Project" at bounding box center [77, 105] width 78 height 9
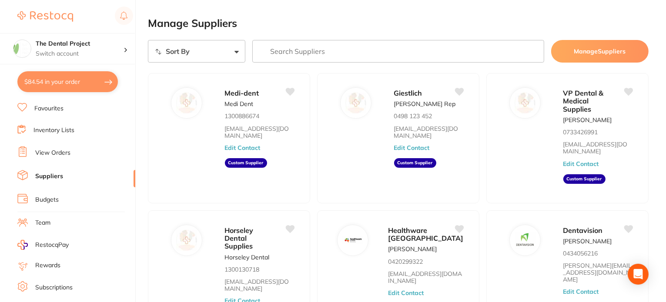
scroll to position [103, 0]
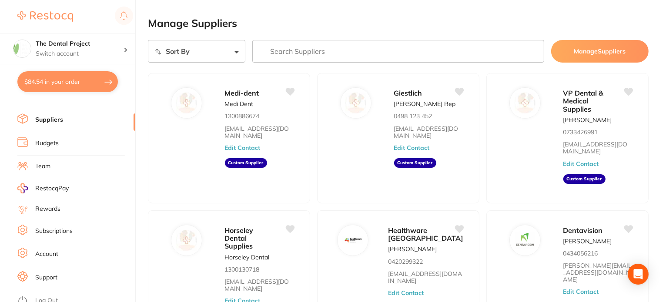
click at [44, 250] on link "Account" at bounding box center [46, 254] width 23 height 9
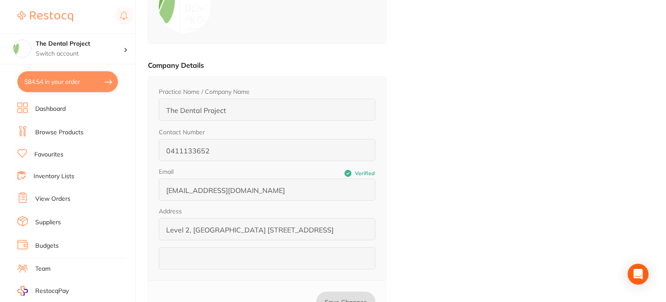
click at [45, 218] on link "Suppliers" at bounding box center [48, 222] width 26 height 9
